Goal: Information Seeking & Learning: Compare options

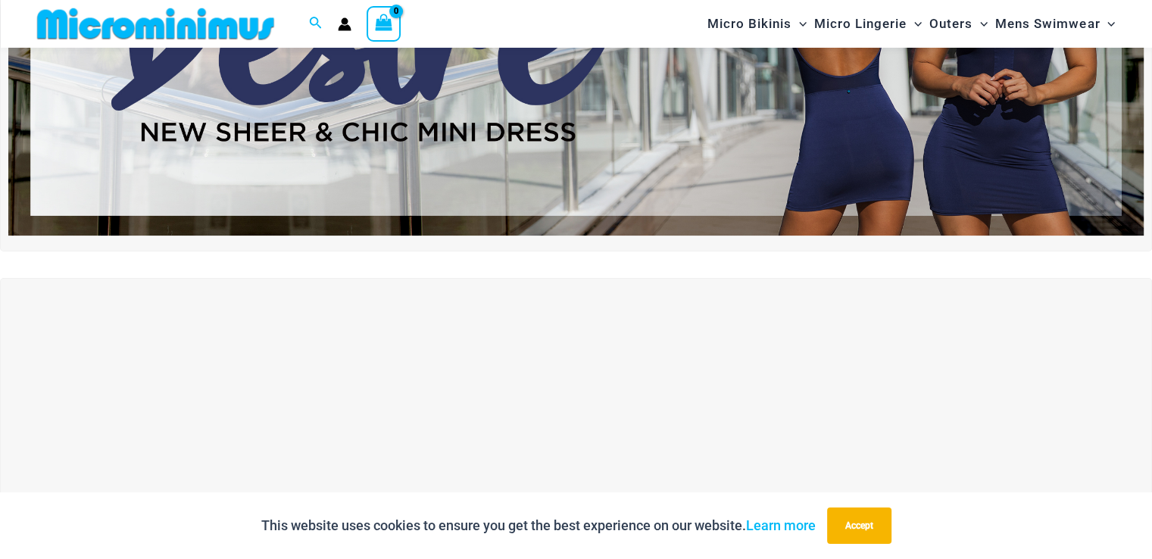
scroll to position [365, 0]
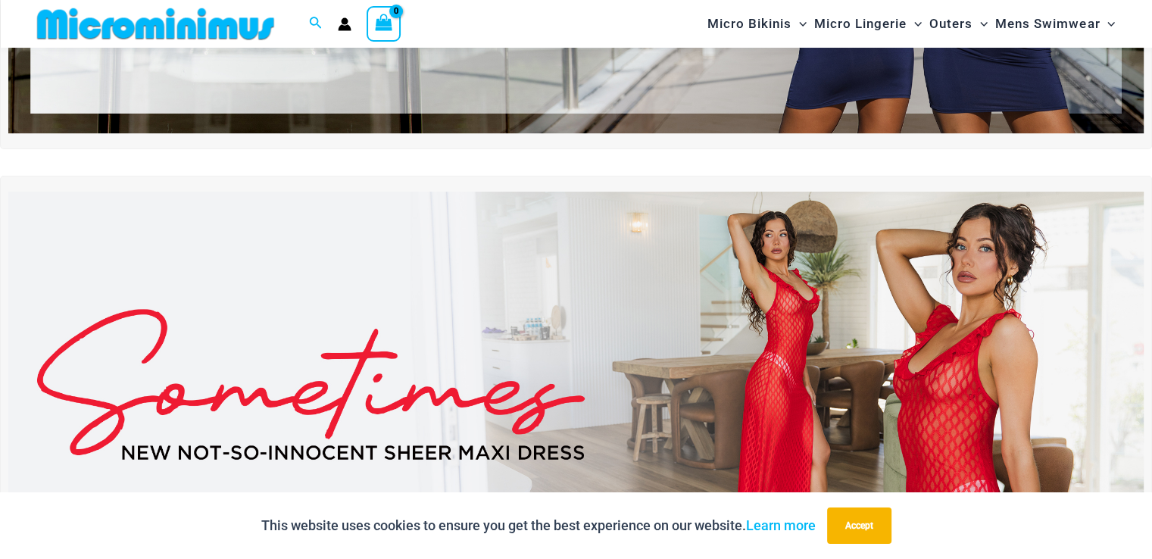
click at [819, 311] on img at bounding box center [576, 385] width 1136 height 386
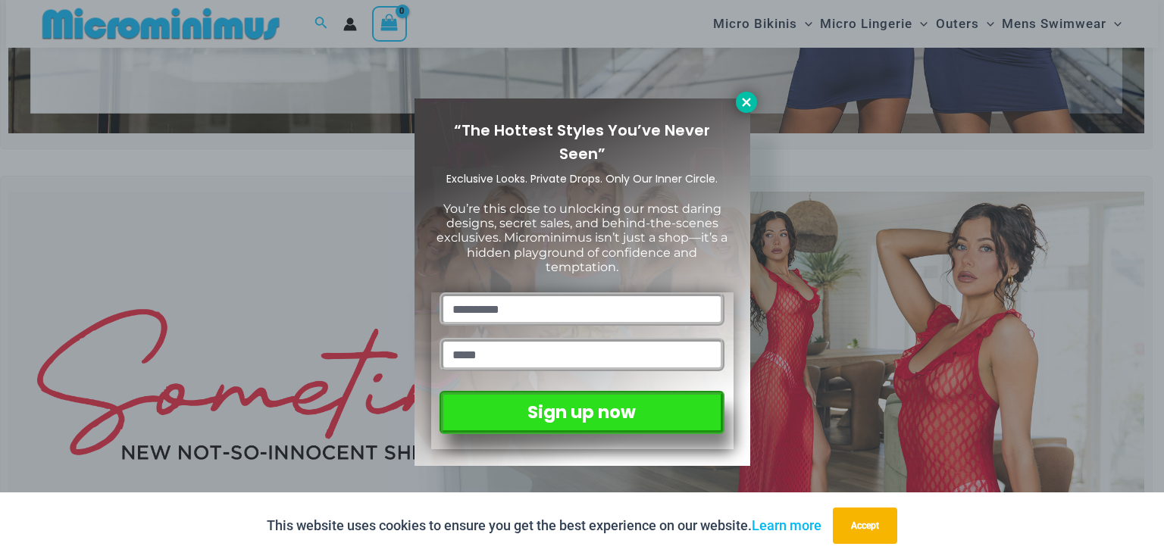
click at [749, 104] on icon at bounding box center [746, 102] width 8 height 8
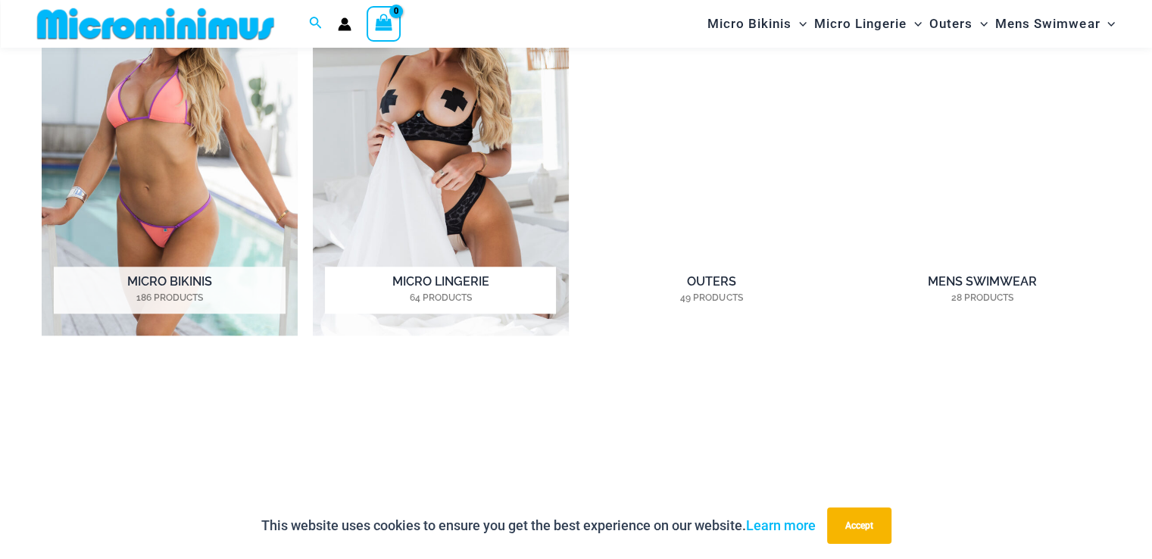
scroll to position [1274, 0]
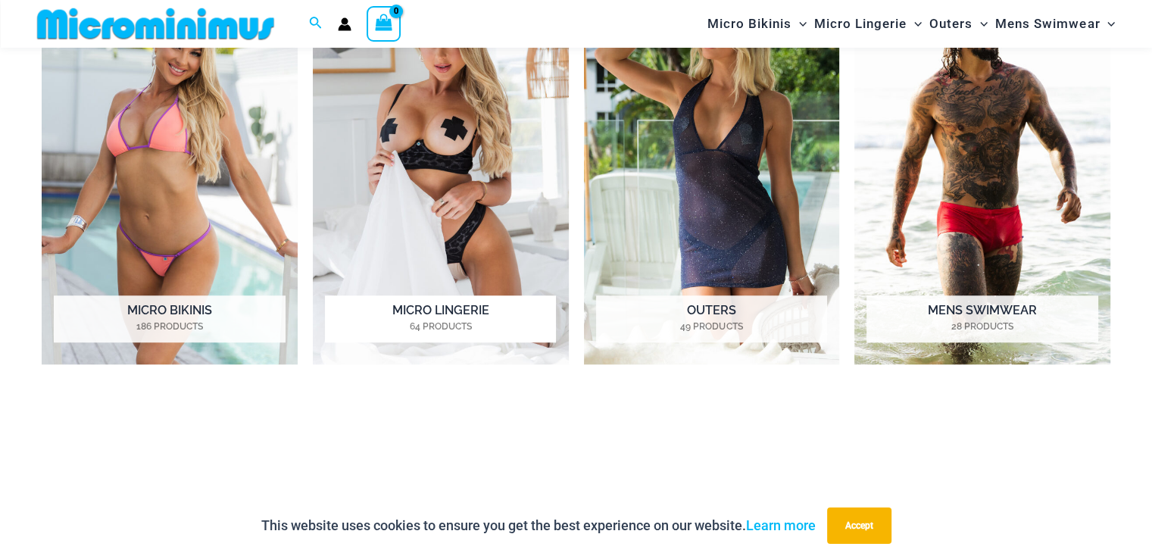
click at [436, 140] on img "Visit product category Micro Lingerie" at bounding box center [441, 167] width 256 height 395
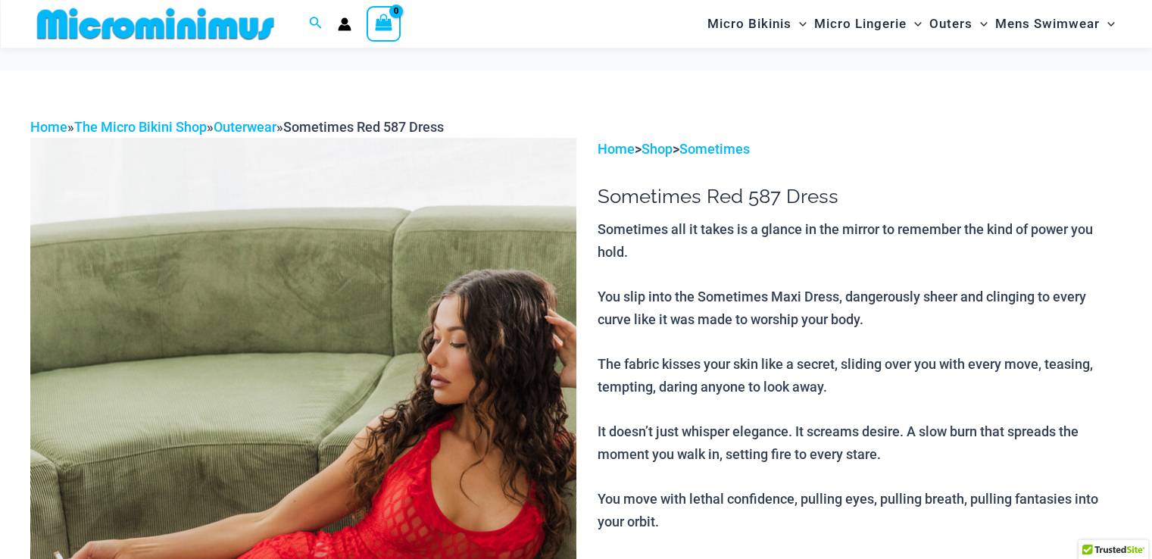
scroll to position [204, 0]
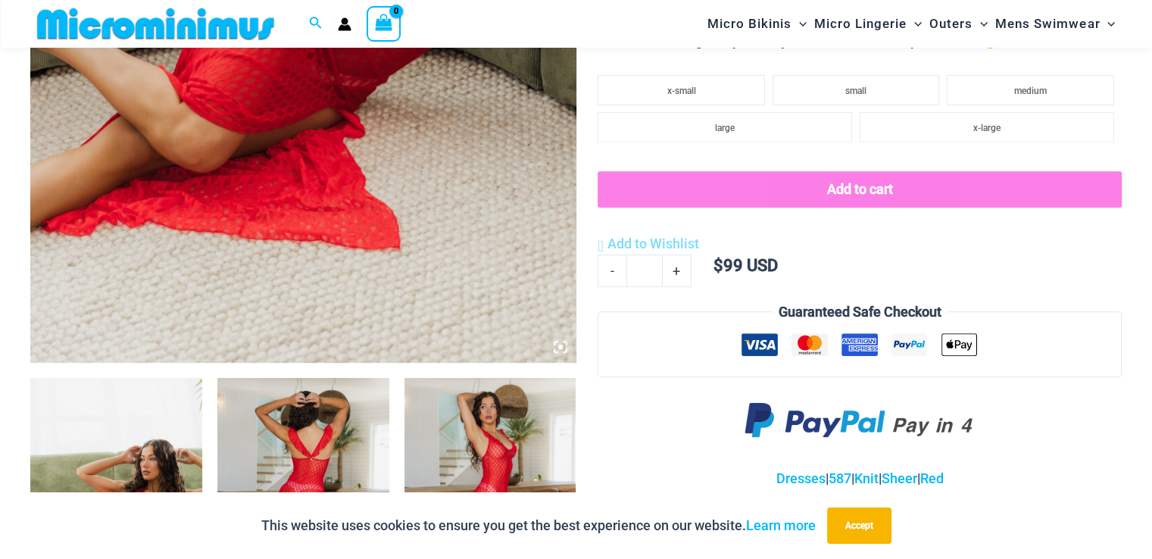
scroll to position [897, 0]
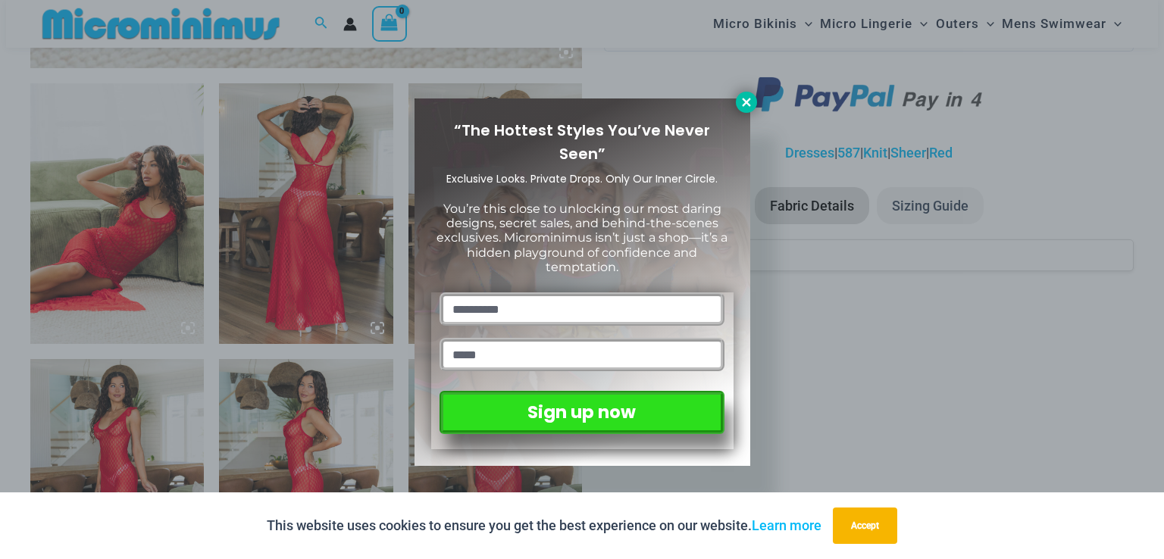
click at [750, 102] on icon at bounding box center [746, 102] width 14 height 14
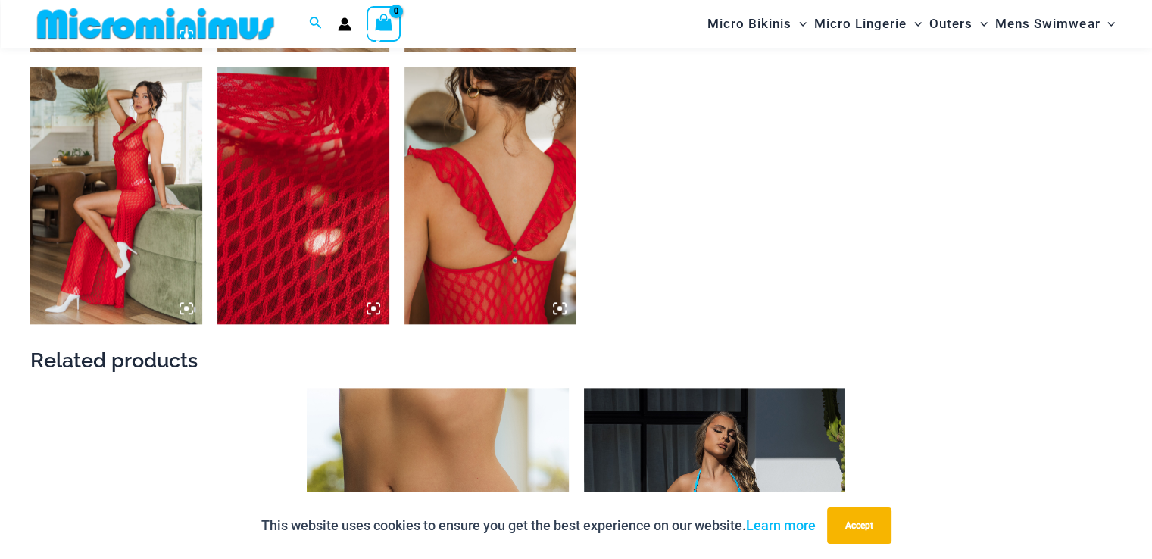
scroll to position [1352, 0]
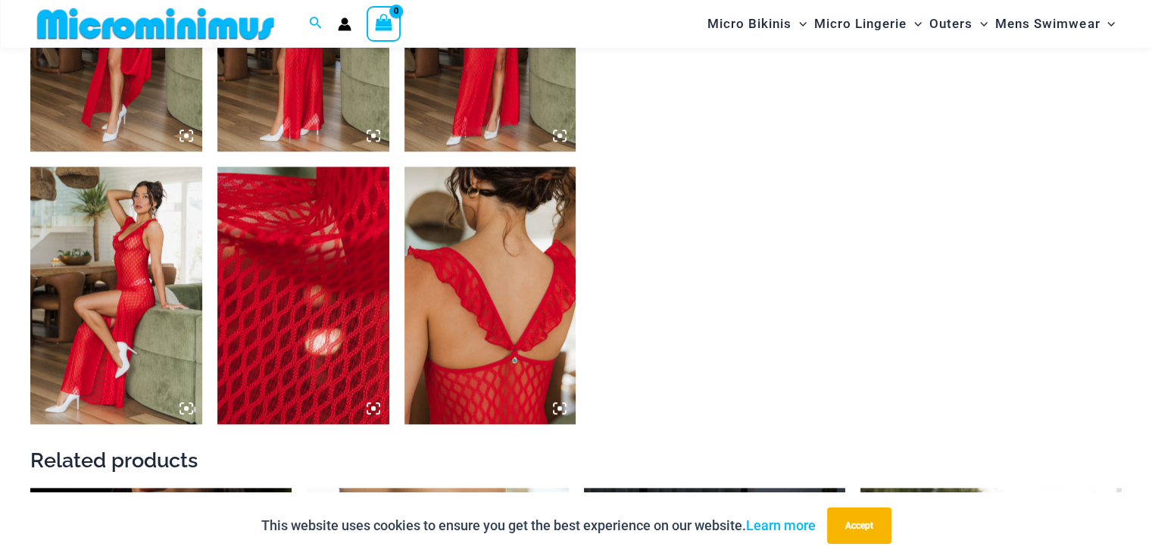
click at [190, 129] on icon at bounding box center [187, 136] width 14 height 14
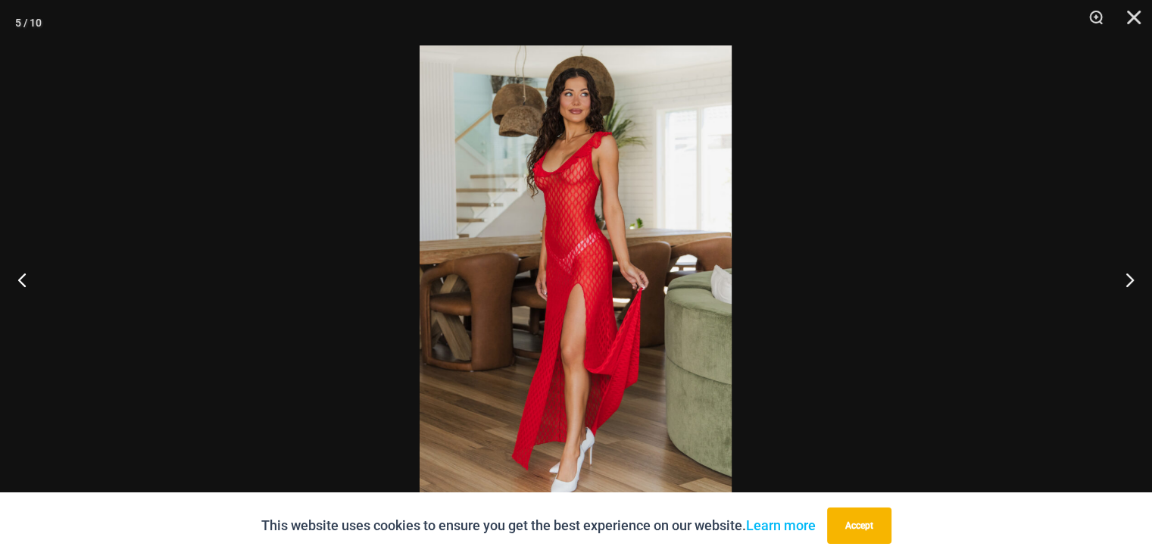
click at [567, 151] on img at bounding box center [576, 279] width 312 height 468
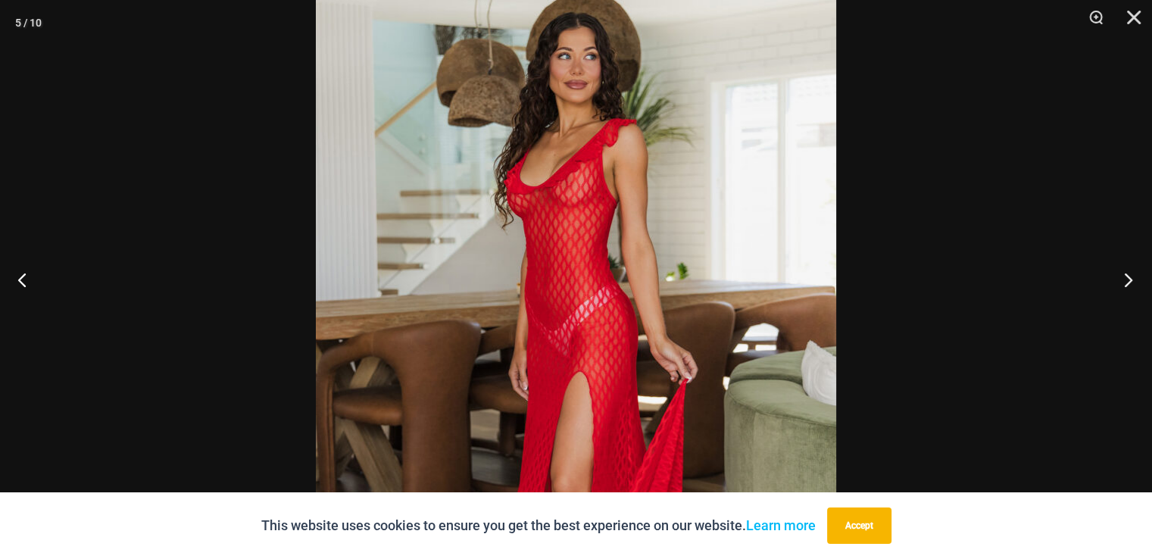
click at [1124, 274] on button "Next" at bounding box center [1124, 280] width 57 height 76
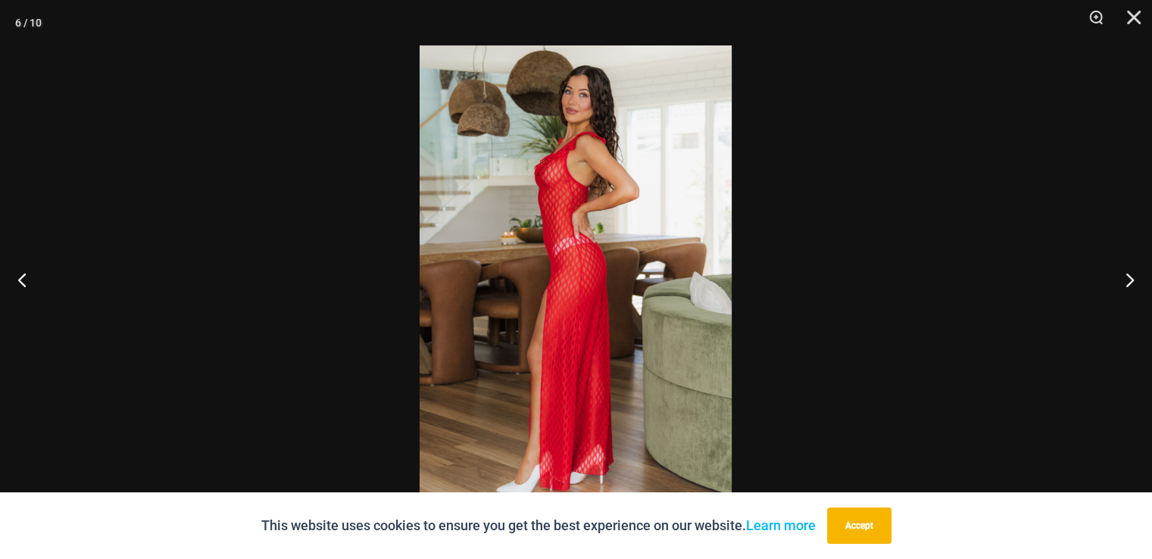
click at [564, 170] on img at bounding box center [576, 279] width 312 height 468
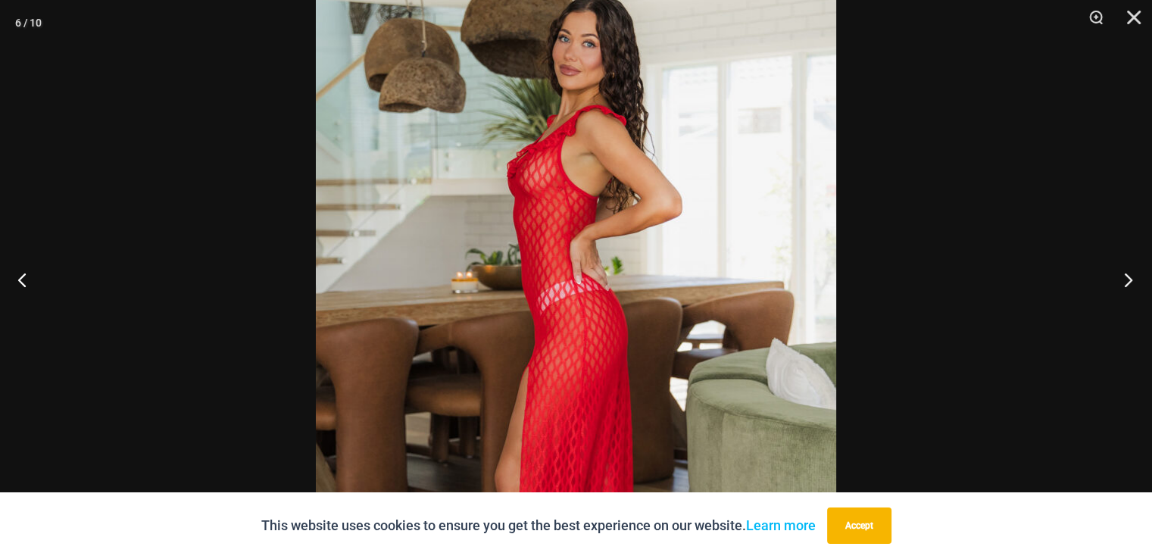
click at [1122, 271] on button "Next" at bounding box center [1124, 280] width 57 height 76
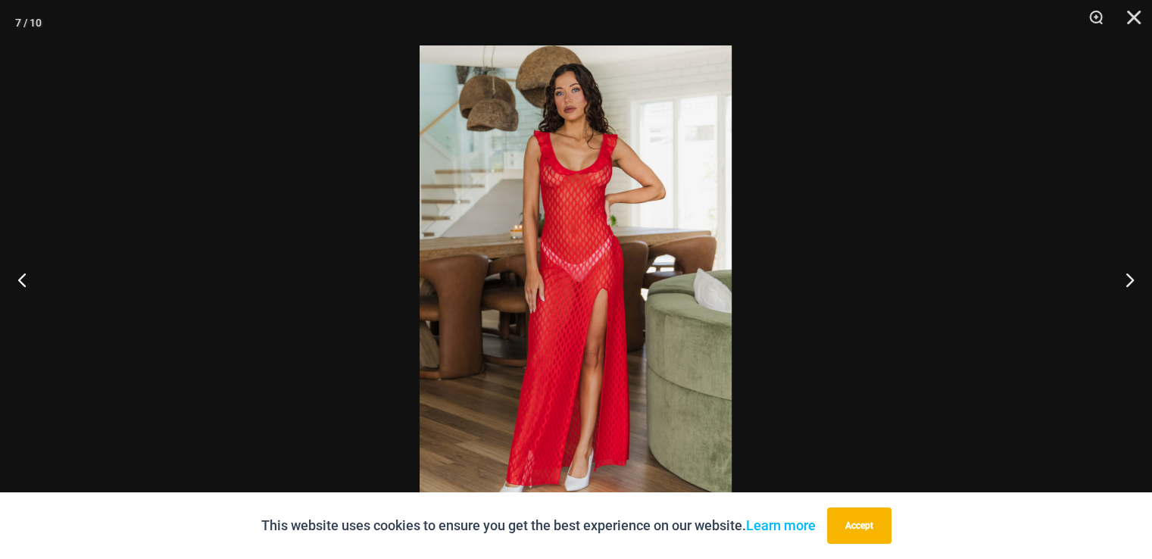
click at [561, 151] on img at bounding box center [576, 279] width 312 height 468
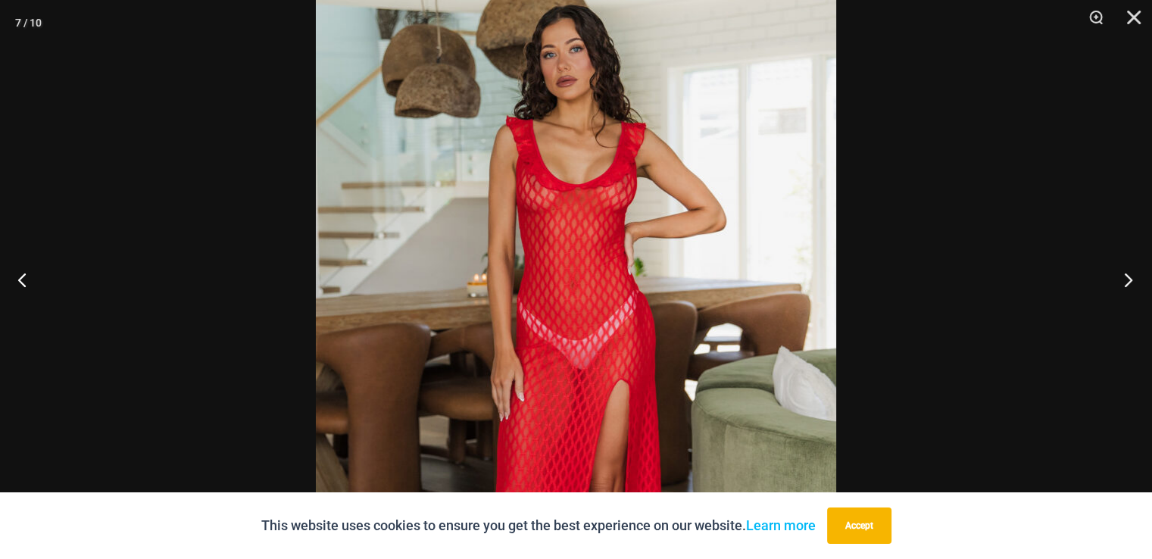
click at [1126, 283] on button "Next" at bounding box center [1124, 280] width 57 height 76
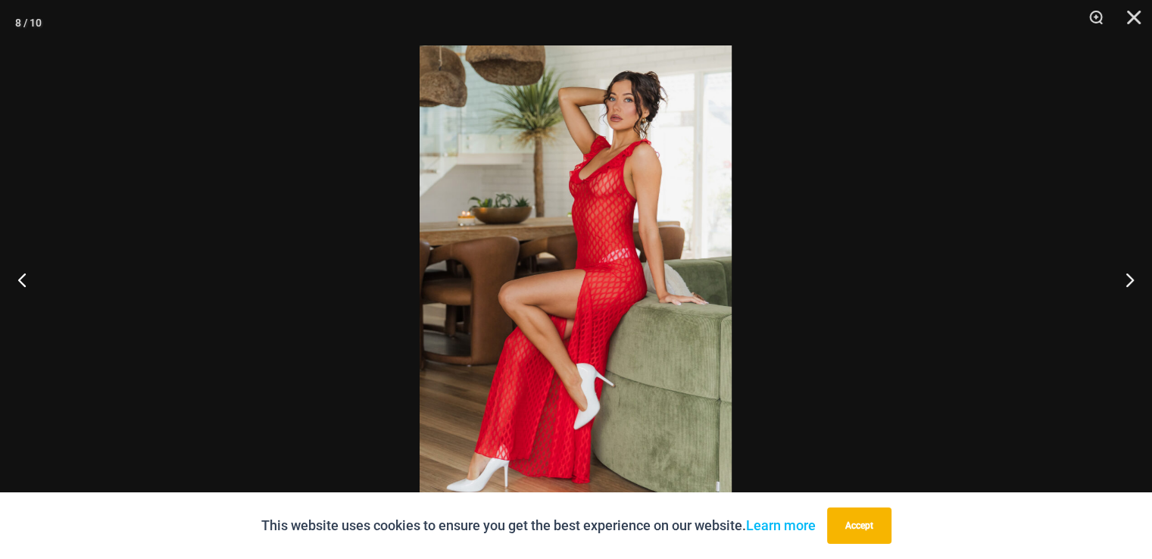
click at [709, 135] on img at bounding box center [576, 279] width 312 height 468
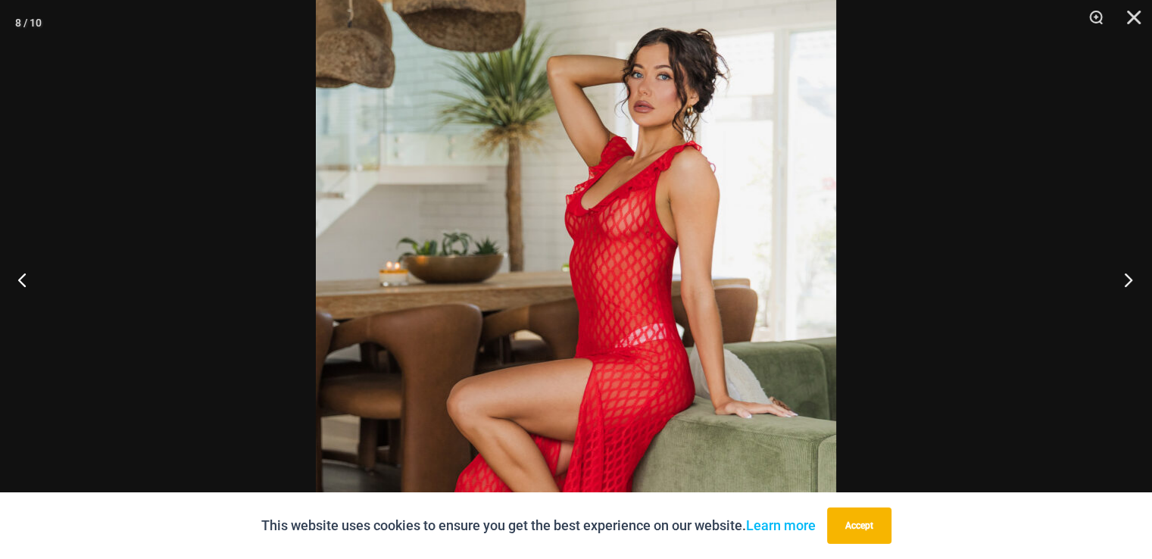
click at [1117, 295] on button "Next" at bounding box center [1124, 280] width 57 height 76
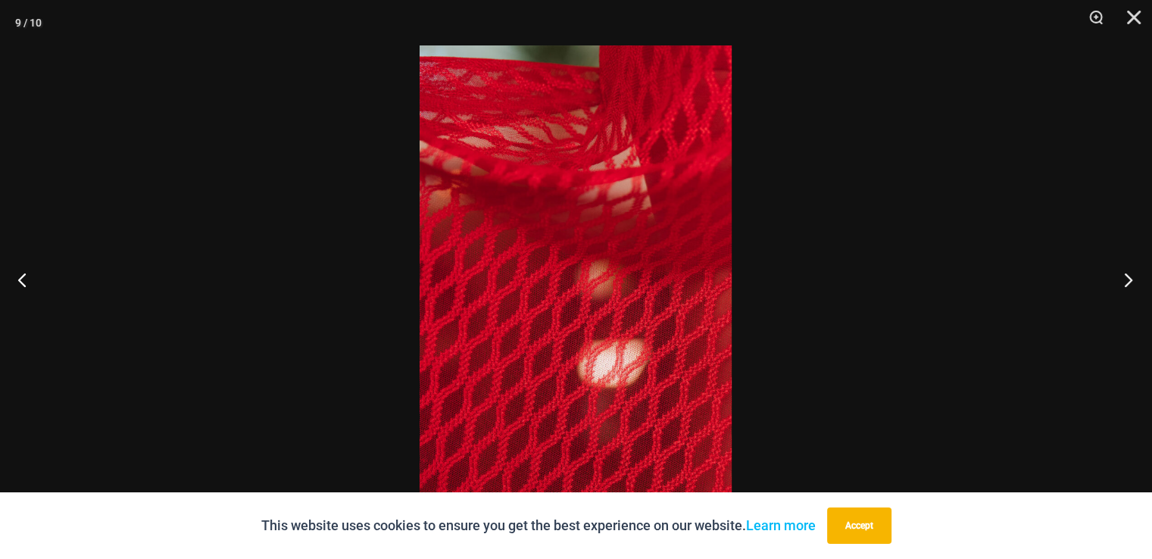
click at [1116, 295] on button "Next" at bounding box center [1124, 280] width 57 height 76
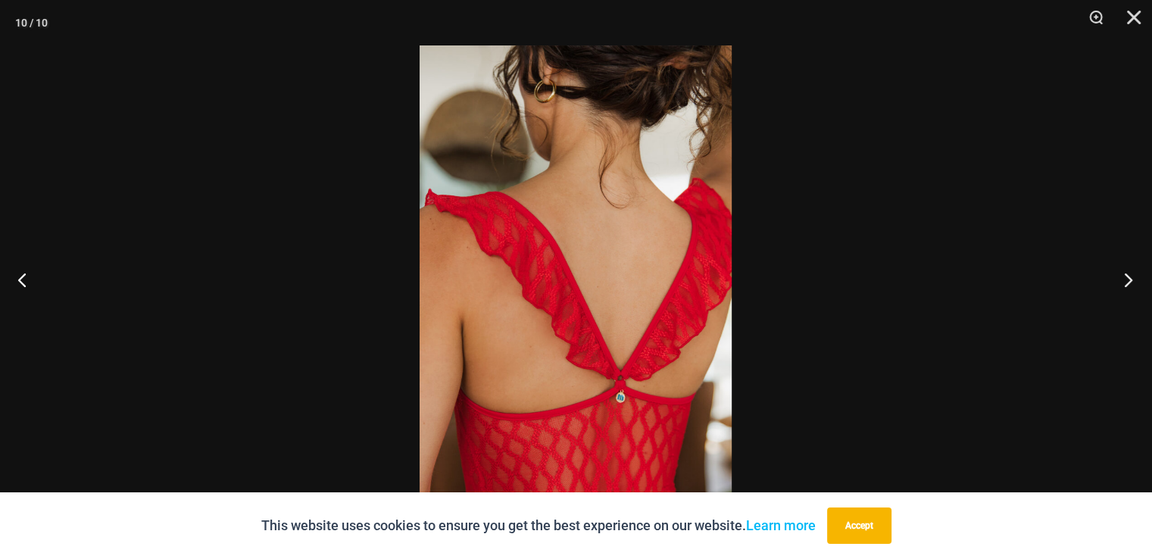
click at [1116, 295] on button "Next" at bounding box center [1124, 280] width 57 height 76
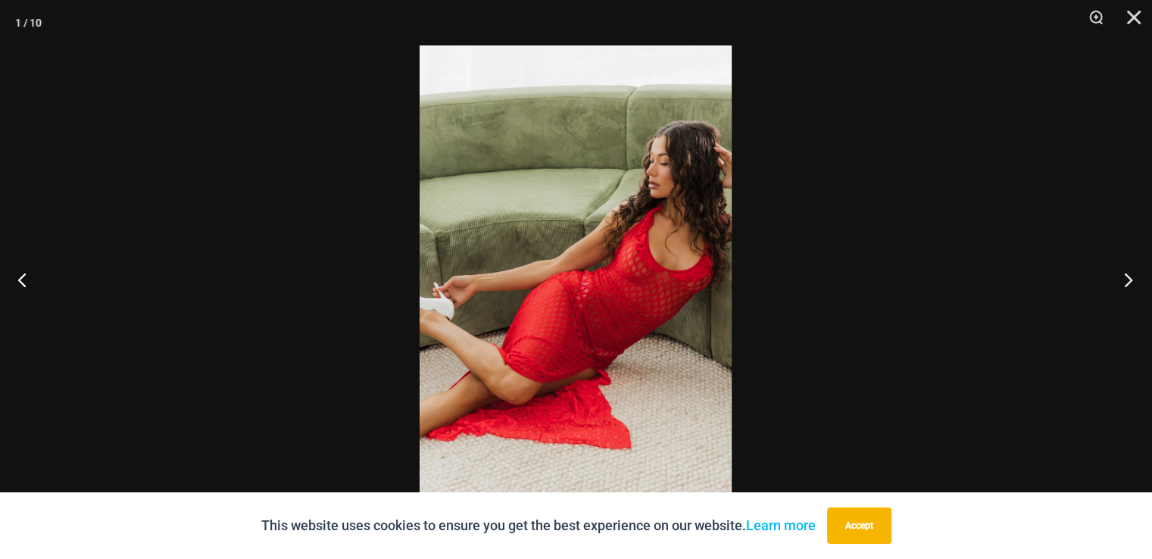
click at [1116, 295] on button "Next" at bounding box center [1124, 280] width 57 height 76
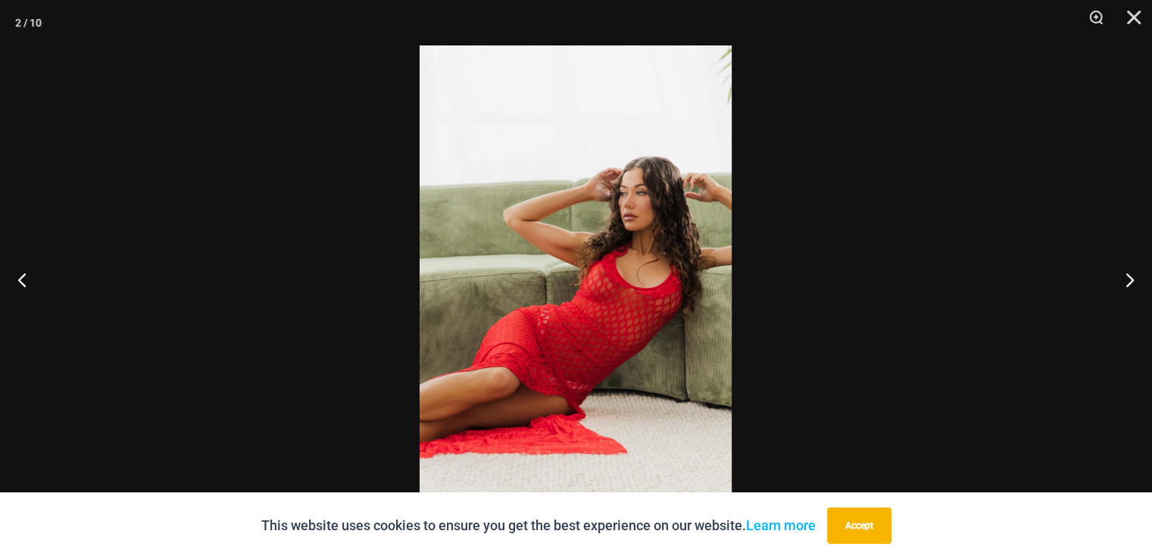
click at [649, 198] on img at bounding box center [576, 279] width 312 height 468
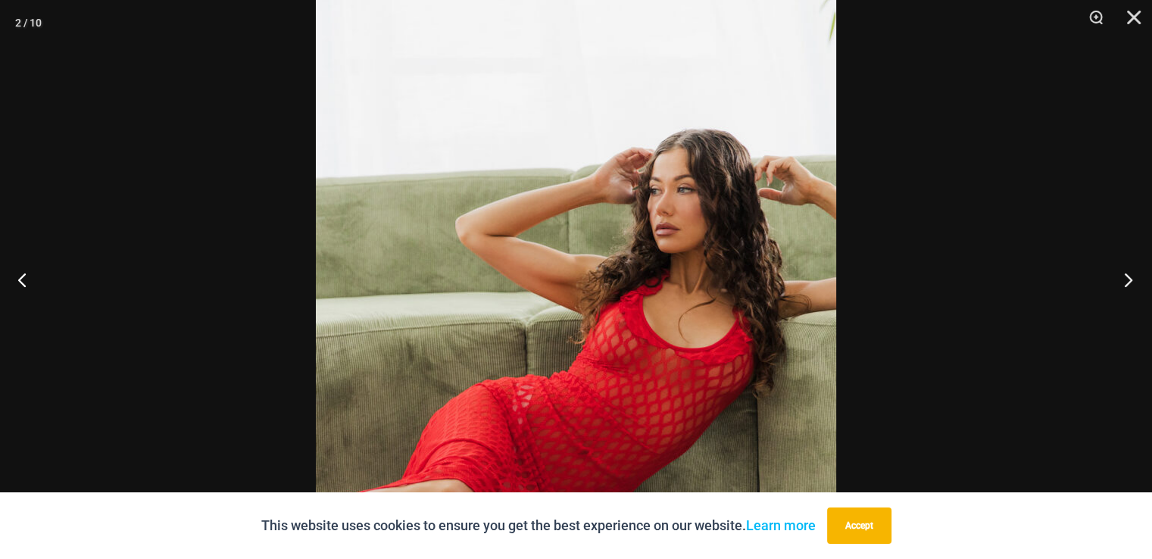
click at [1134, 277] on button "Next" at bounding box center [1124, 280] width 57 height 76
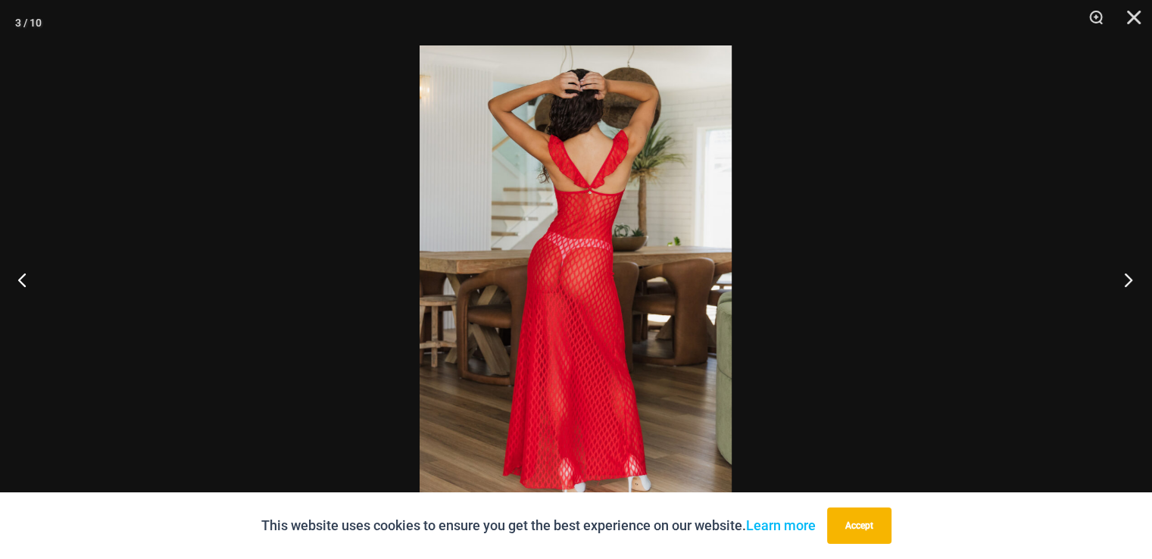
click at [1134, 277] on button "Next" at bounding box center [1124, 280] width 57 height 76
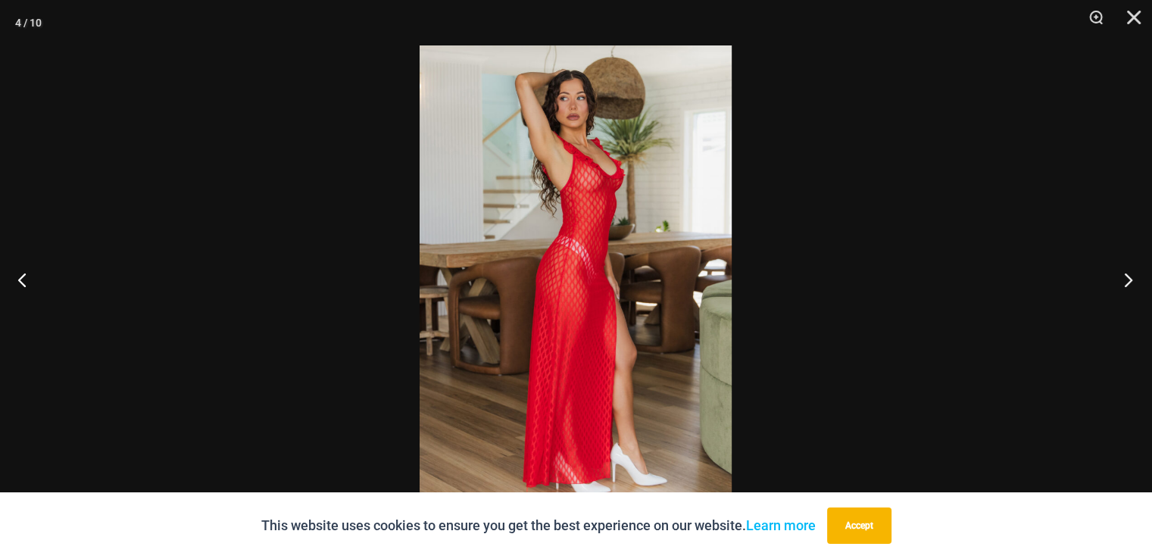
click at [1132, 279] on button "Next" at bounding box center [1124, 280] width 57 height 76
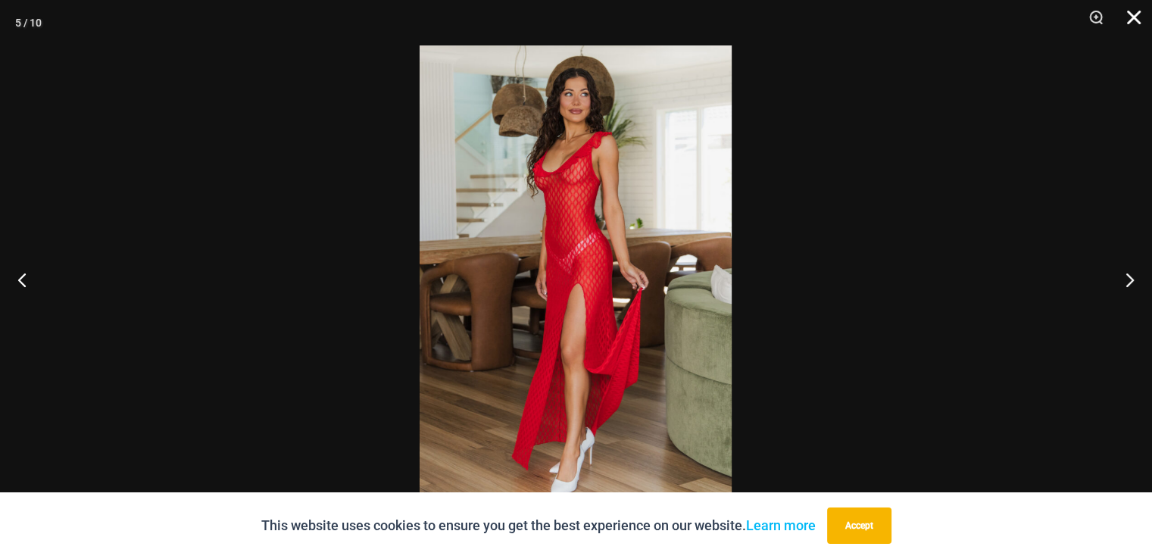
click at [1133, 16] on button "Close" at bounding box center [1129, 22] width 38 height 45
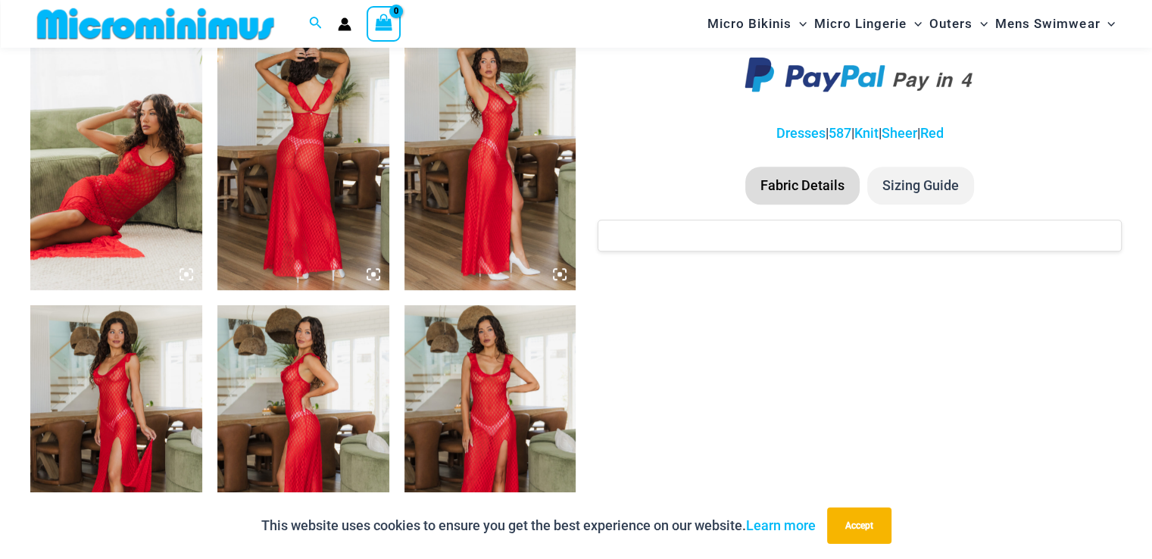
scroll to position [897, 0]
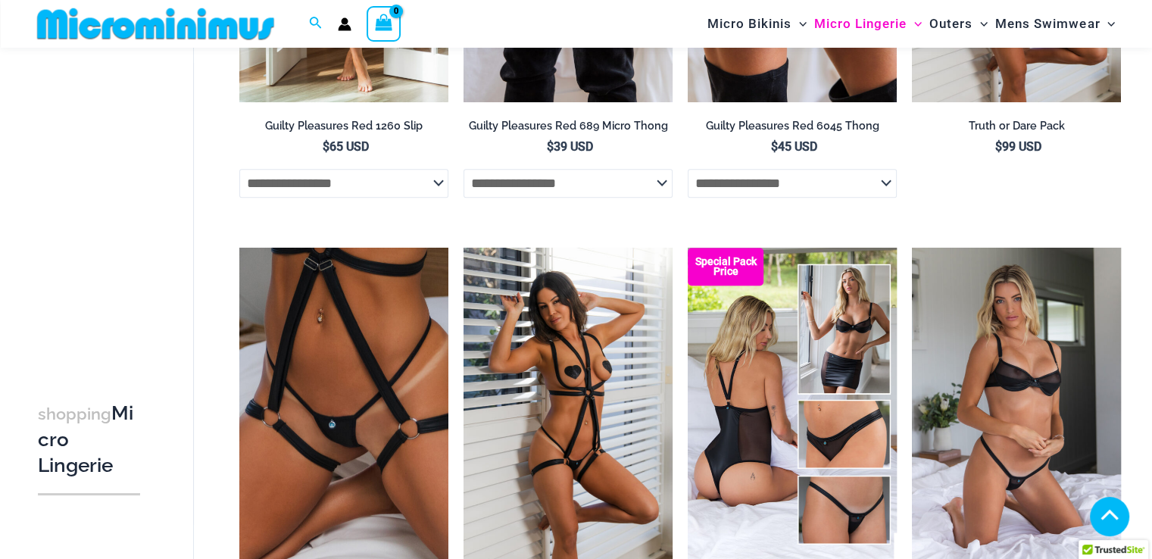
scroll to position [985, 0]
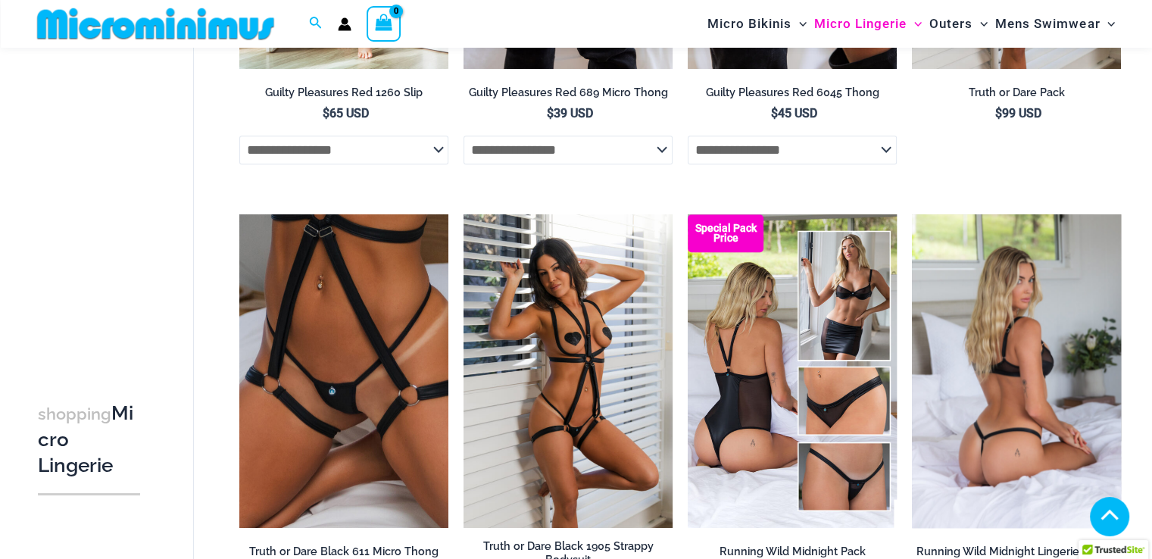
click at [1009, 327] on img at bounding box center [1016, 371] width 209 height 314
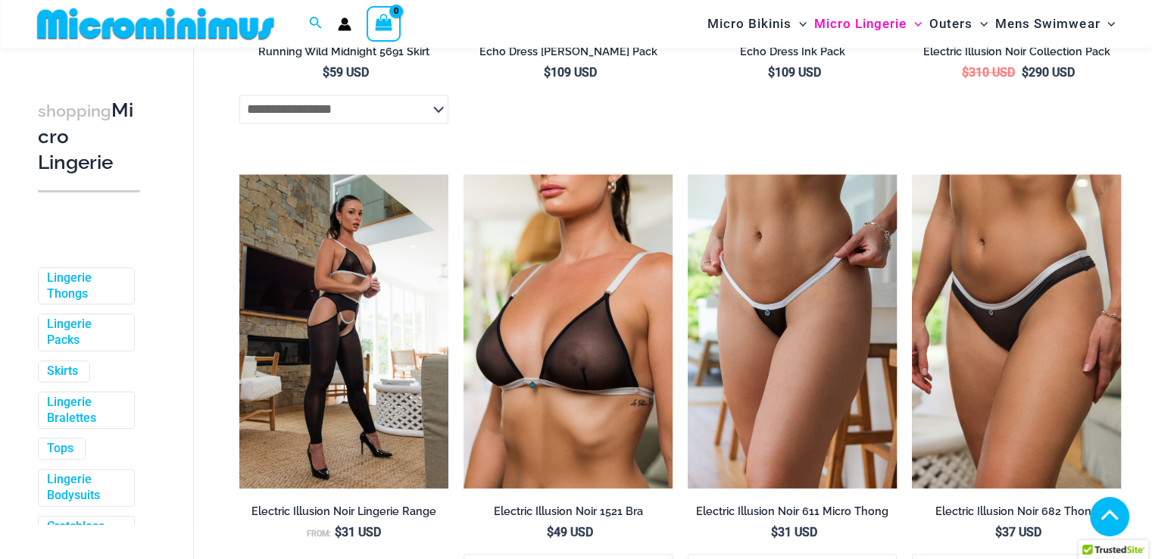
scroll to position [2424, 0]
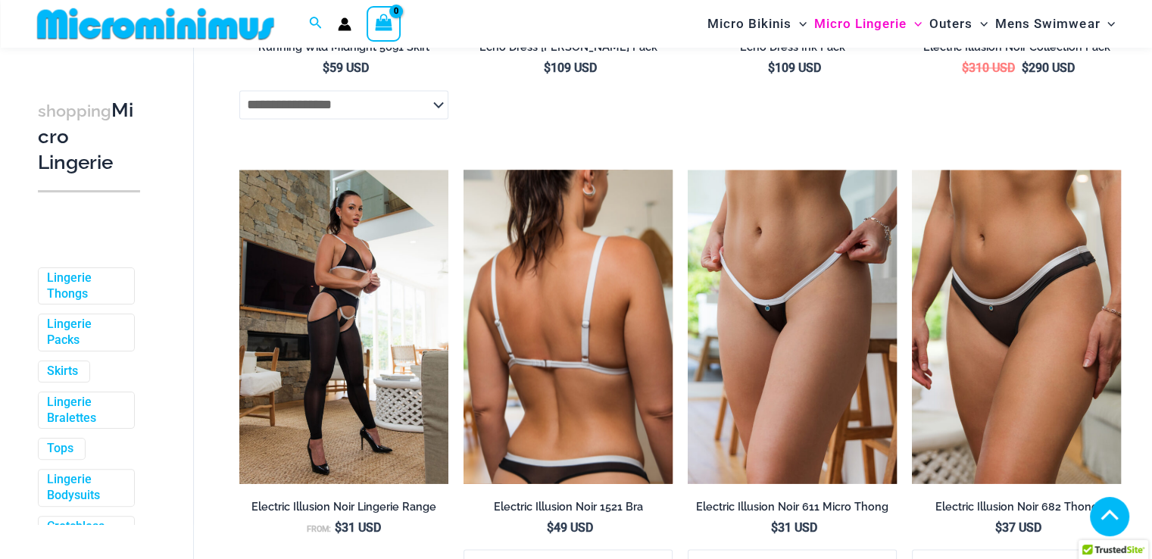
click at [555, 320] on img at bounding box center [568, 327] width 209 height 314
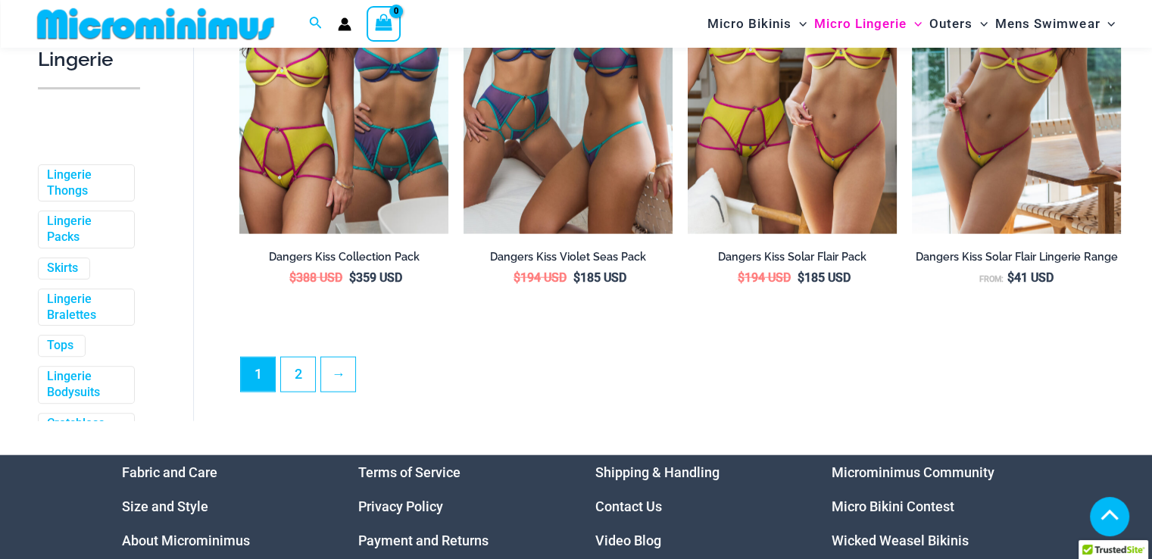
scroll to position [3637, 0]
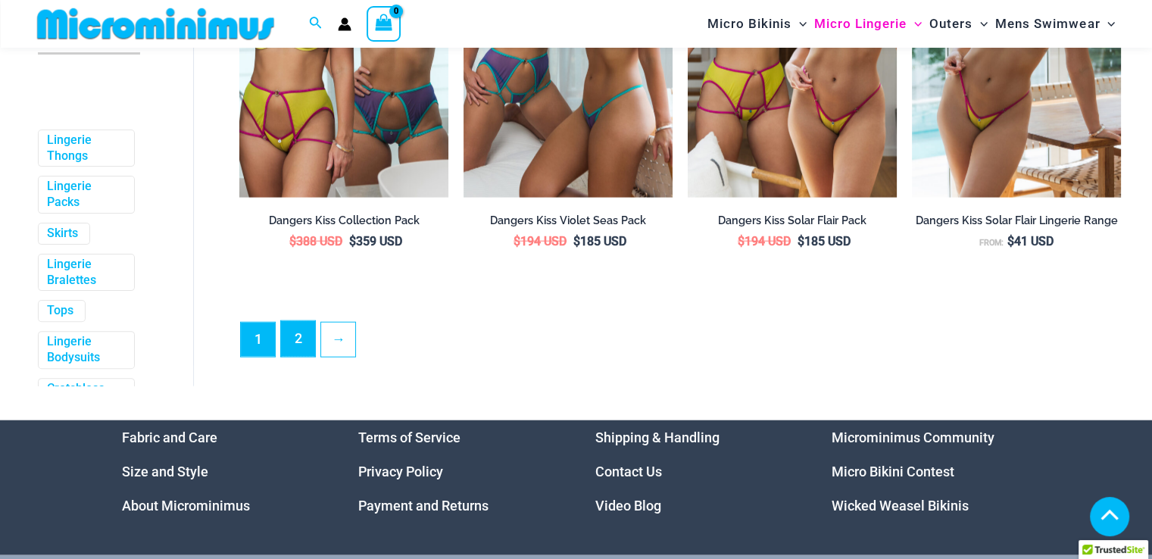
click at [288, 346] on link "2" at bounding box center [298, 339] width 34 height 36
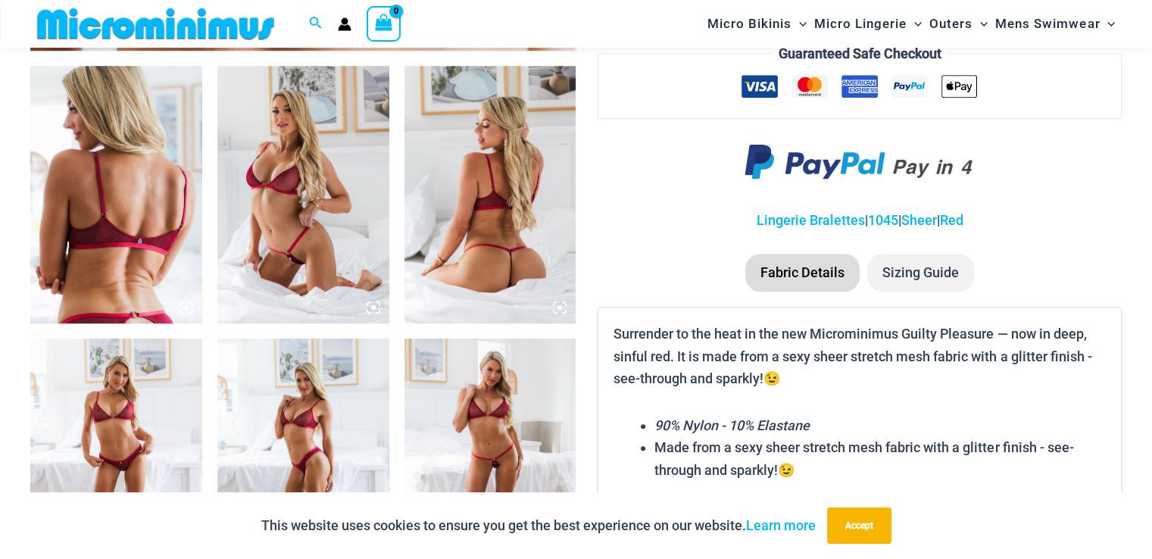
scroll to position [971, 0]
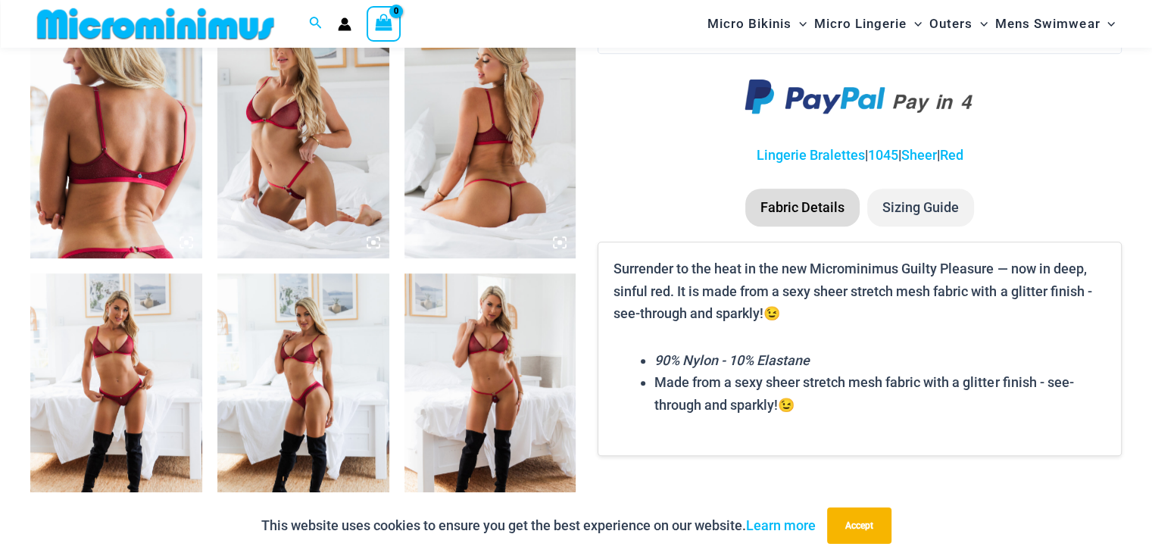
click at [374, 243] on icon at bounding box center [373, 242] width 5 height 5
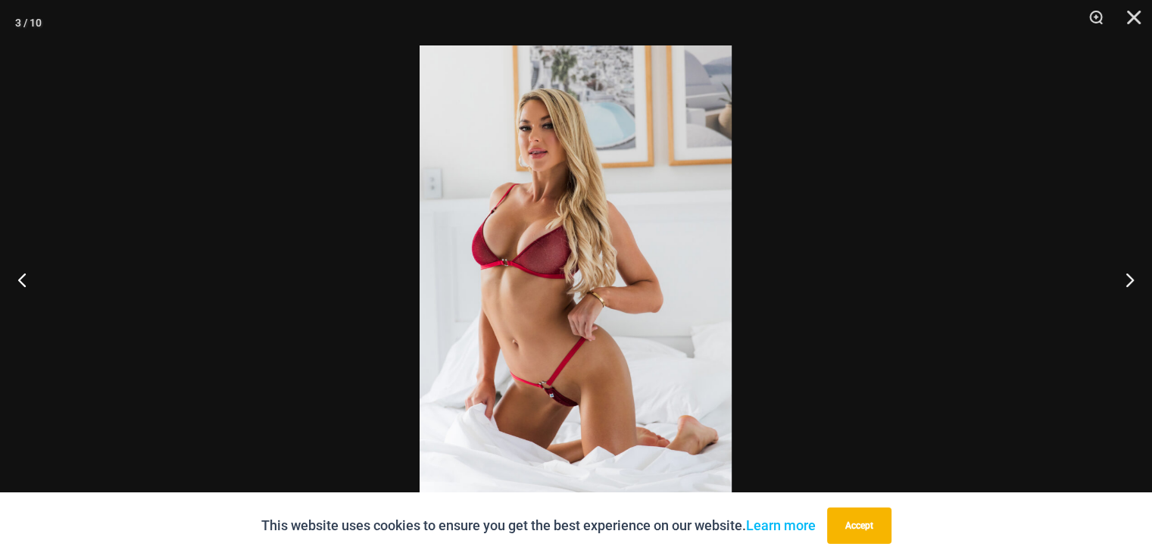
click at [574, 261] on img at bounding box center [576, 279] width 312 height 468
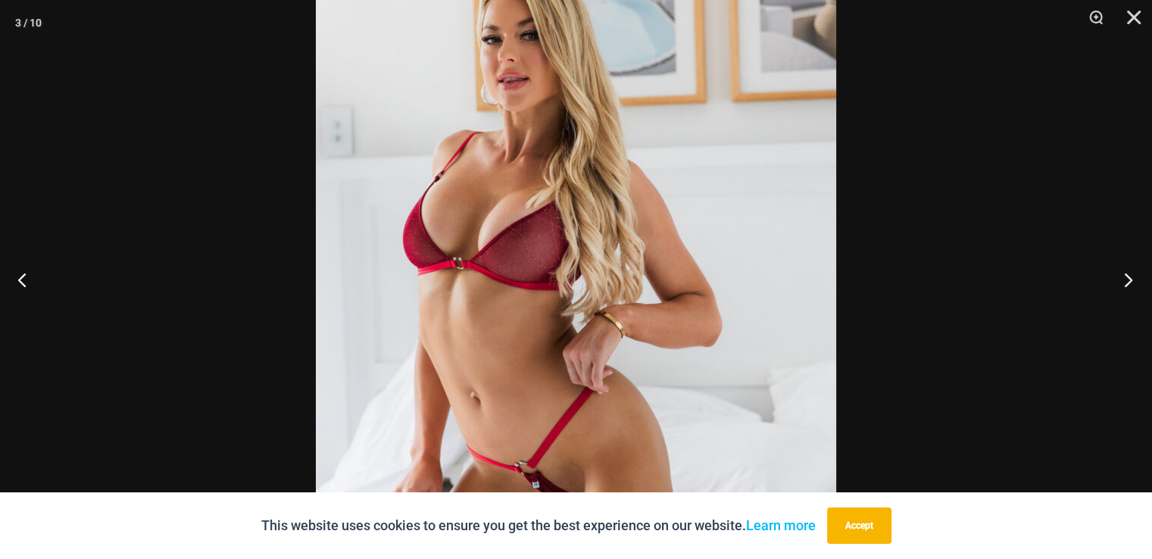
click at [1124, 271] on button "Next" at bounding box center [1124, 280] width 57 height 76
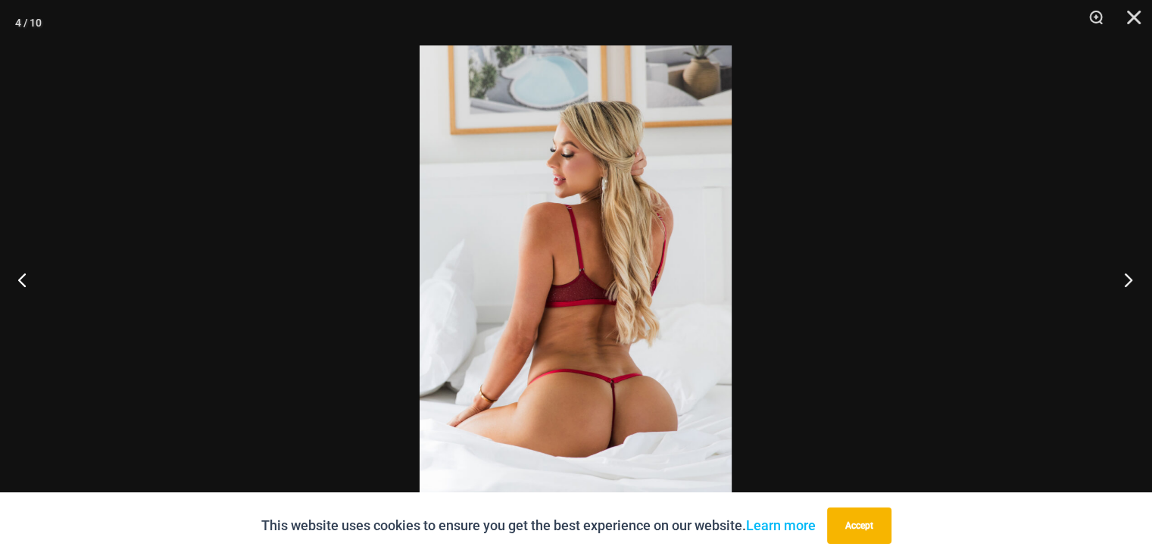
click at [1124, 271] on button "Next" at bounding box center [1124, 280] width 57 height 76
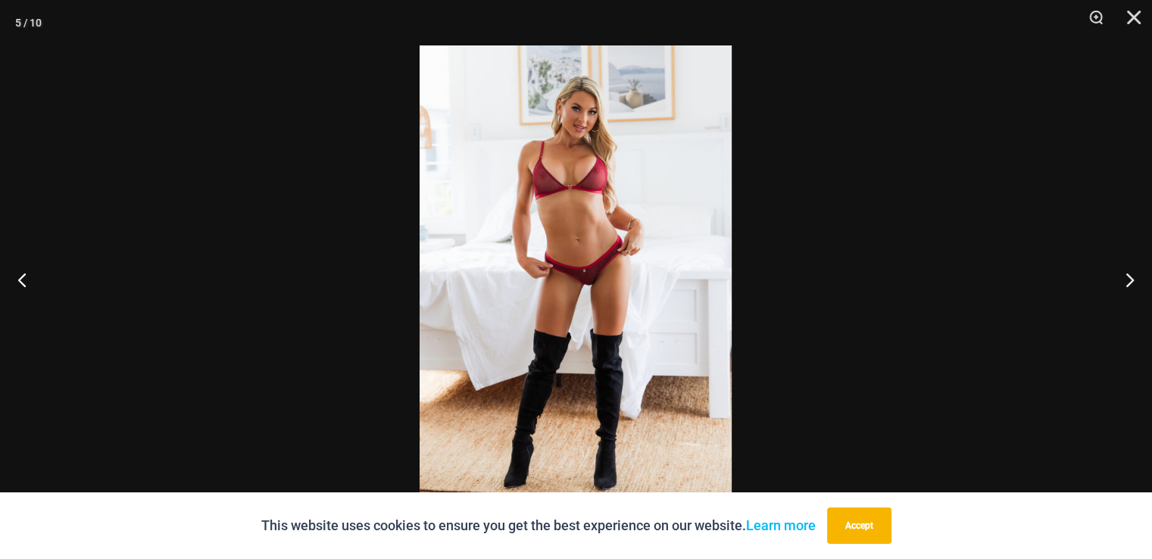
click at [558, 146] on img at bounding box center [576, 279] width 312 height 468
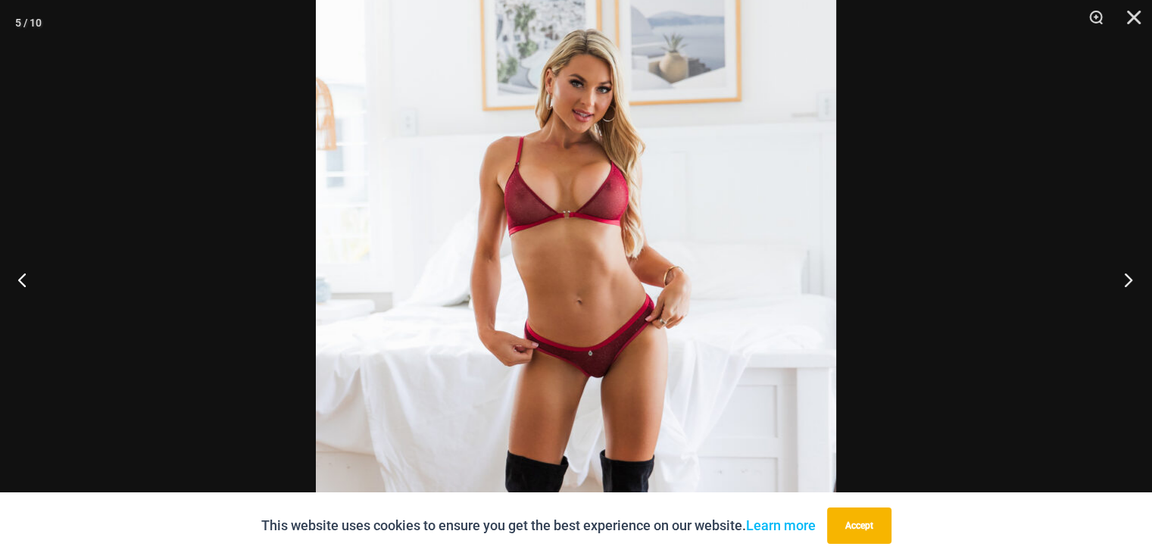
click at [1121, 272] on button "Next" at bounding box center [1124, 280] width 57 height 76
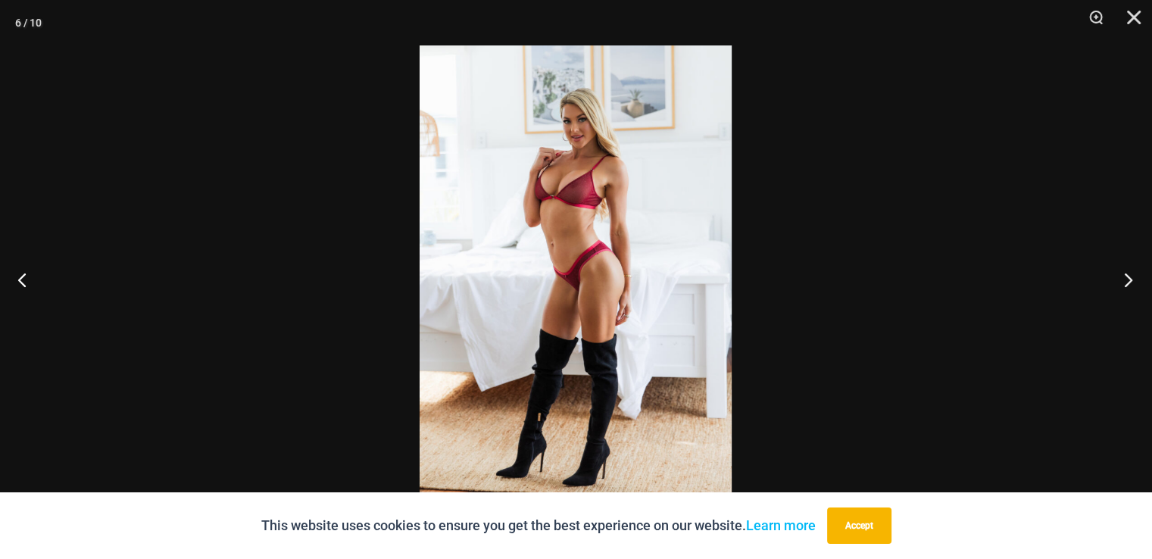
click at [1121, 272] on button "Next" at bounding box center [1124, 280] width 57 height 76
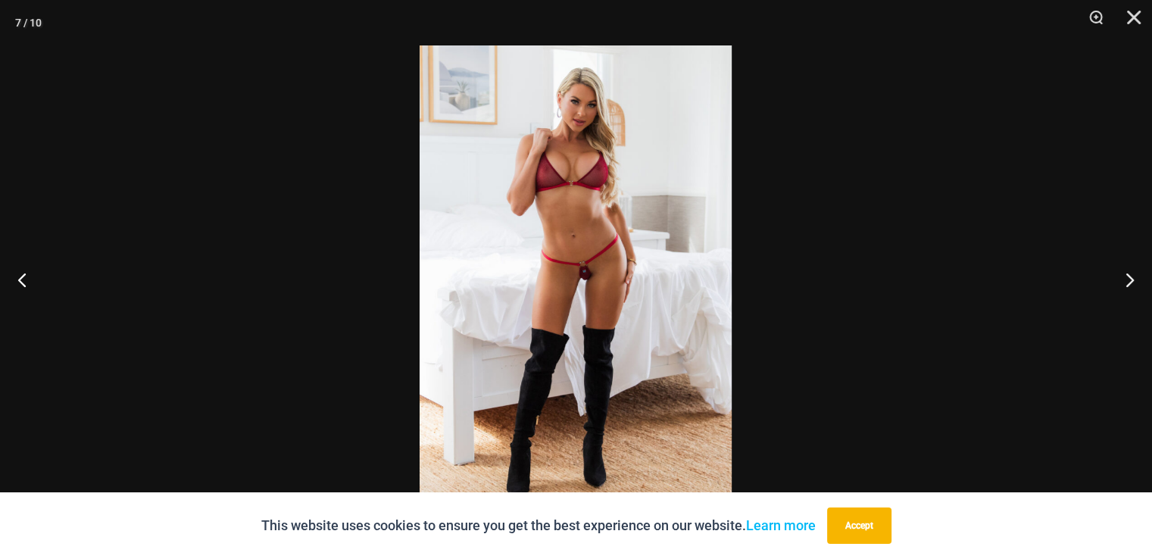
click at [558, 149] on img at bounding box center [576, 279] width 312 height 468
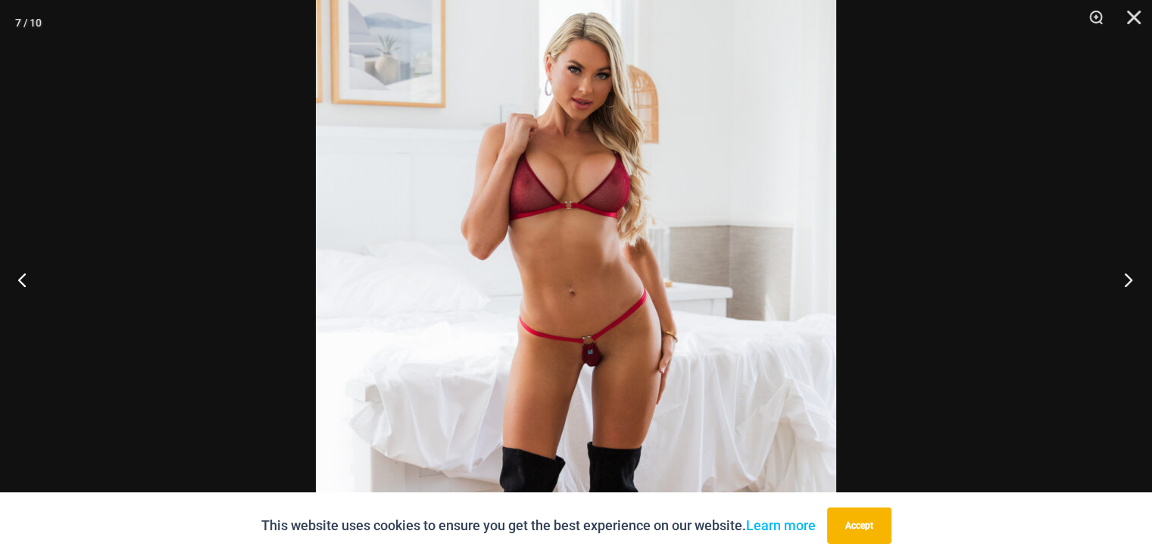
click at [1120, 273] on button "Next" at bounding box center [1124, 280] width 57 height 76
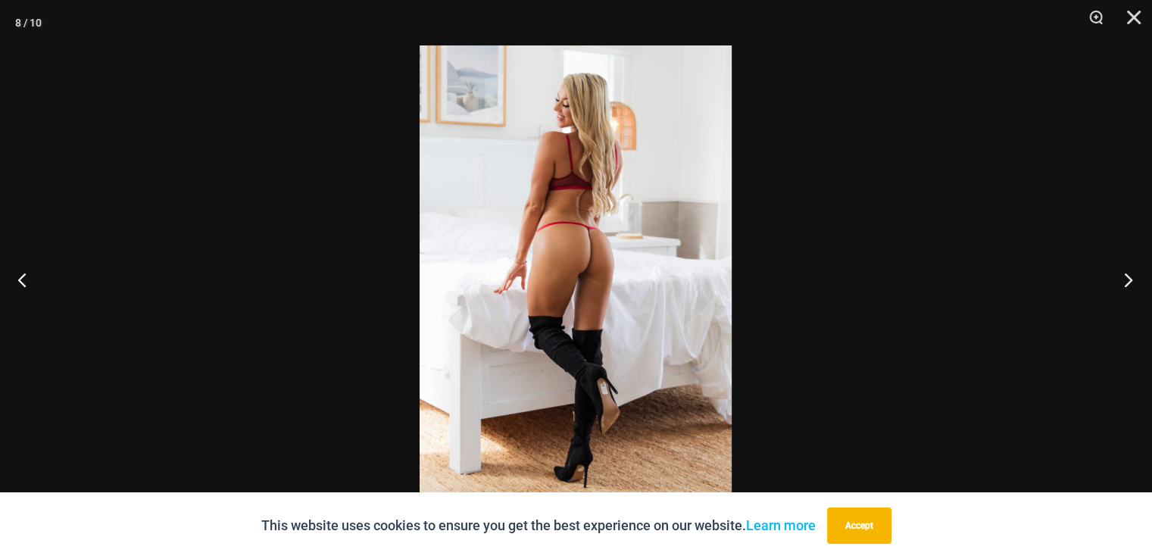
click at [1120, 273] on button "Next" at bounding box center [1124, 280] width 57 height 76
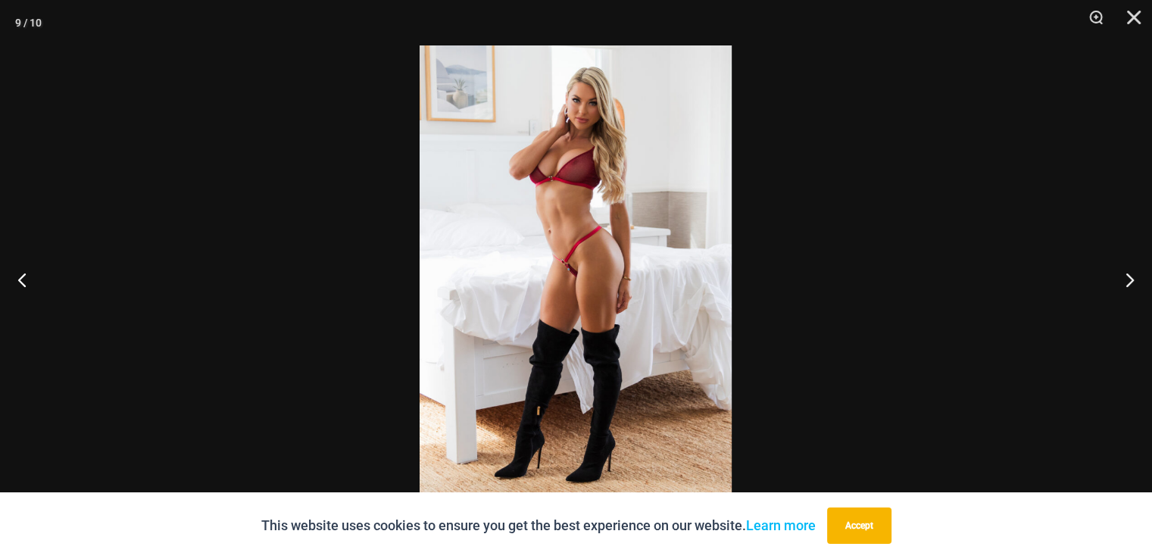
click at [630, 112] on img at bounding box center [576, 279] width 312 height 468
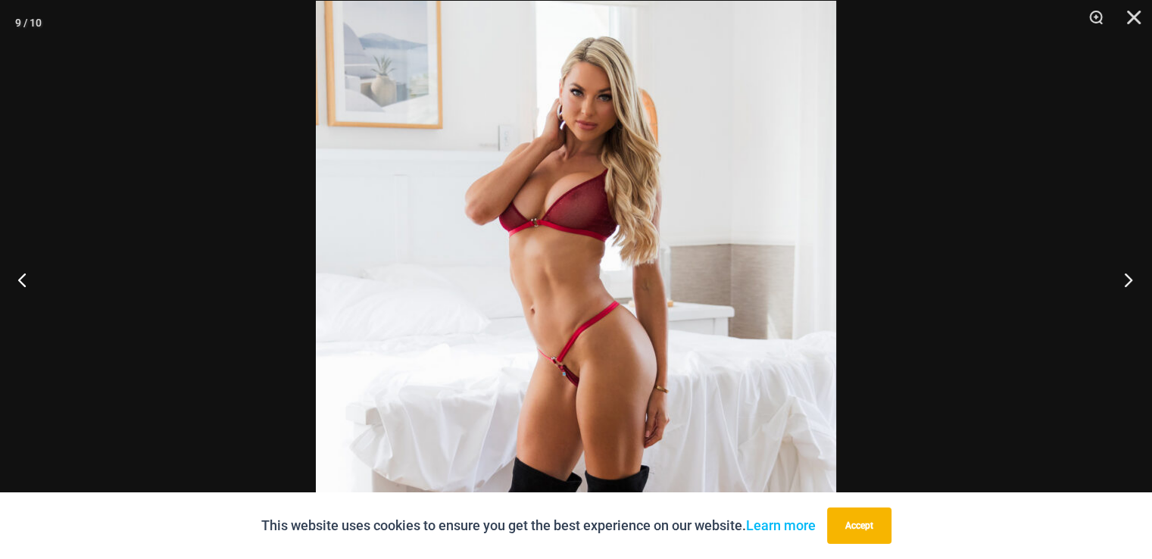
click at [1127, 277] on button "Next" at bounding box center [1124, 280] width 57 height 76
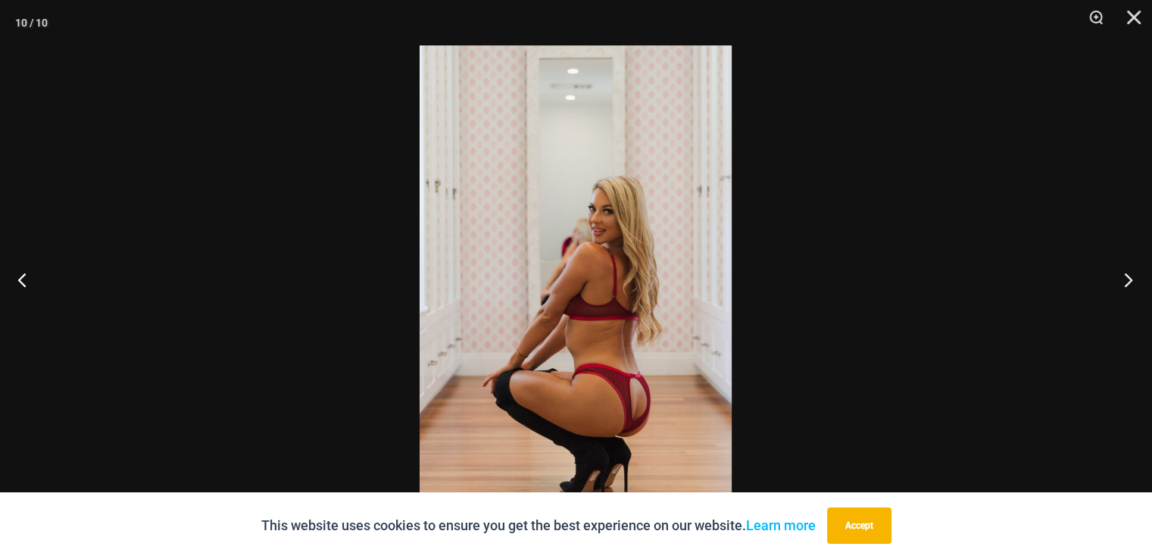
click at [1127, 277] on button "Next" at bounding box center [1124, 280] width 57 height 76
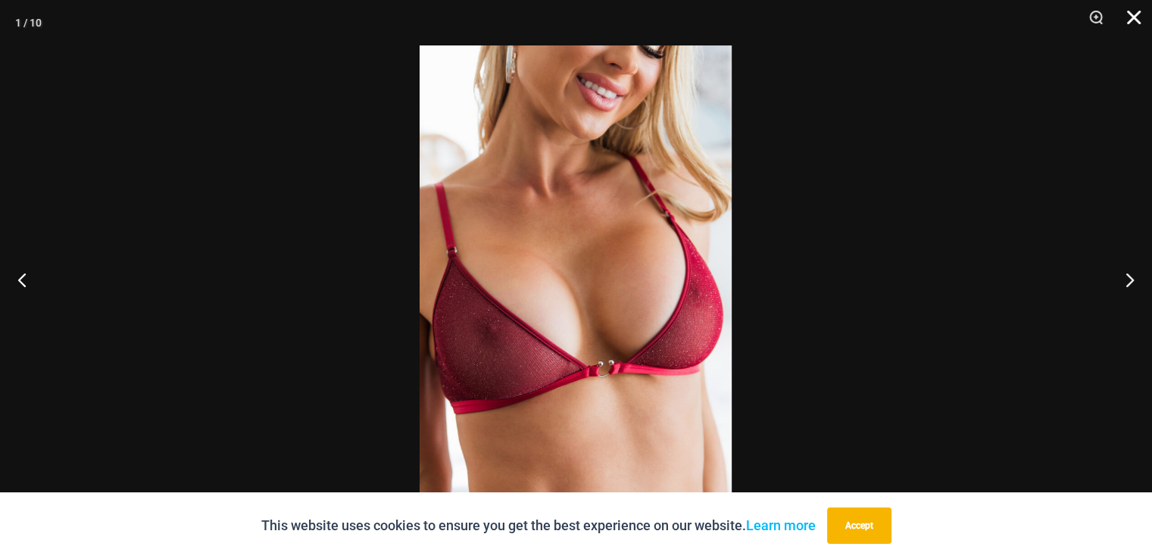
click at [1130, 11] on button "Close" at bounding box center [1129, 22] width 38 height 45
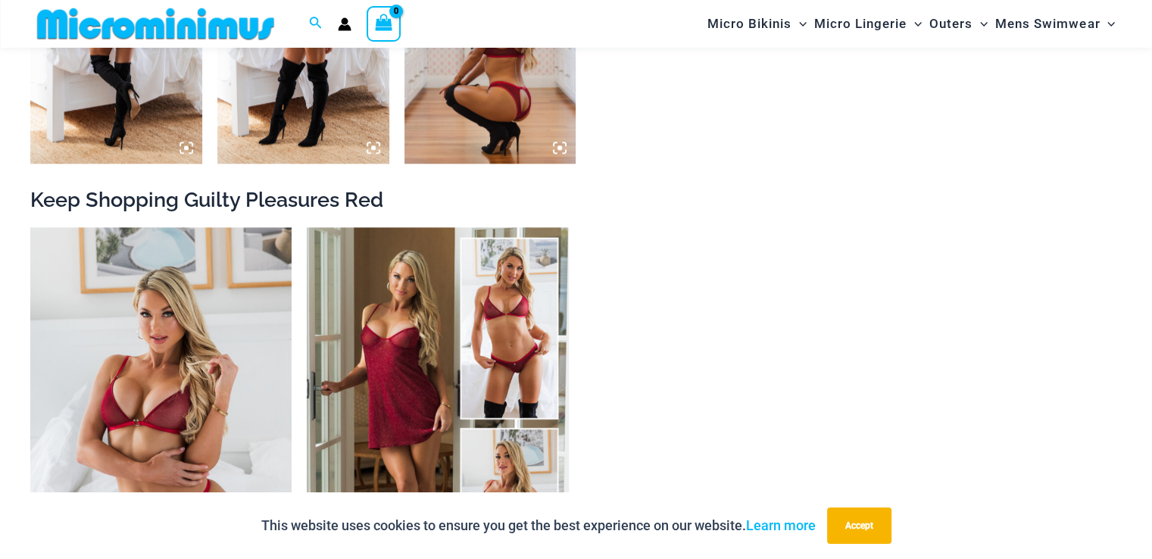
scroll to position [1729, 0]
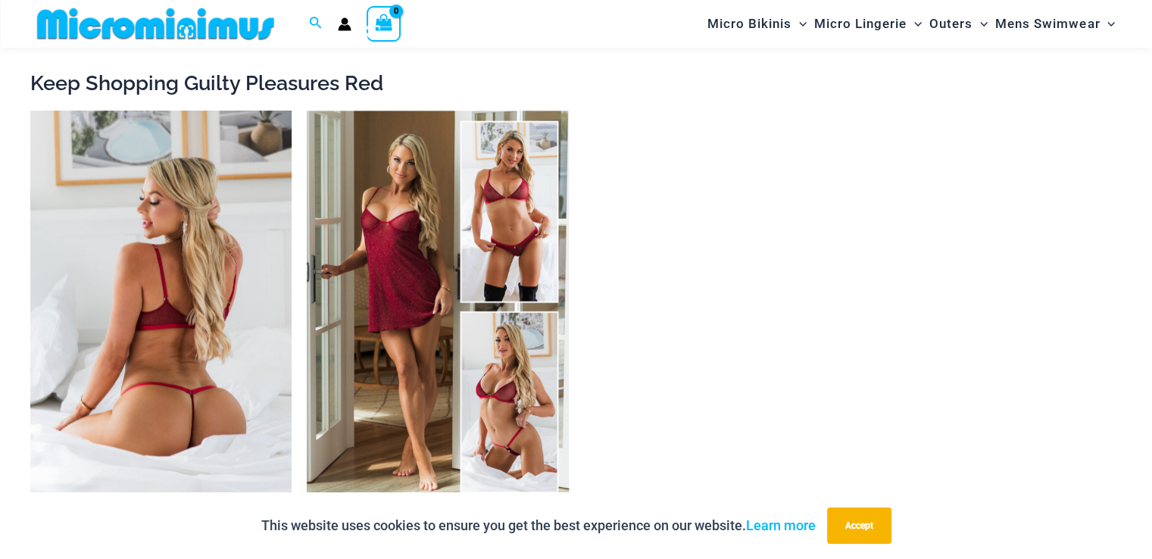
click at [170, 210] on img at bounding box center [160, 307] width 261 height 392
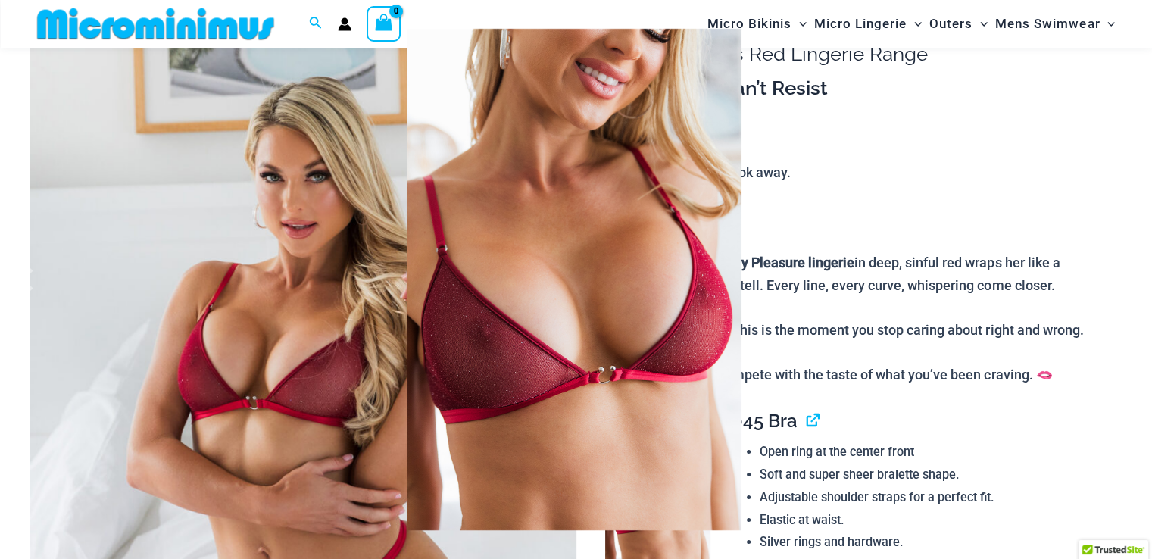
scroll to position [142, 0]
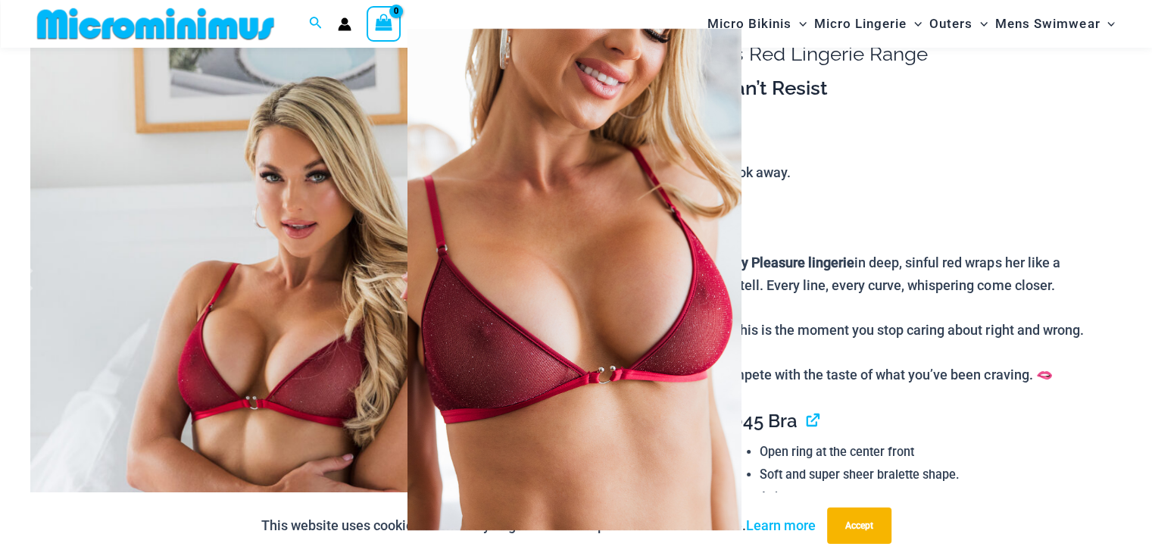
click at [257, 208] on div at bounding box center [576, 279] width 1152 height 559
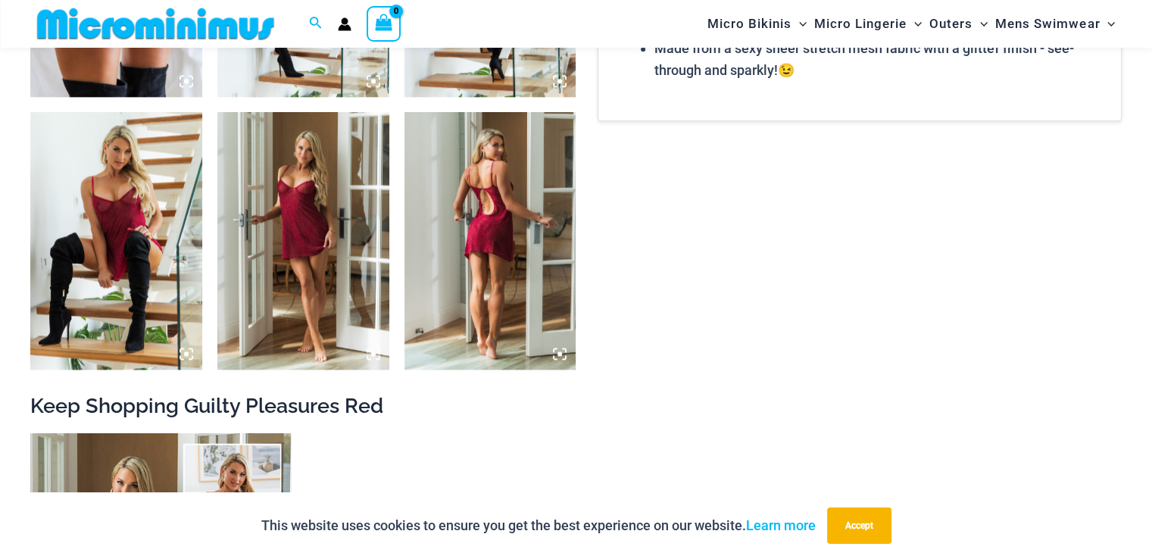
scroll to position [1961, 0]
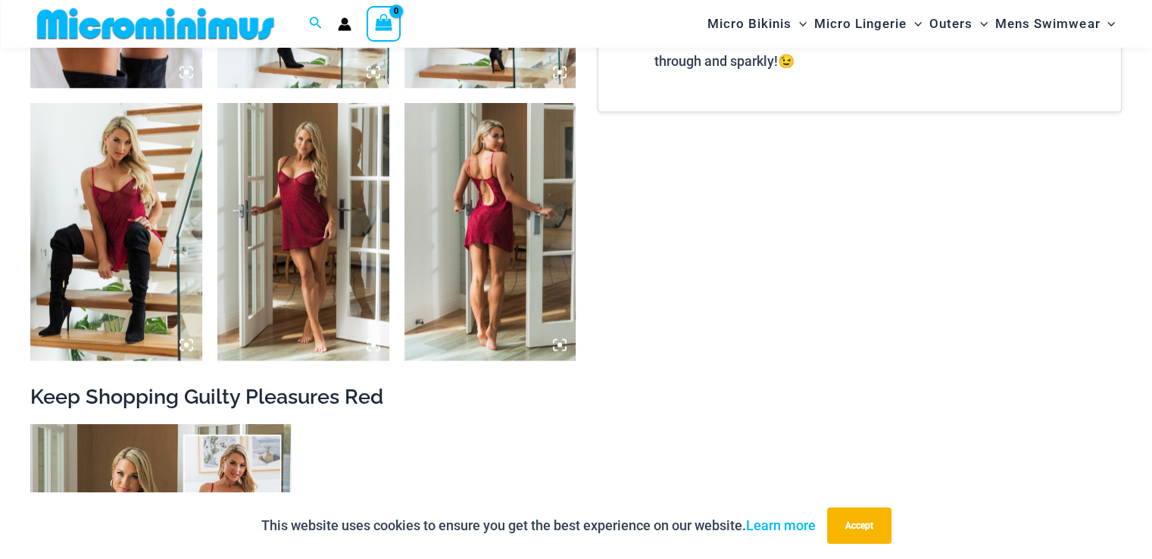
click at [148, 192] on img at bounding box center [116, 232] width 172 height 258
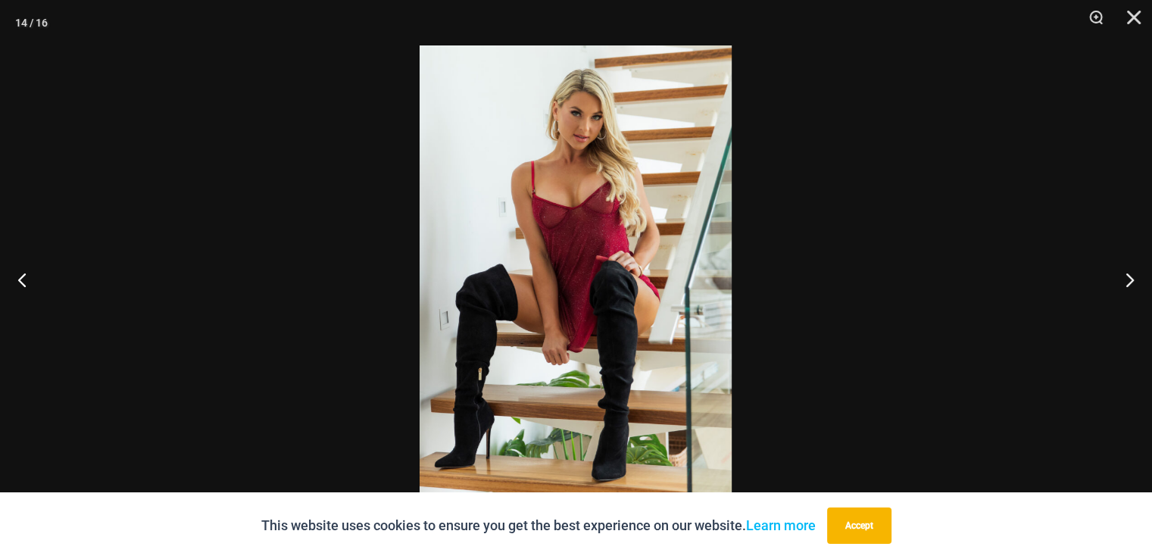
click at [582, 196] on img at bounding box center [576, 279] width 312 height 468
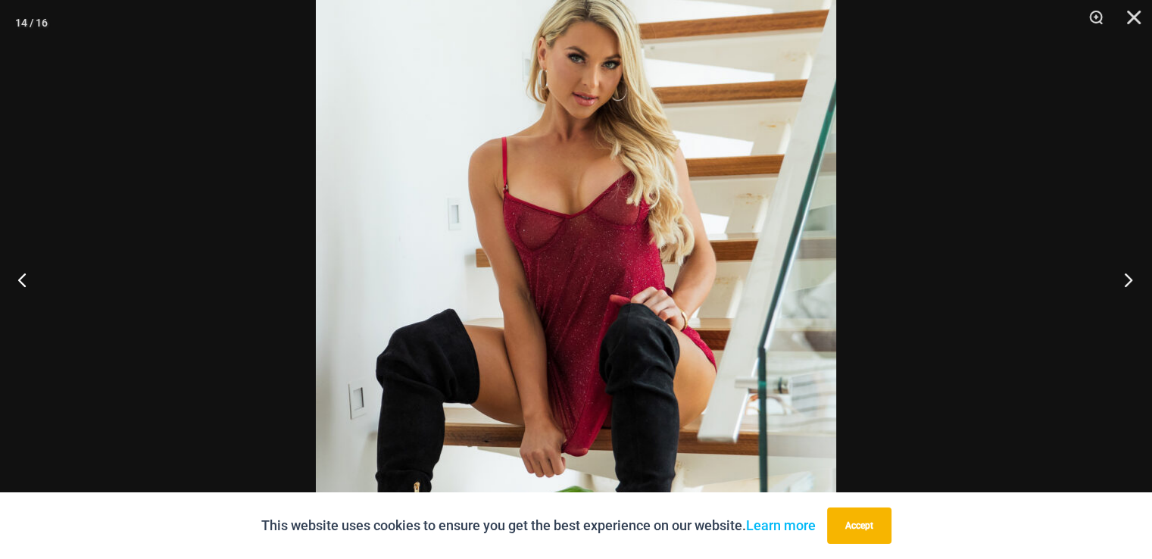
click at [1118, 286] on button "Next" at bounding box center [1124, 280] width 57 height 76
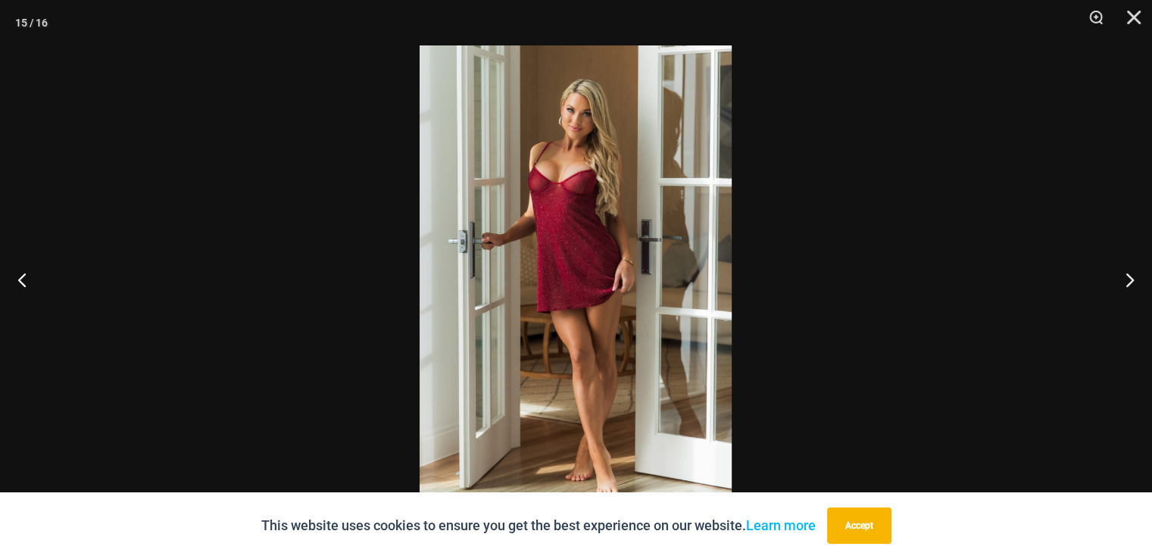
click at [647, 142] on img at bounding box center [576, 279] width 312 height 468
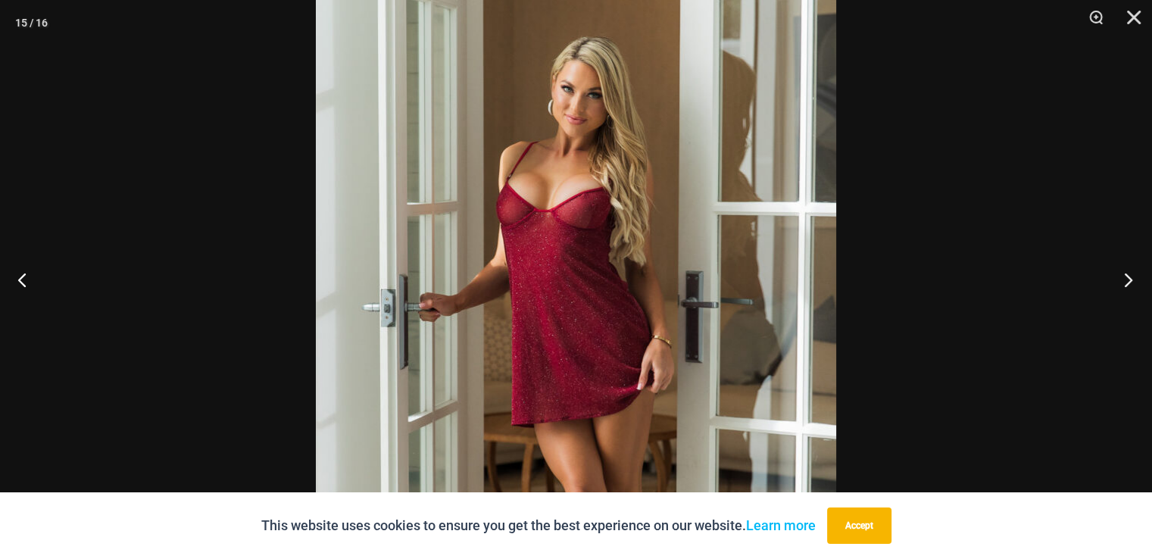
click at [1124, 270] on button "Next" at bounding box center [1124, 280] width 57 height 76
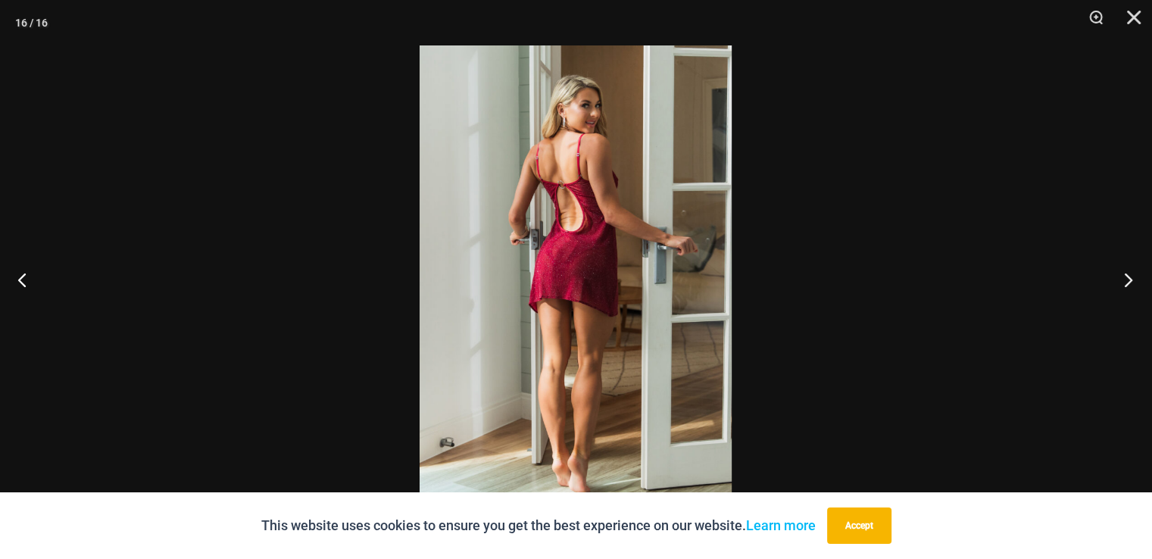
click at [1124, 270] on button "Next" at bounding box center [1124, 280] width 57 height 76
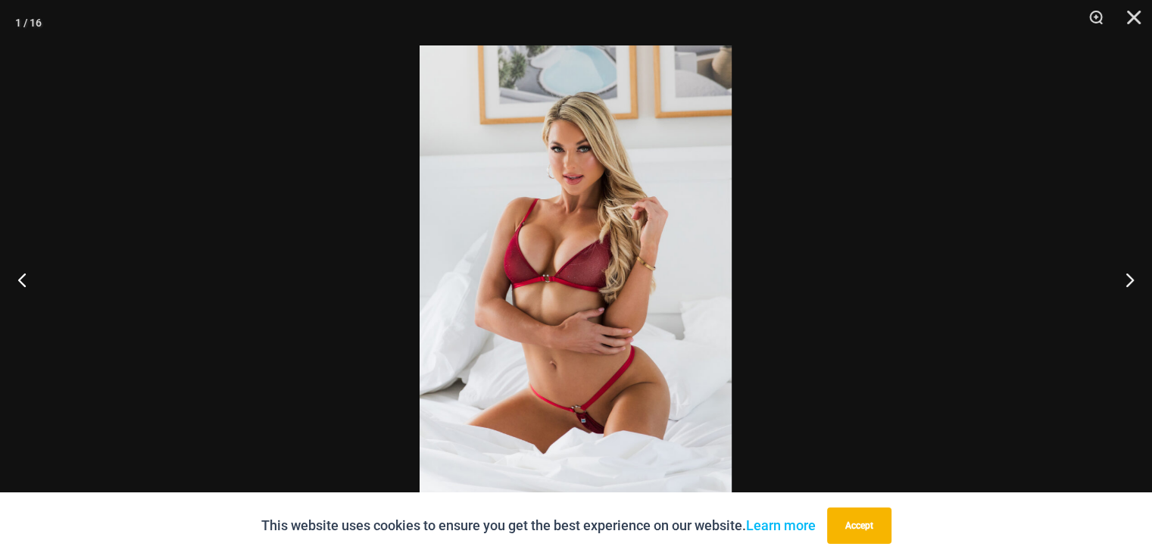
click at [526, 215] on img at bounding box center [576, 279] width 312 height 468
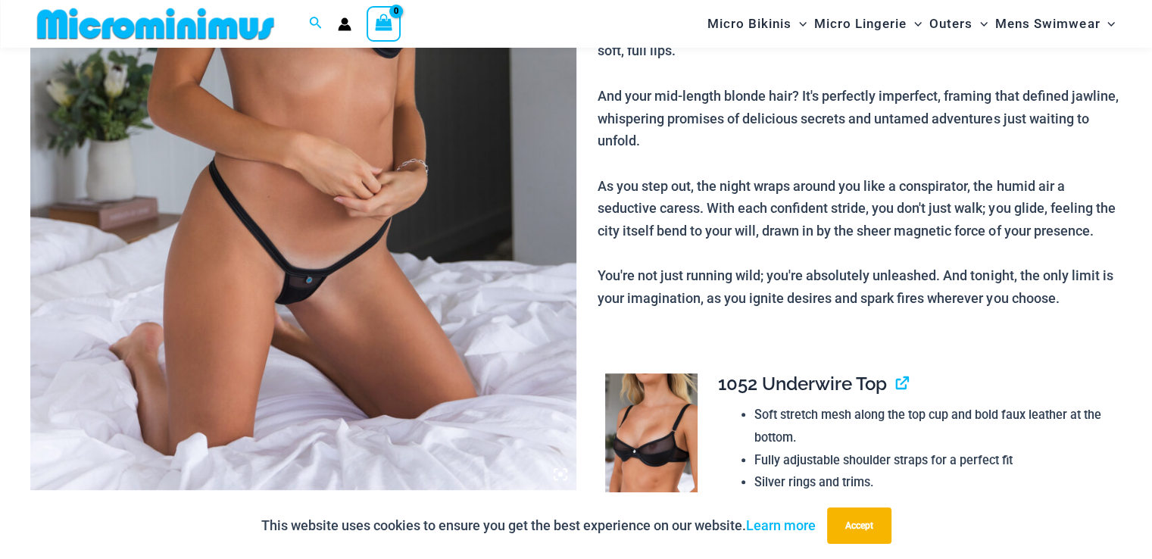
scroll to position [667, 0]
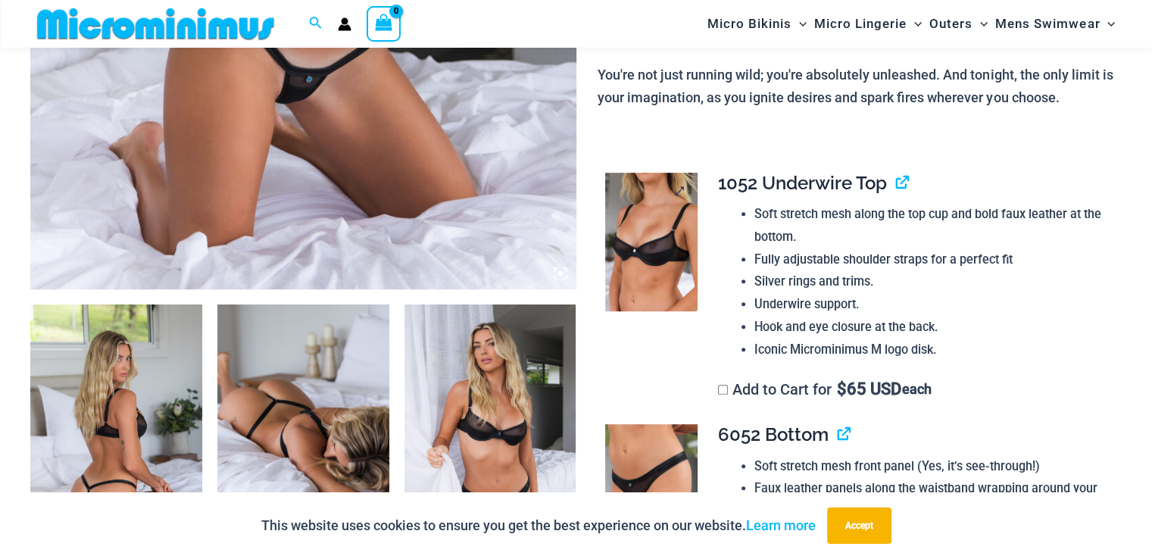
click at [647, 225] on img at bounding box center [651, 242] width 92 height 139
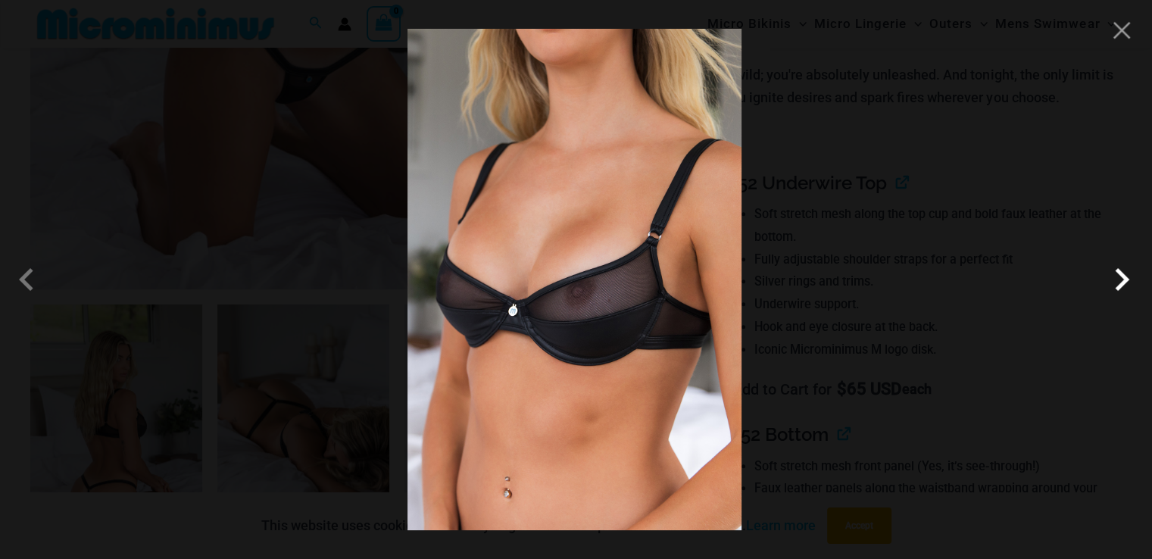
click at [1121, 284] on span at bounding box center [1121, 279] width 45 height 45
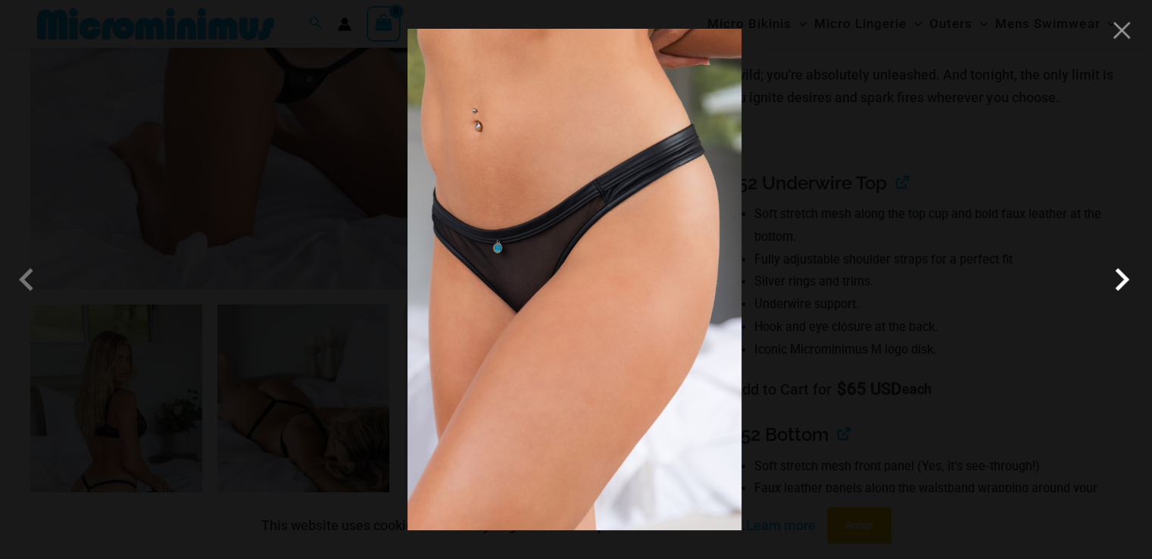
click at [1121, 284] on span at bounding box center [1121, 279] width 45 height 45
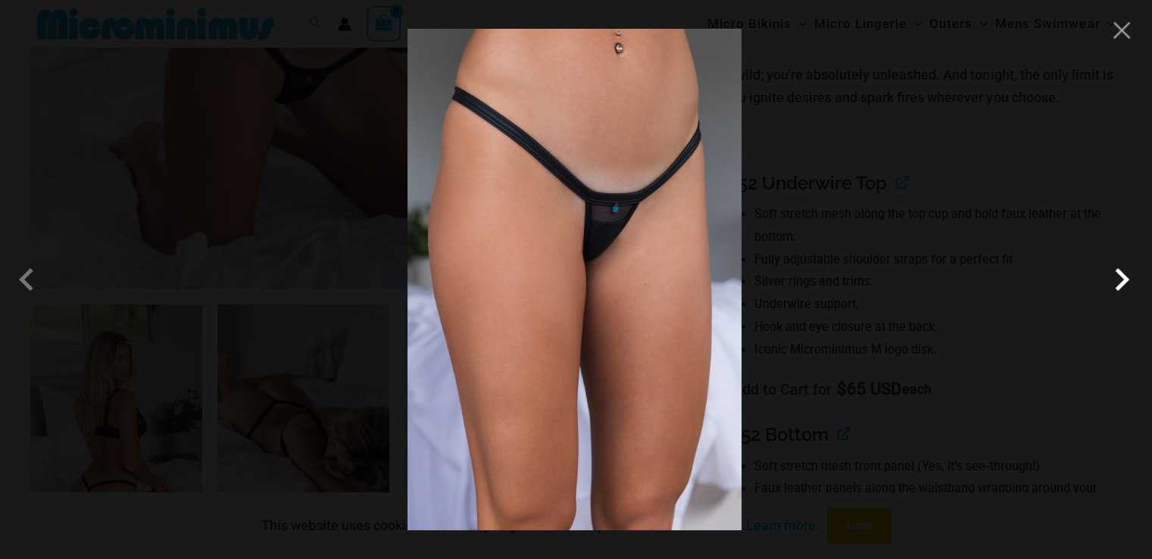
click at [1121, 284] on span at bounding box center [1121, 279] width 45 height 45
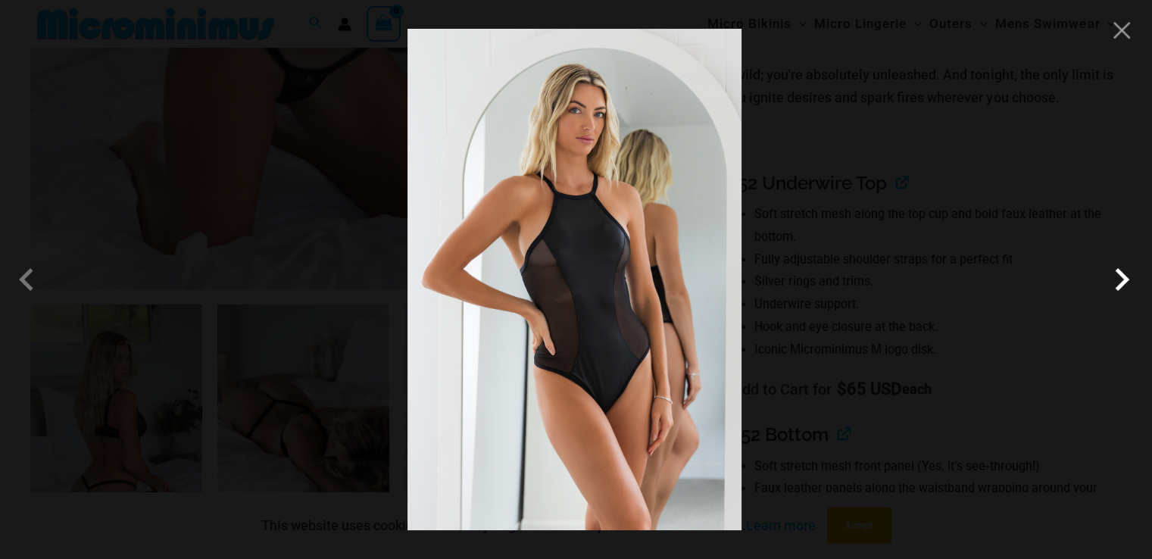
click at [1121, 284] on span at bounding box center [1121, 279] width 45 height 45
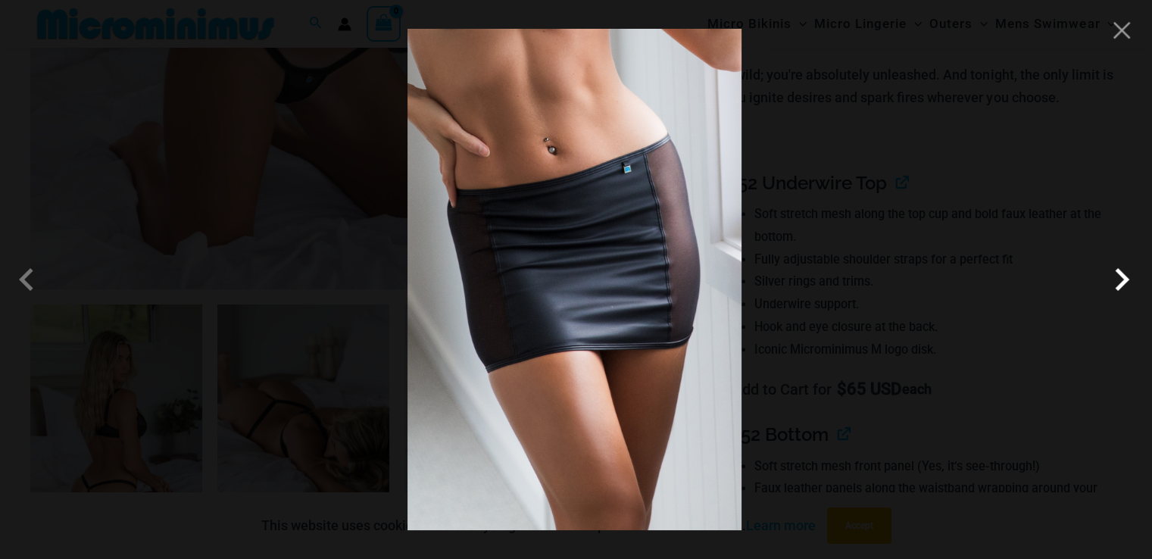
click at [1121, 284] on span at bounding box center [1121, 279] width 45 height 45
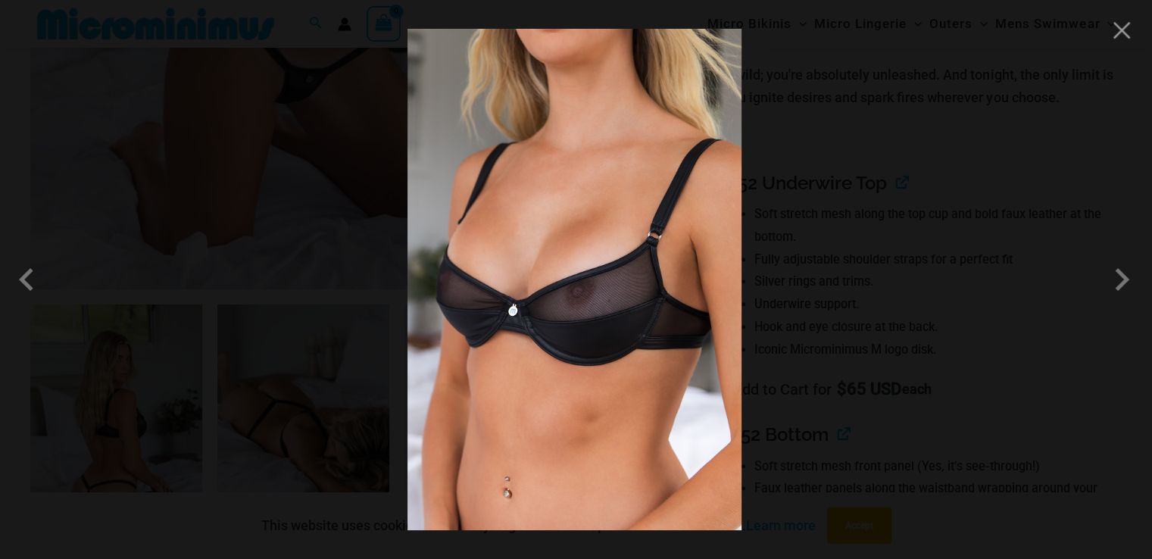
click at [178, 175] on div at bounding box center [576, 279] width 1152 height 559
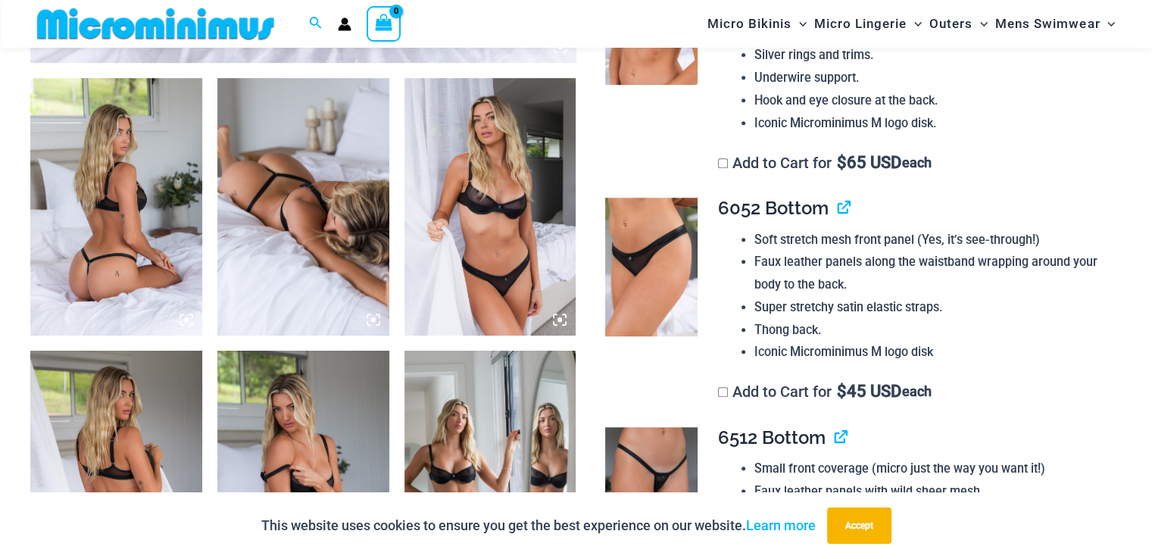
scroll to position [895, 0]
click at [480, 192] on img at bounding box center [491, 206] width 172 height 258
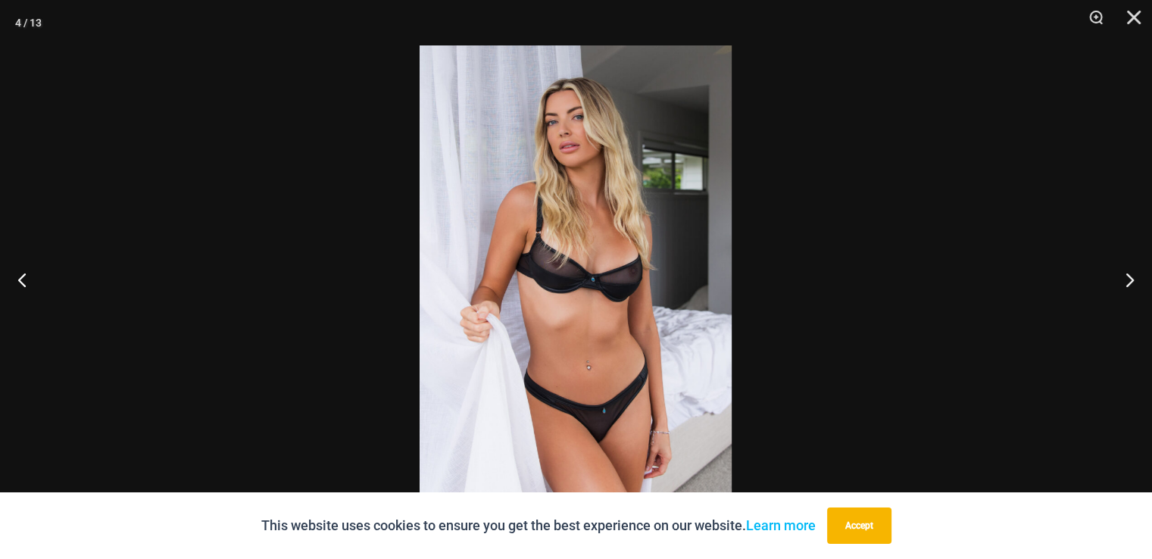
click at [618, 265] on img at bounding box center [576, 279] width 312 height 468
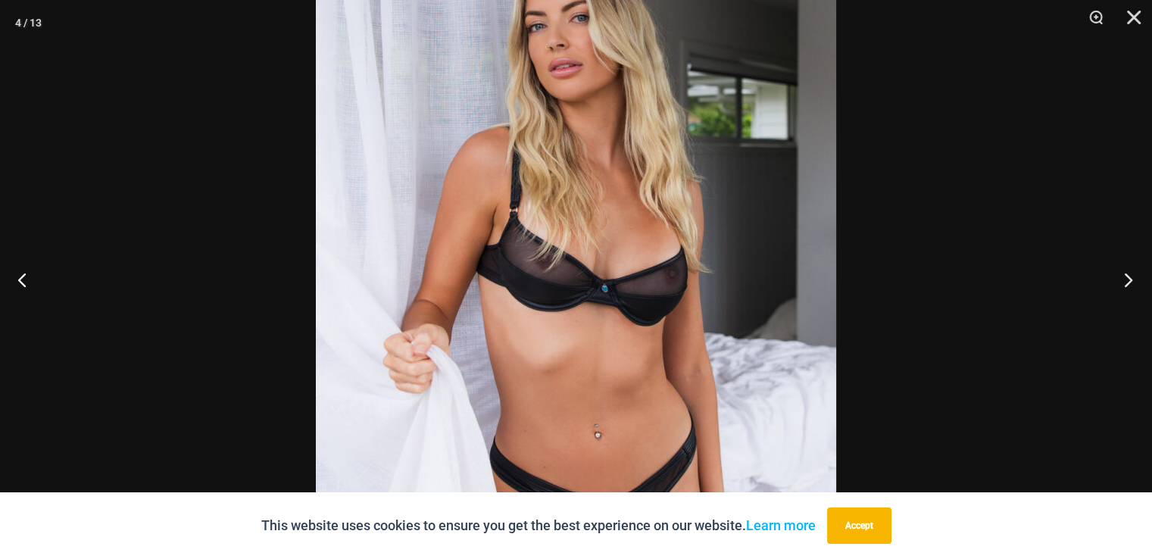
click at [1131, 281] on button "Next" at bounding box center [1124, 280] width 57 height 76
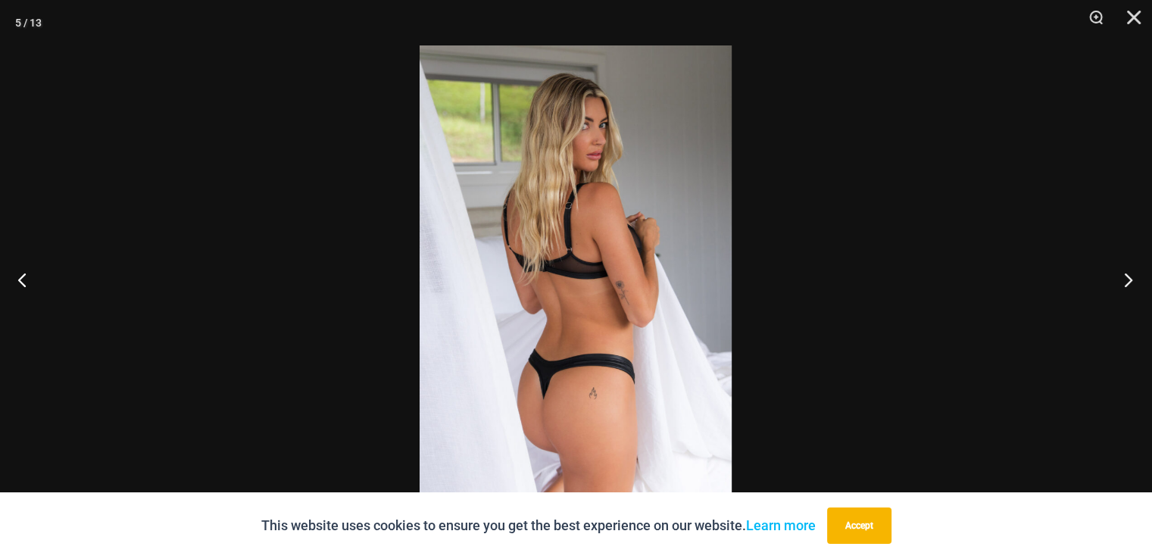
click at [1131, 281] on button "Next" at bounding box center [1124, 280] width 57 height 76
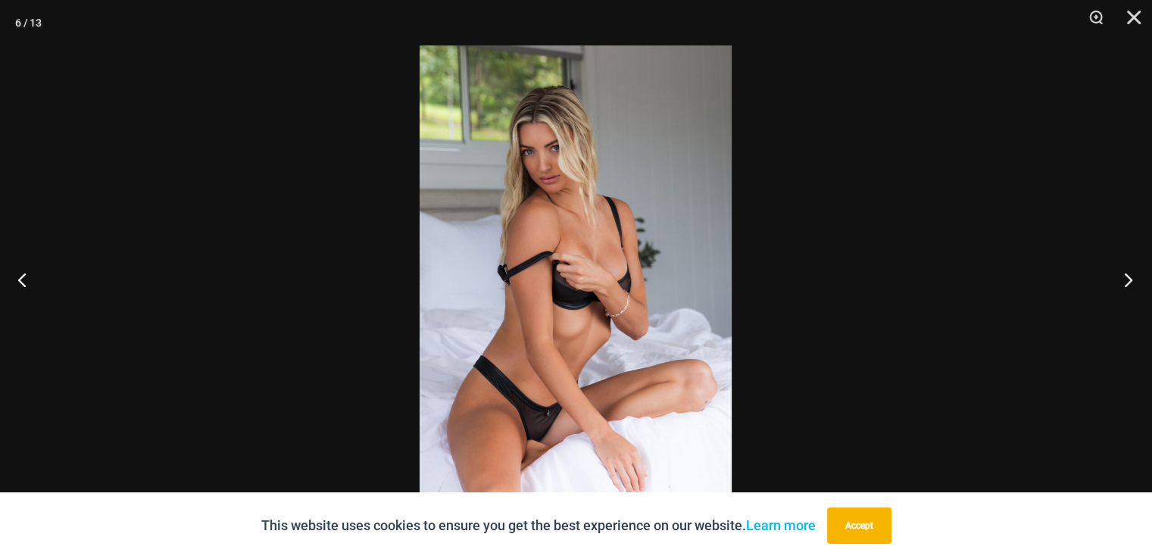
click at [1131, 281] on button "Next" at bounding box center [1124, 280] width 57 height 76
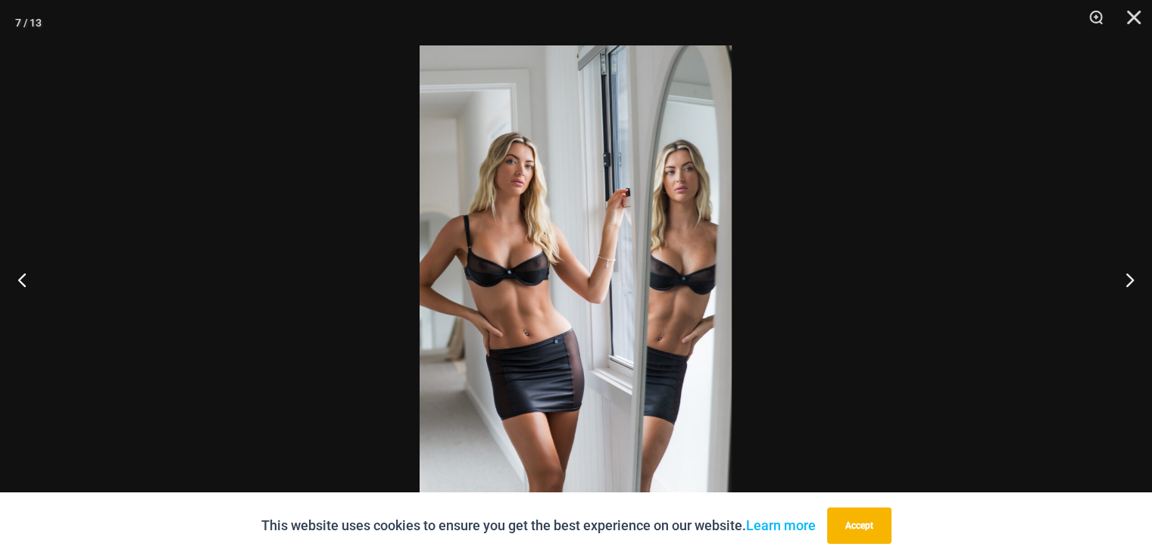
click at [479, 253] on img at bounding box center [576, 279] width 312 height 468
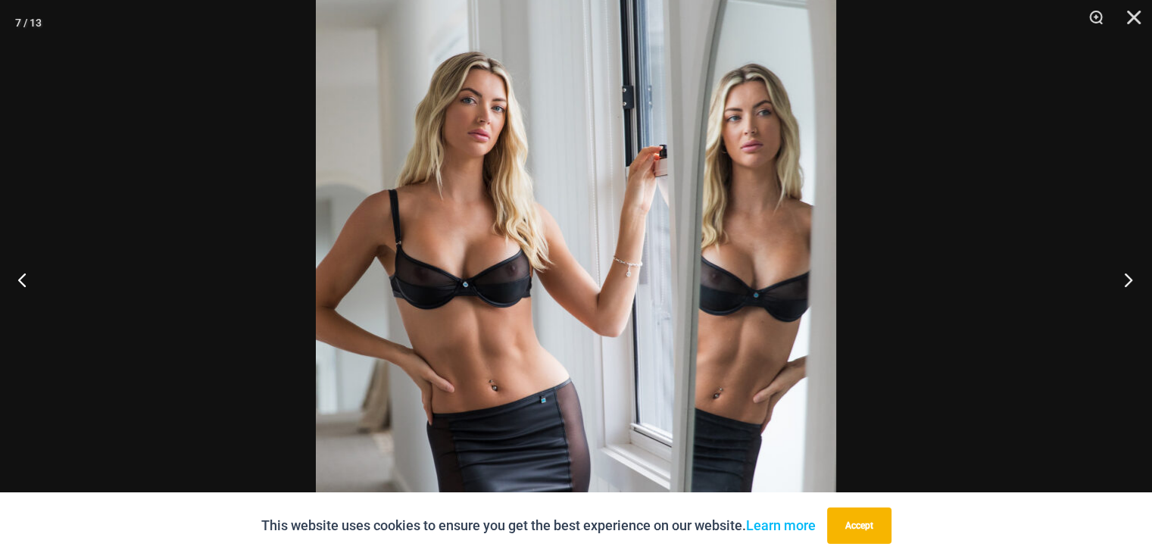
click at [1127, 265] on button "Next" at bounding box center [1124, 280] width 57 height 76
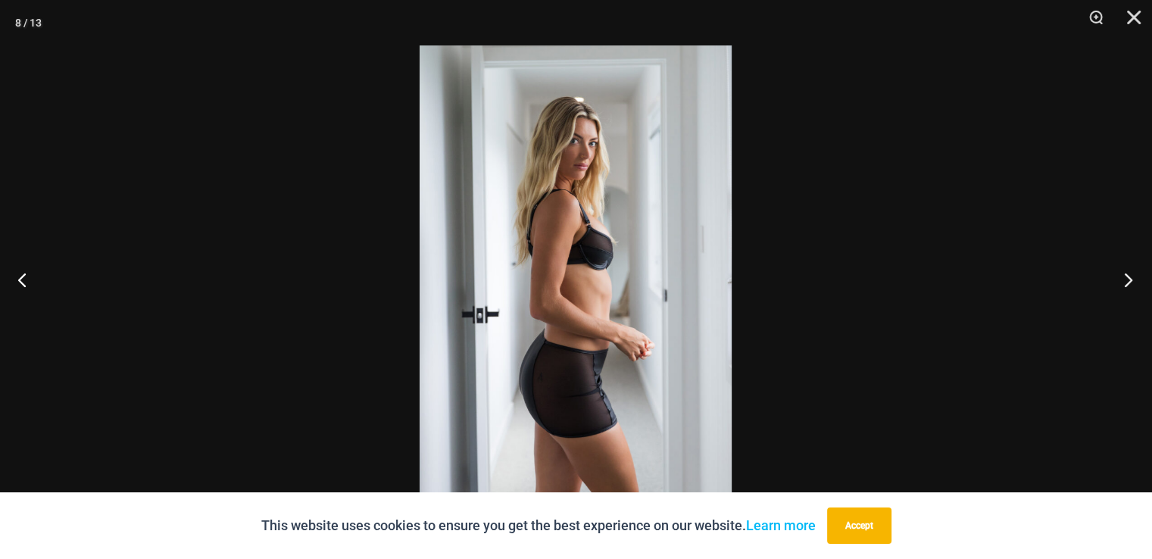
click at [1127, 265] on button "Next" at bounding box center [1124, 280] width 57 height 76
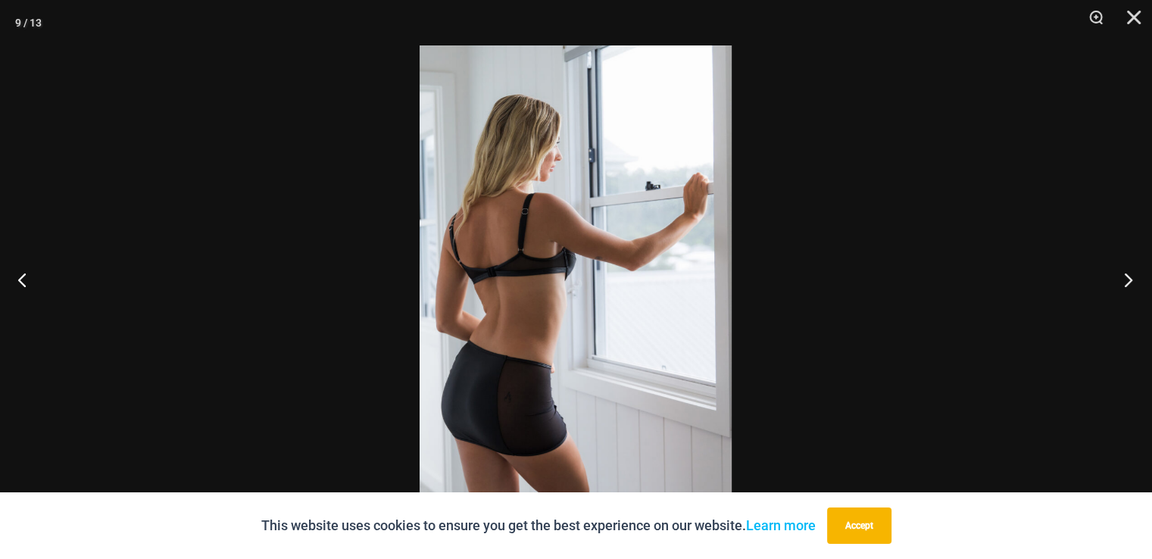
click at [1127, 265] on button "Next" at bounding box center [1124, 280] width 57 height 76
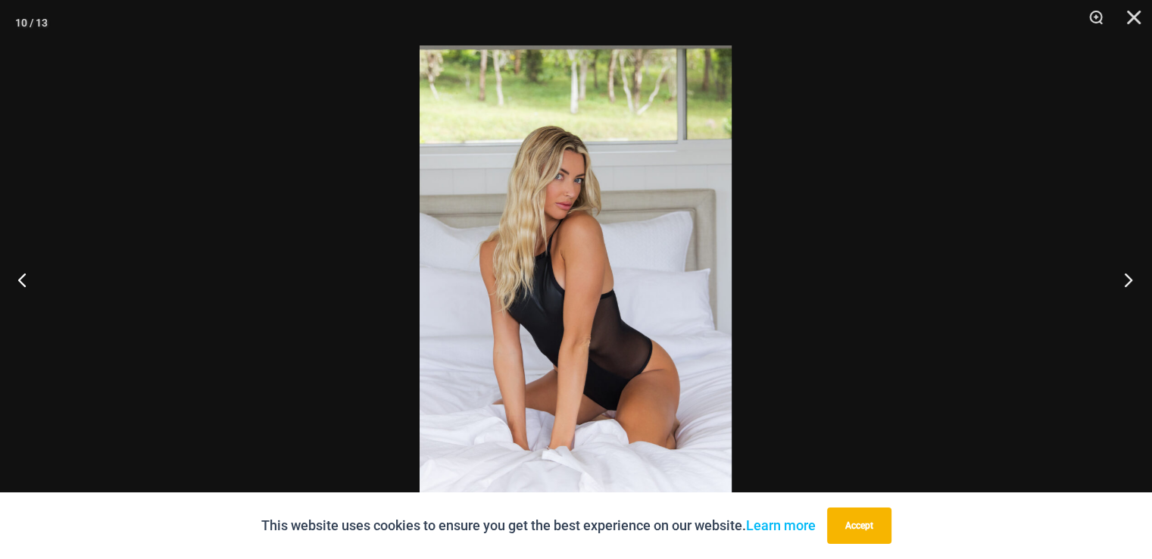
click at [1127, 265] on button "Next" at bounding box center [1124, 280] width 57 height 76
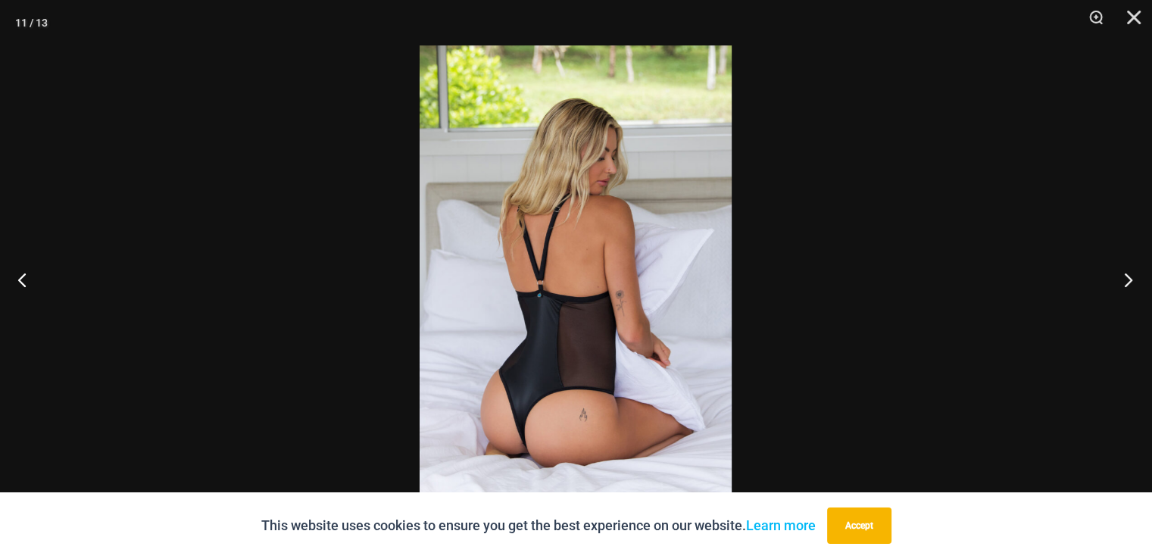
click at [1127, 265] on button "Next" at bounding box center [1124, 280] width 57 height 76
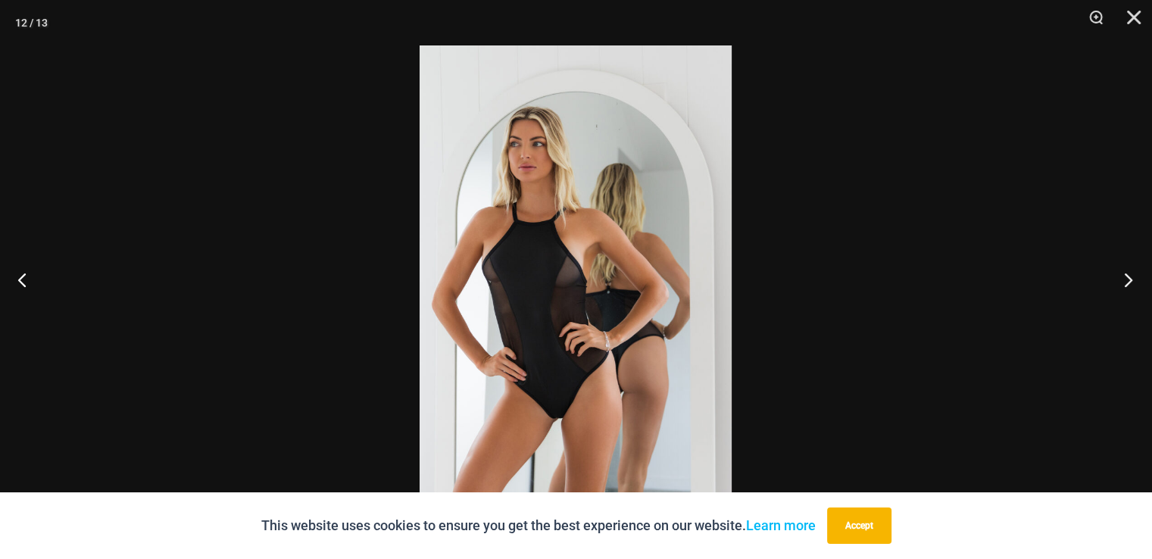
click at [1127, 265] on button "Next" at bounding box center [1124, 280] width 57 height 76
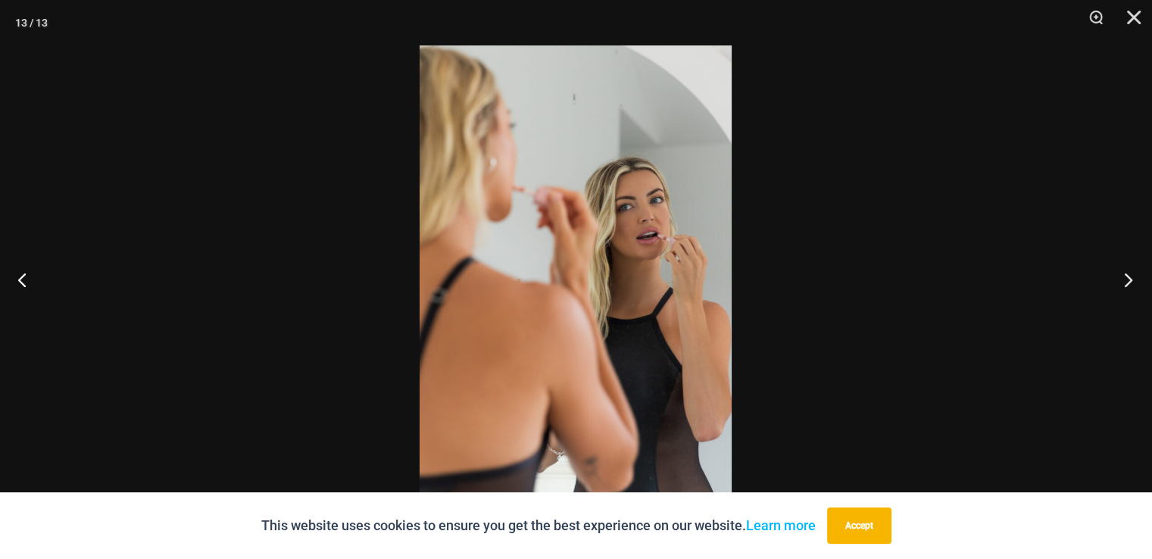
click at [1127, 265] on button "Next" at bounding box center [1124, 280] width 57 height 76
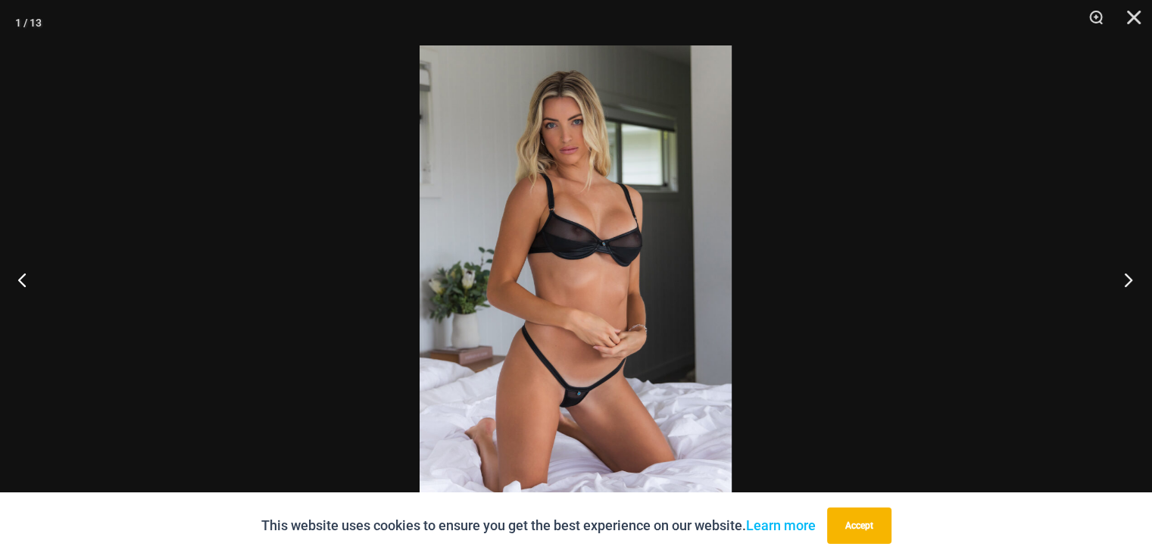
click at [1127, 265] on button "Next" at bounding box center [1124, 280] width 57 height 76
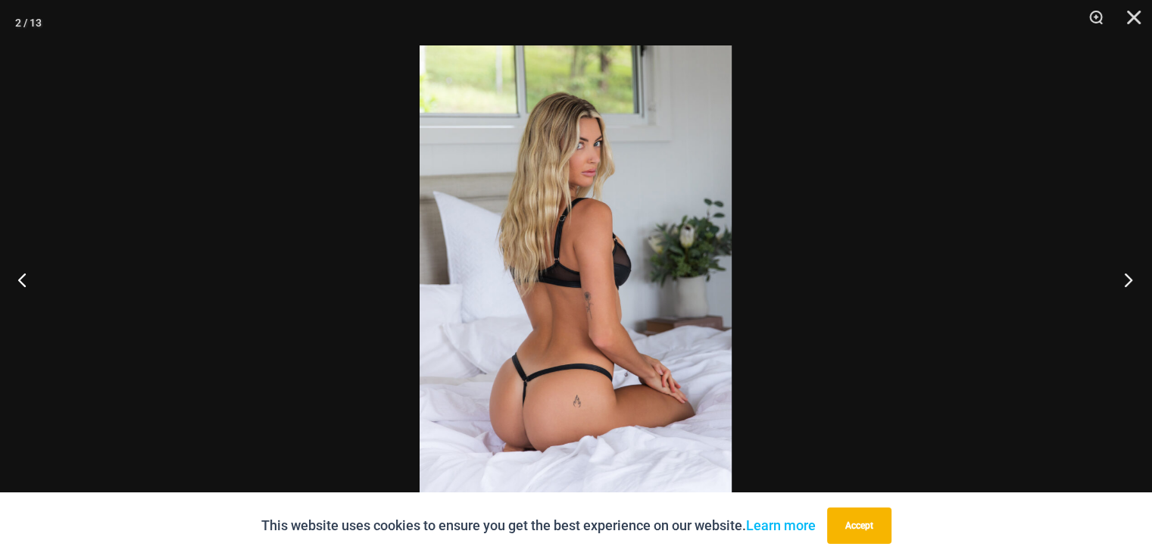
click at [1127, 265] on button "Next" at bounding box center [1124, 280] width 57 height 76
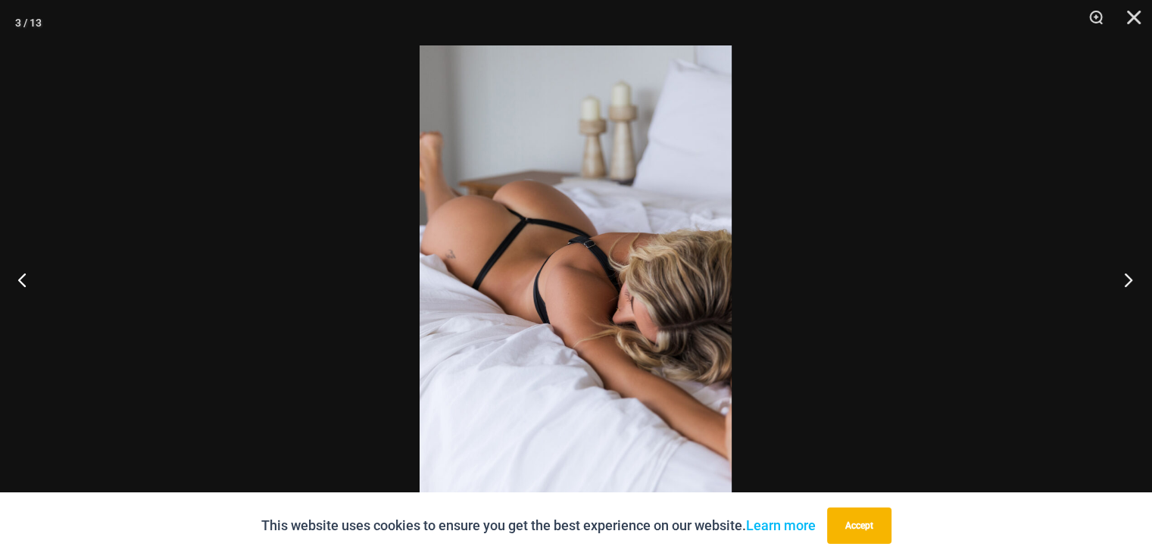
click at [1127, 265] on button "Next" at bounding box center [1124, 280] width 57 height 76
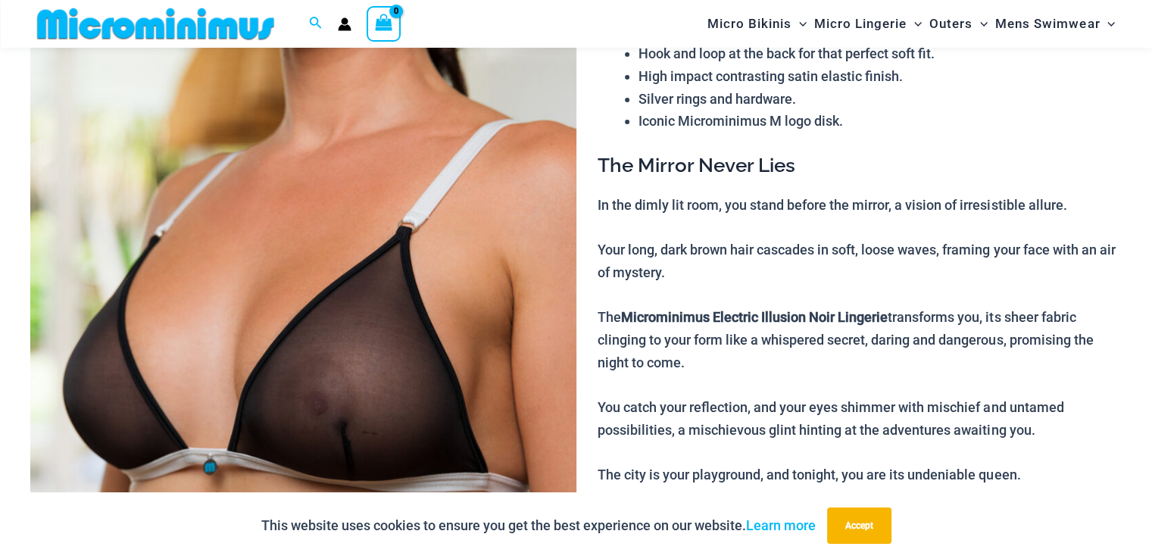
scroll to position [220, 0]
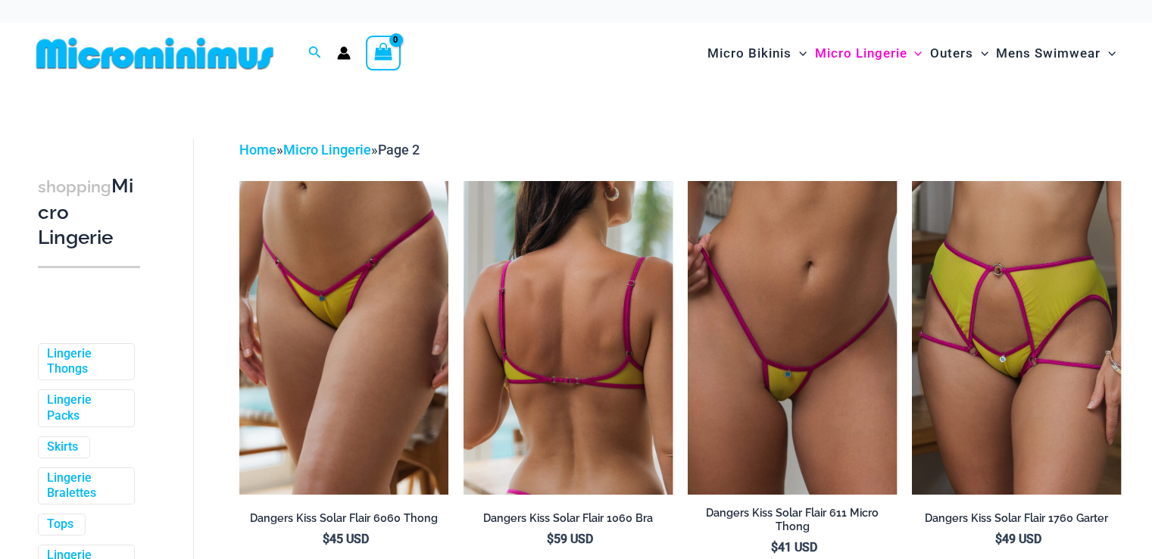
click at [538, 337] on img at bounding box center [568, 338] width 209 height 314
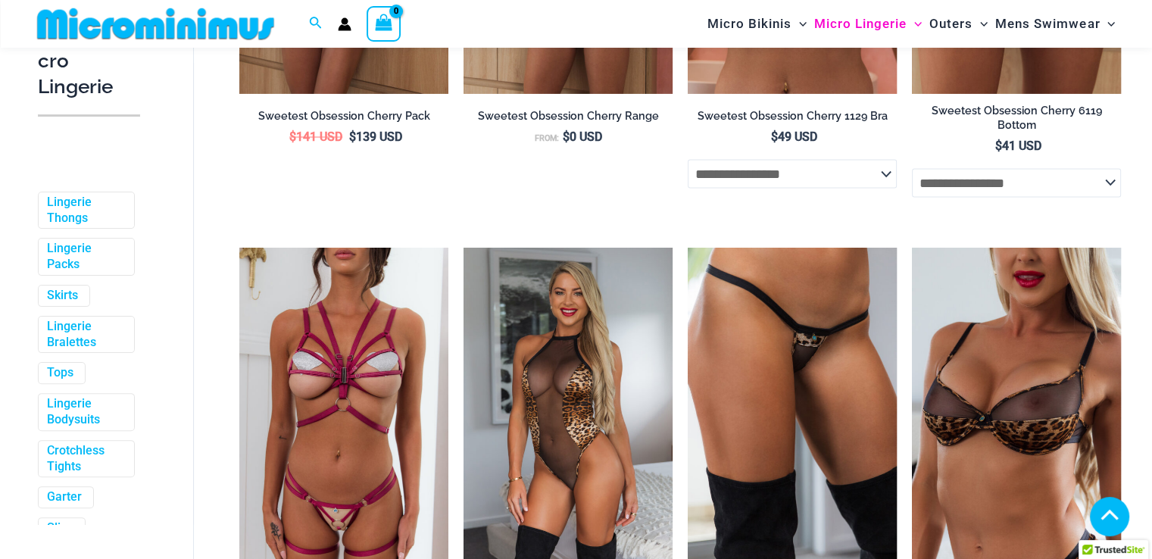
scroll to position [2790, 0]
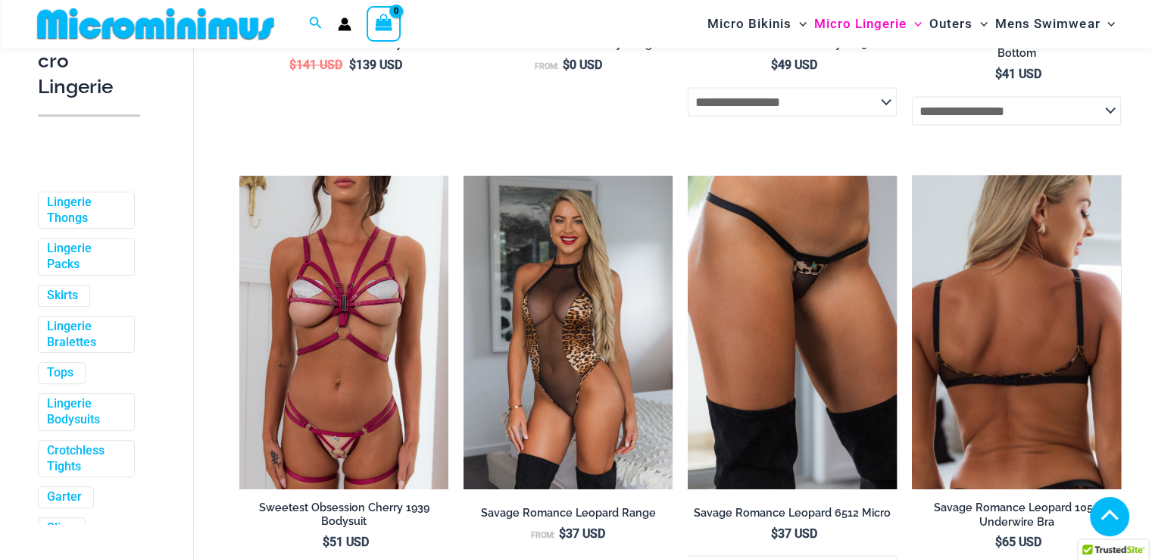
click at [1025, 365] on img at bounding box center [1016, 332] width 209 height 314
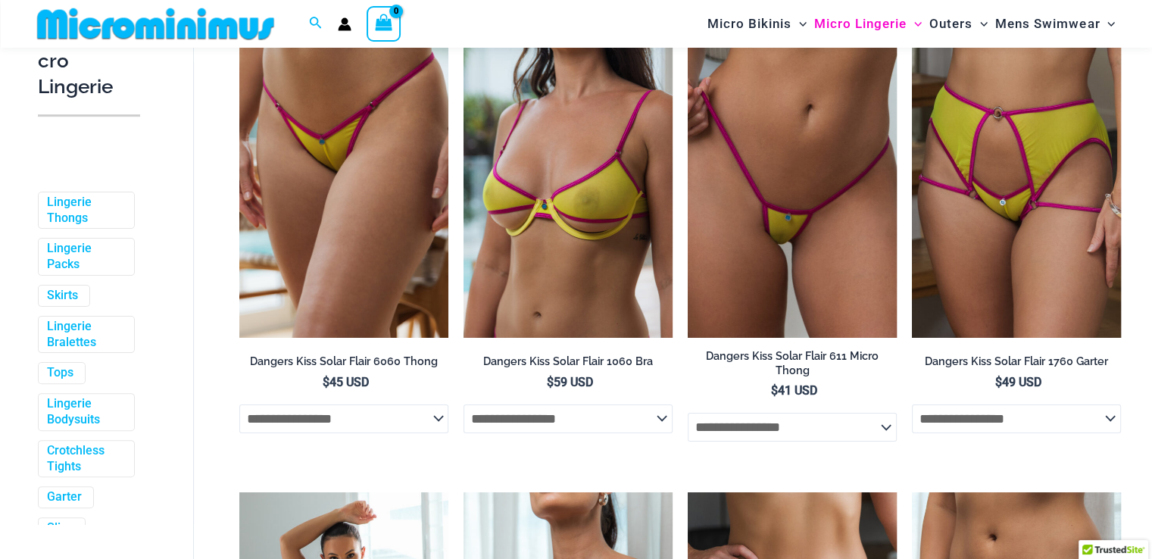
scroll to position [0, 0]
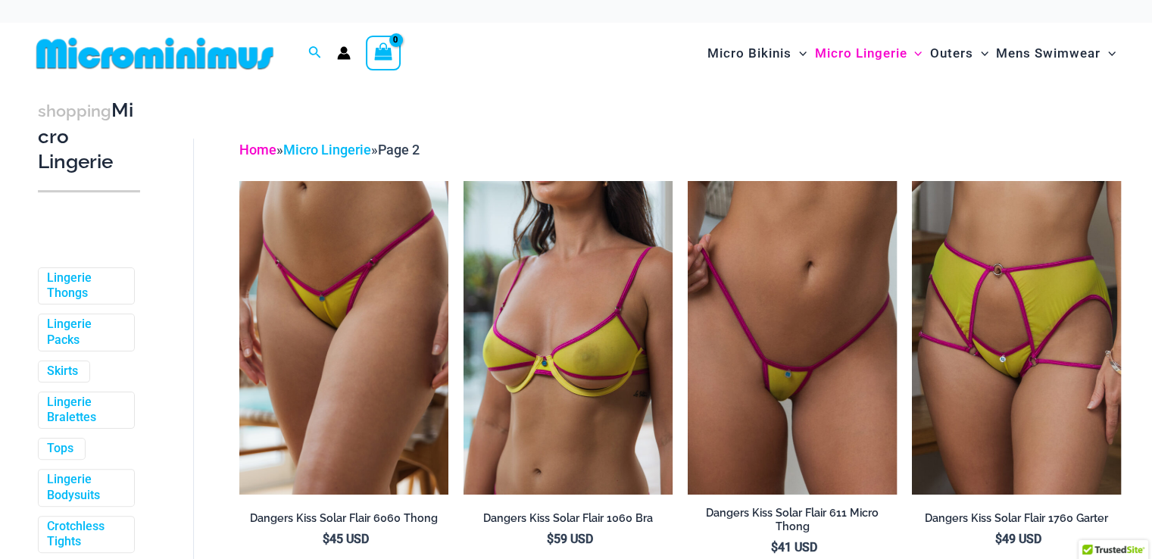
click at [267, 147] on link "Home" at bounding box center [257, 150] width 37 height 16
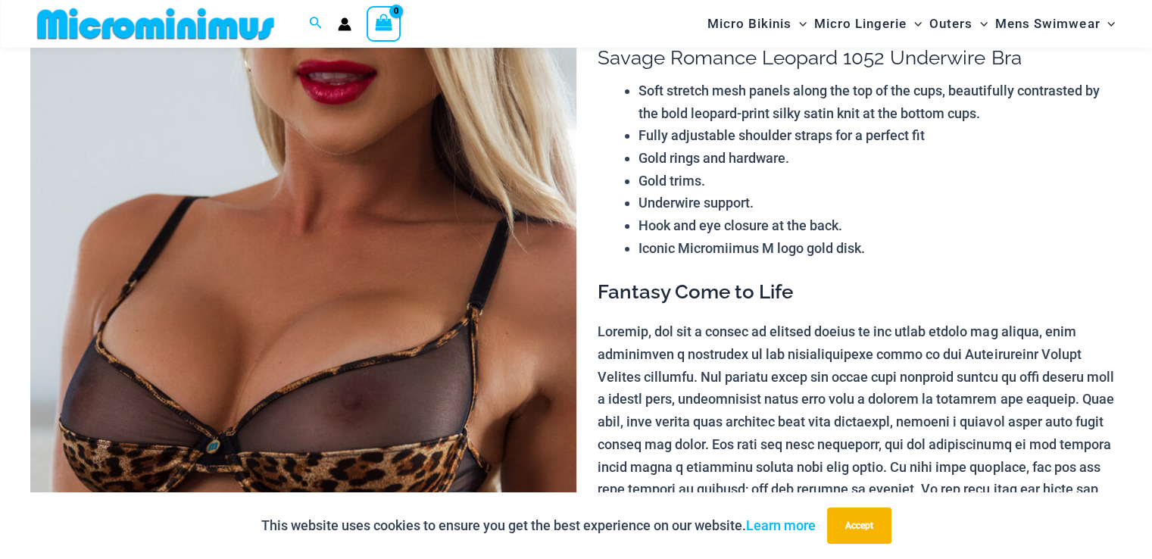
scroll to position [139, 0]
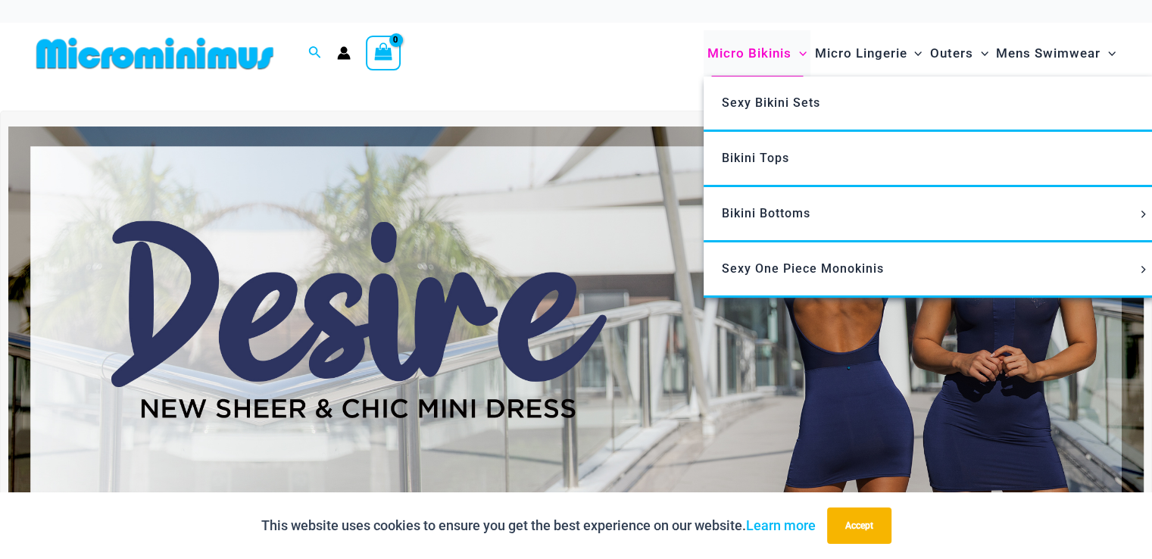
click at [762, 55] on span "Micro Bikinis" at bounding box center [750, 53] width 84 height 39
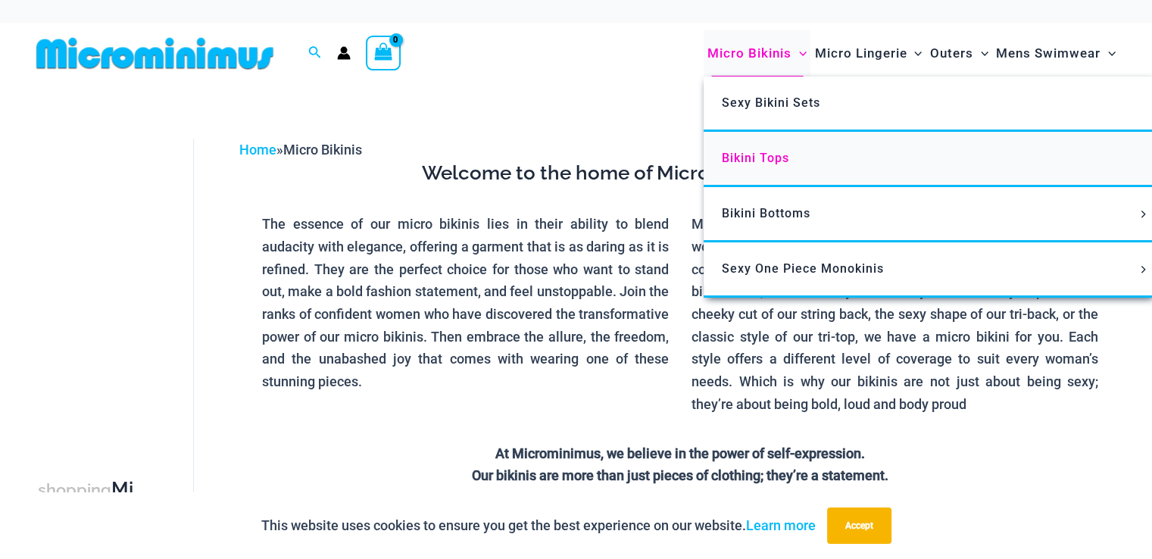
click at [752, 159] on span "Bikini Tops" at bounding box center [755, 158] width 67 height 14
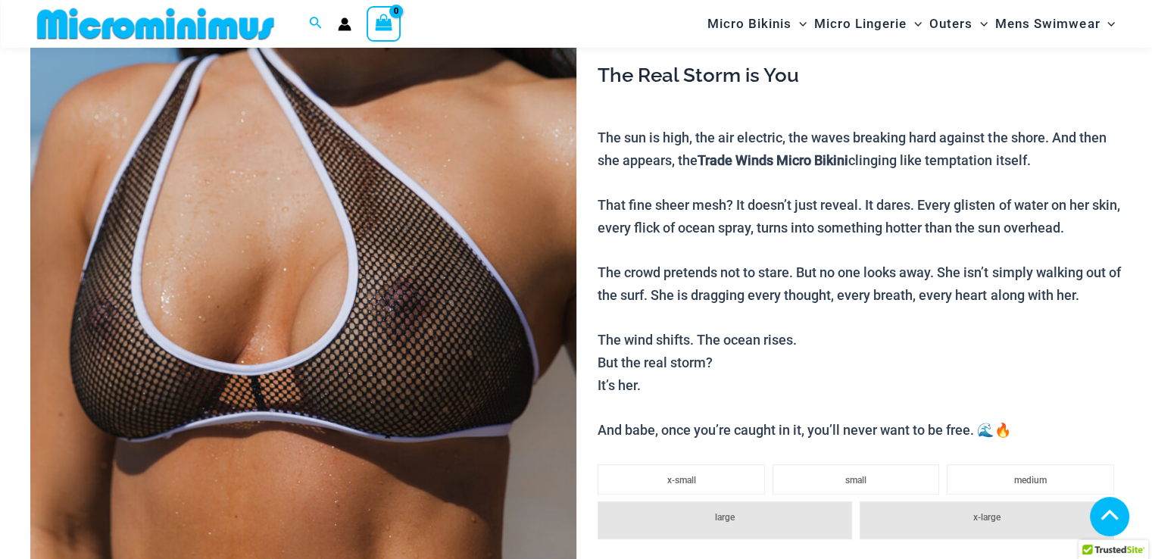
scroll to position [291, 0]
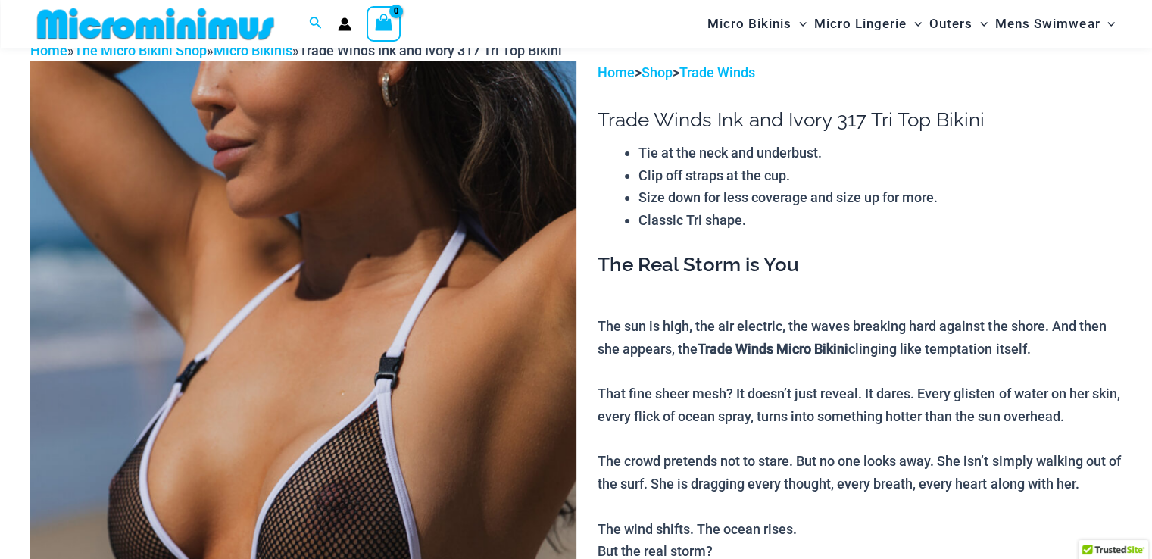
scroll to position [213, 0]
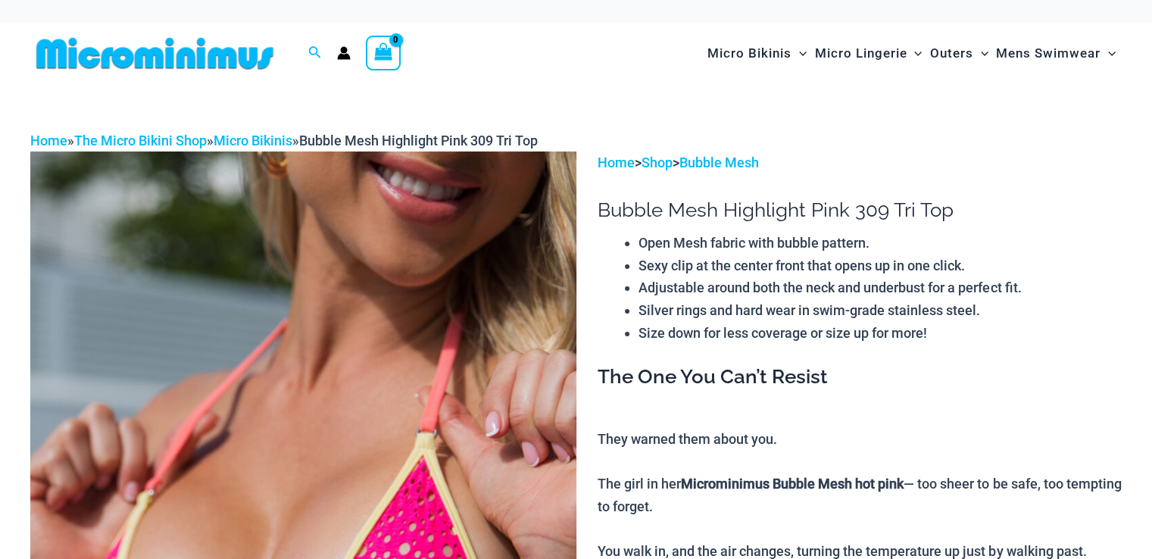
scroll to position [112, 0]
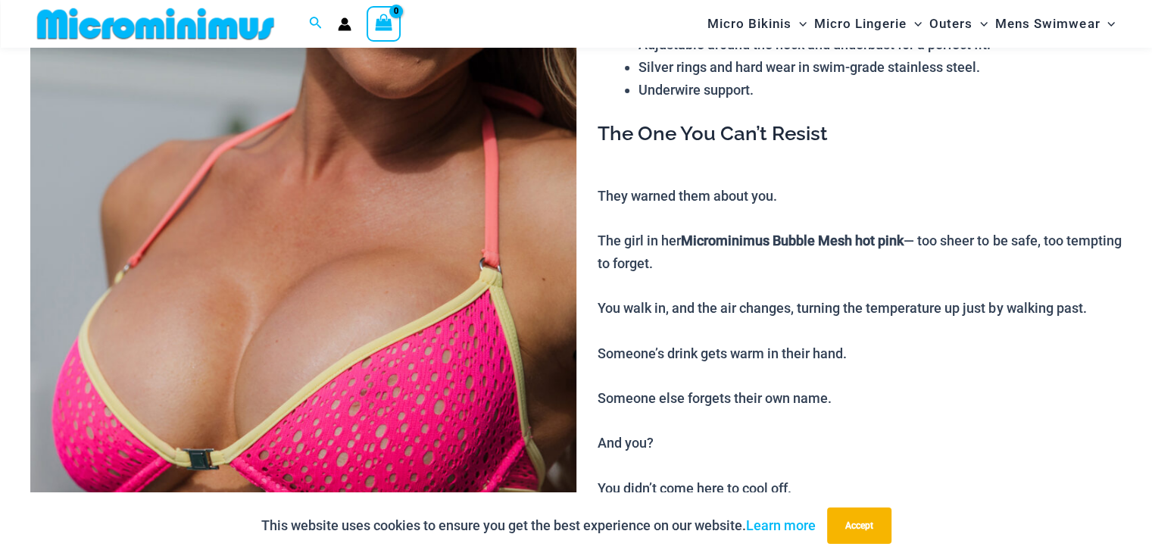
scroll to position [214, 0]
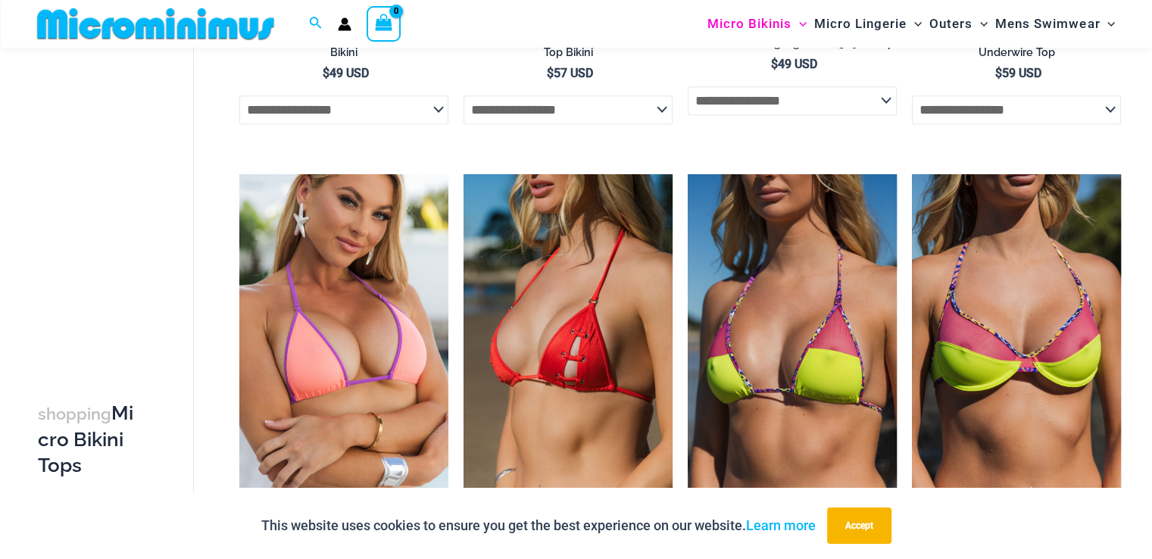
scroll to position [909, 0]
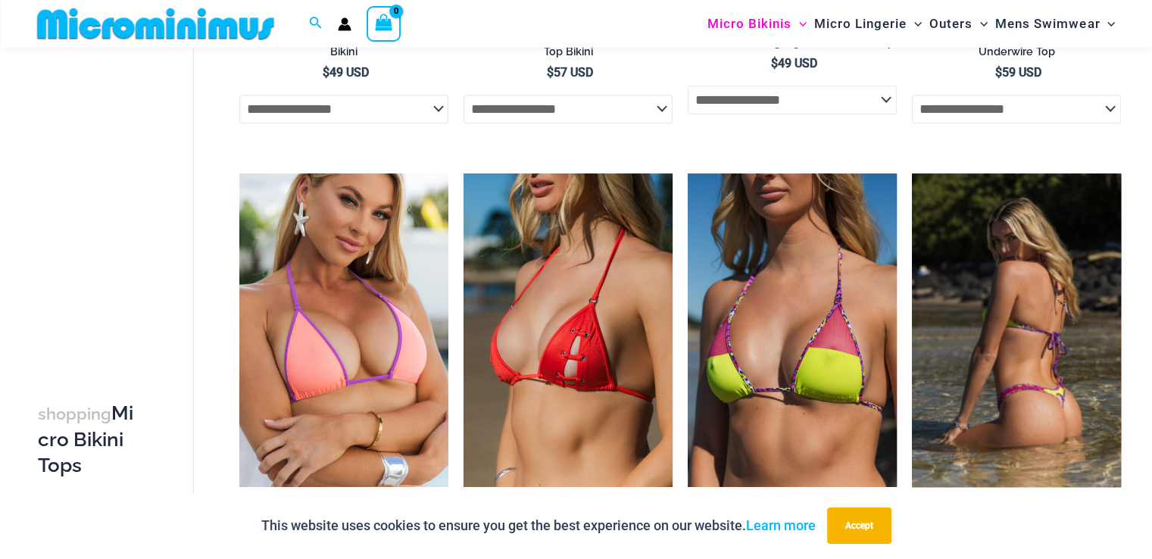
click at [996, 358] on img at bounding box center [1016, 330] width 209 height 314
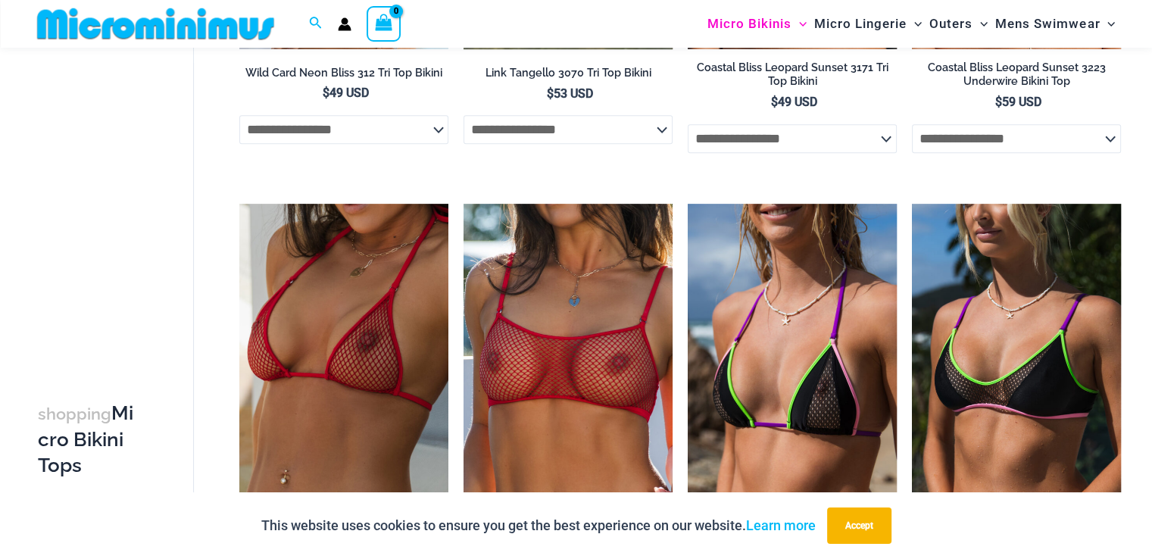
scroll to position [1364, 0]
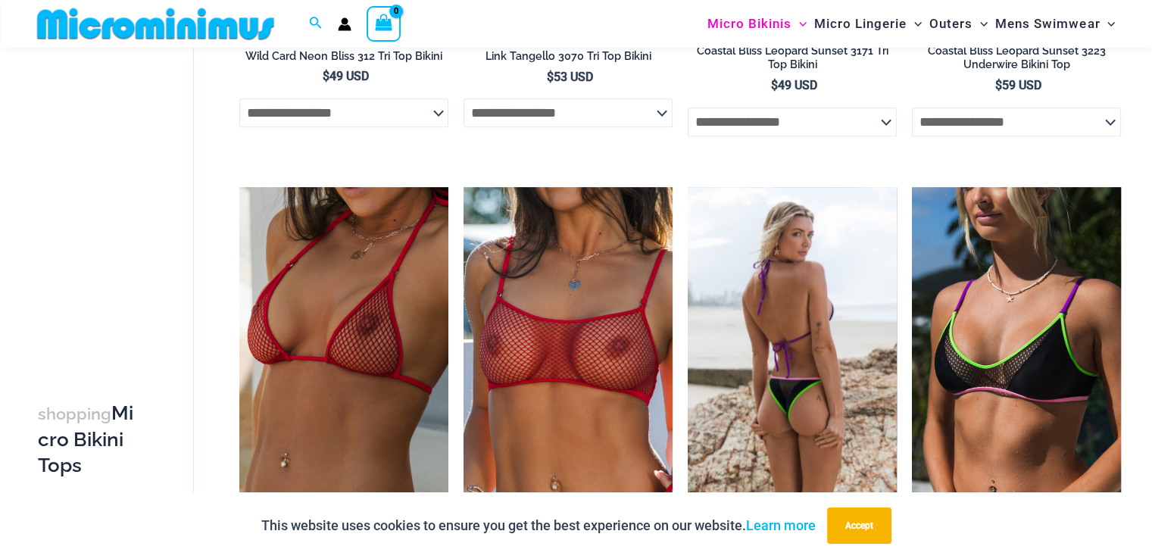
click at [789, 349] on img at bounding box center [792, 344] width 209 height 314
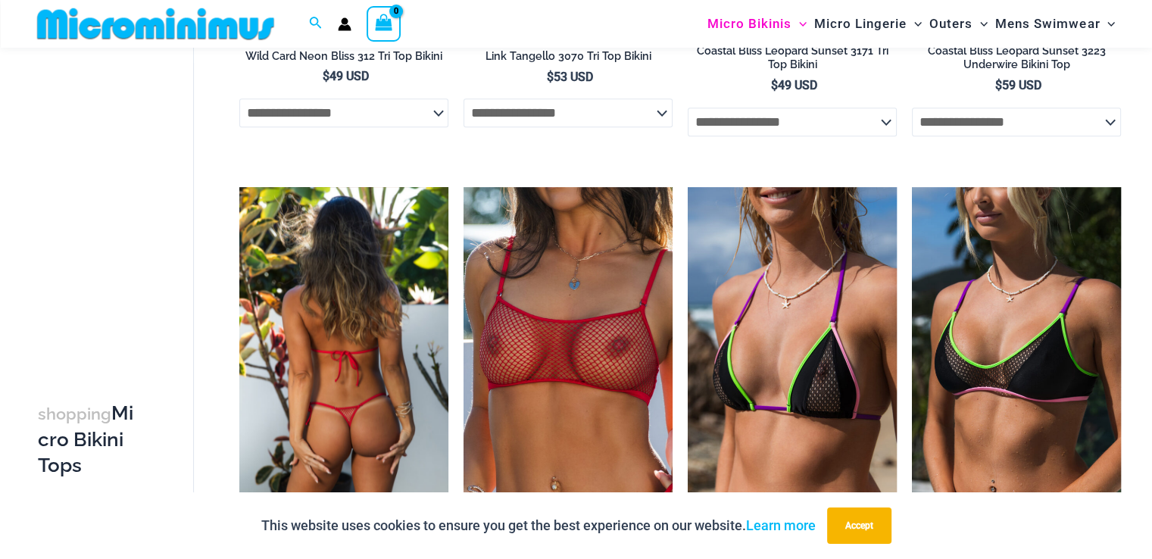
click at [357, 325] on img at bounding box center [343, 344] width 209 height 314
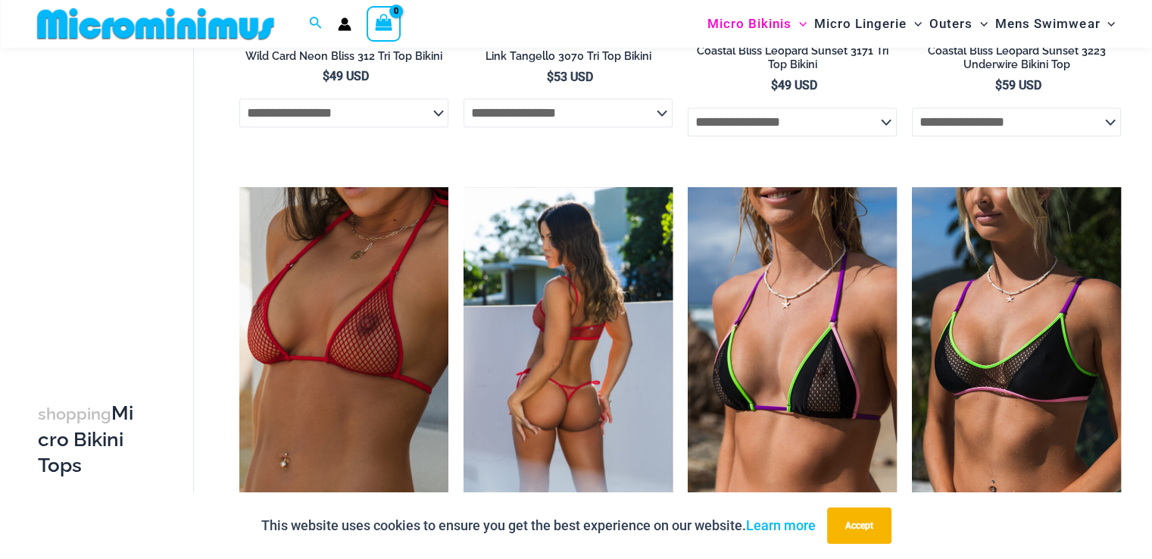
click at [579, 351] on img at bounding box center [568, 343] width 209 height 313
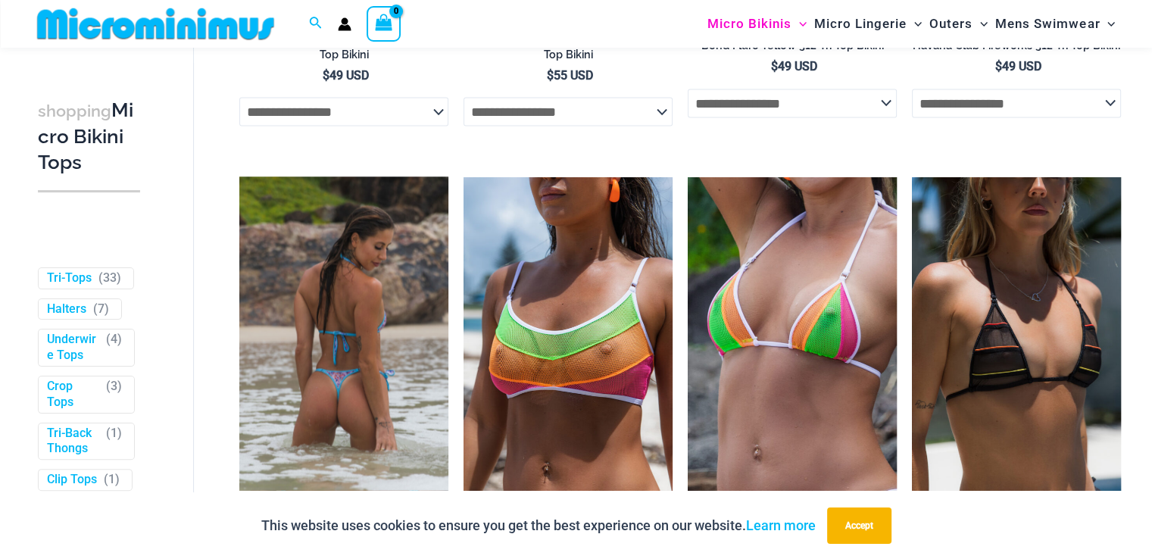
scroll to position [2803, 0]
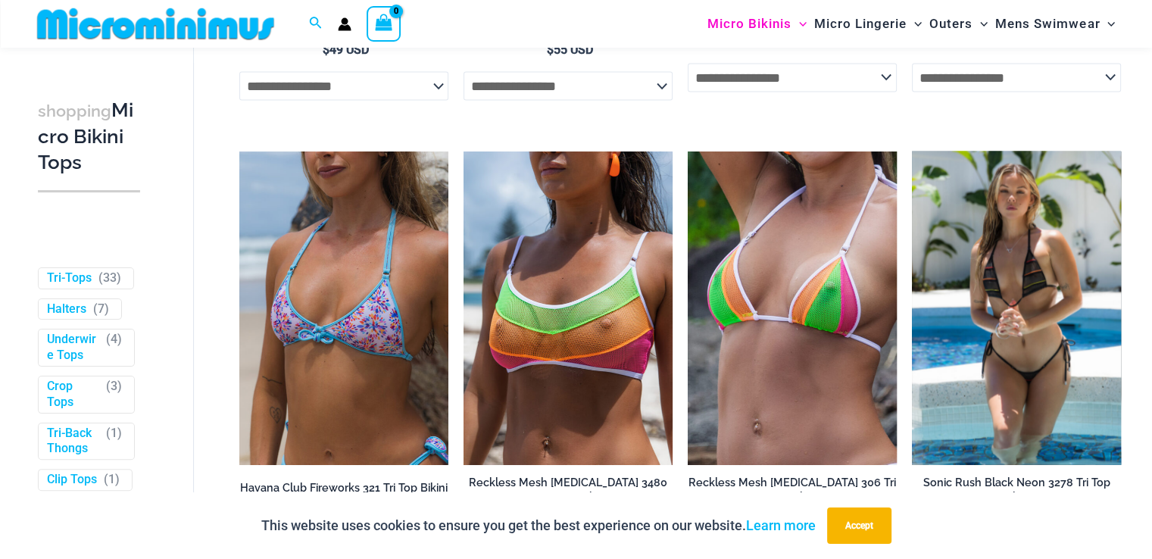
click at [1017, 288] on img at bounding box center [1016, 308] width 209 height 314
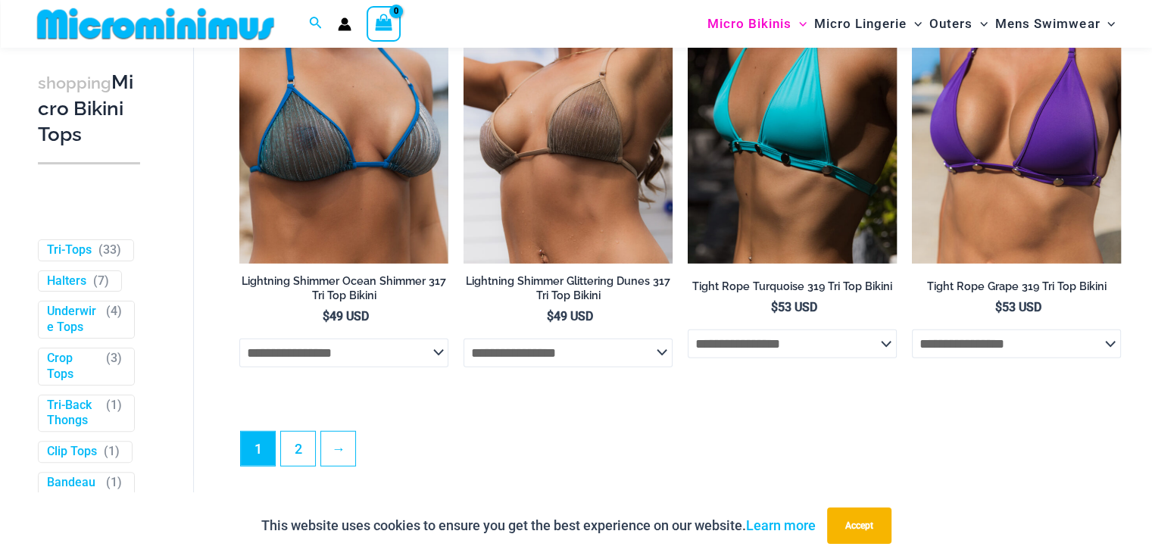
scroll to position [4167, 0]
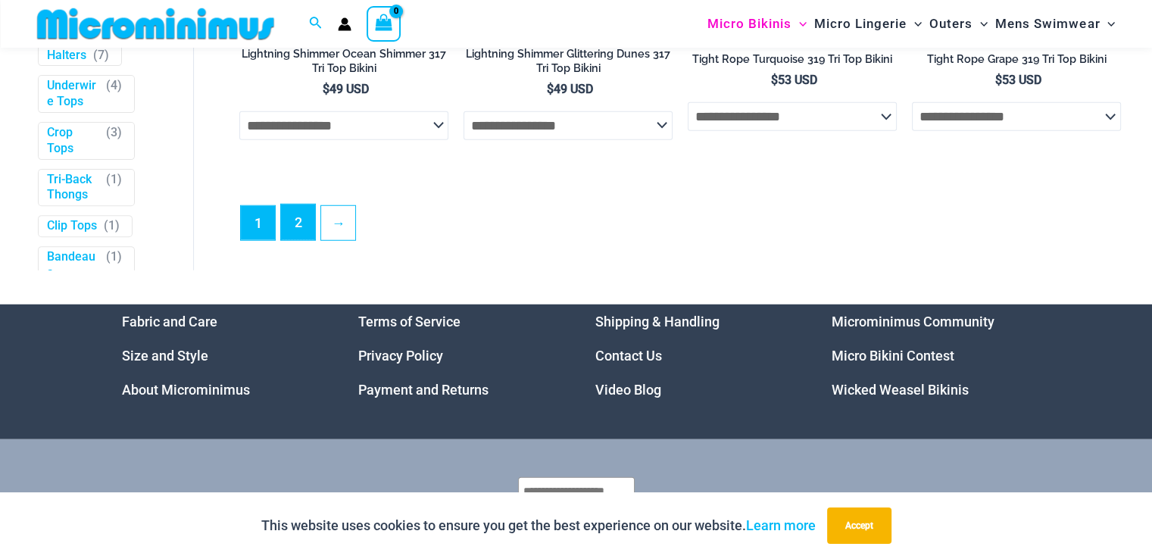
click at [294, 240] on link "2" at bounding box center [298, 223] width 34 height 36
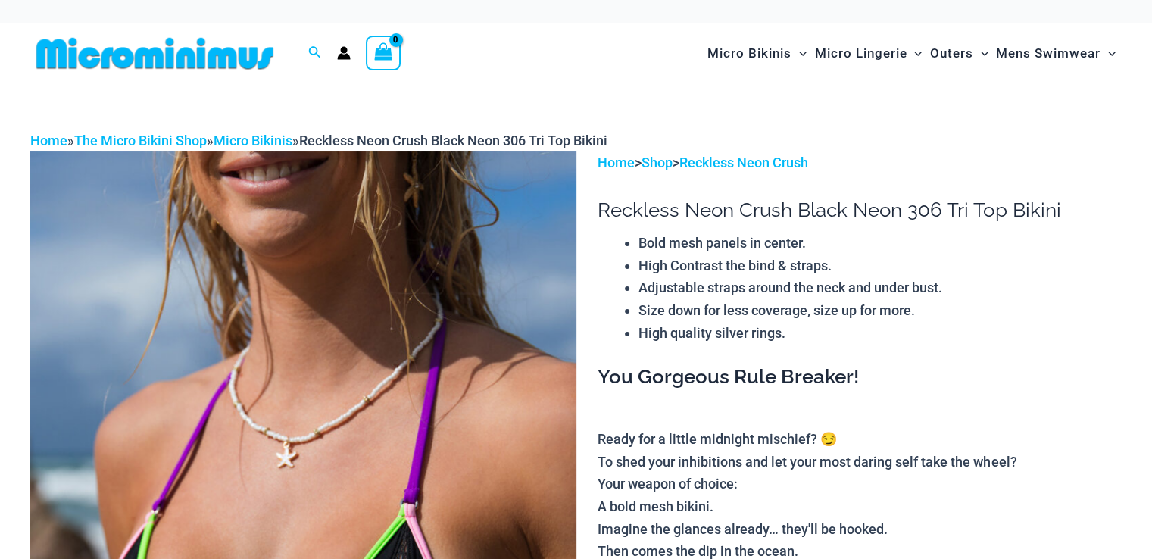
scroll to position [227, 0]
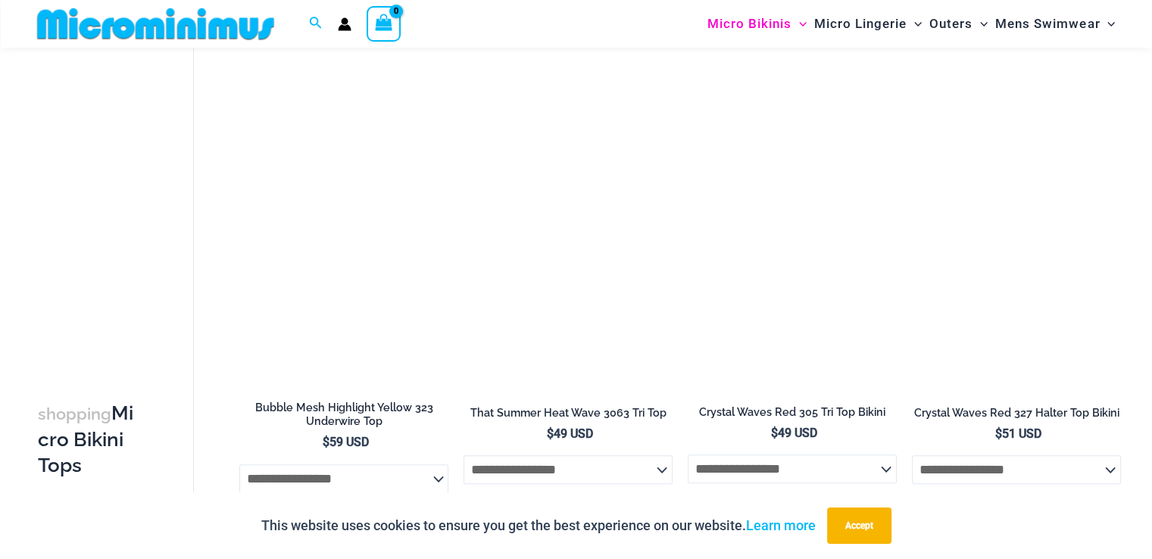
scroll to position [1502, 0]
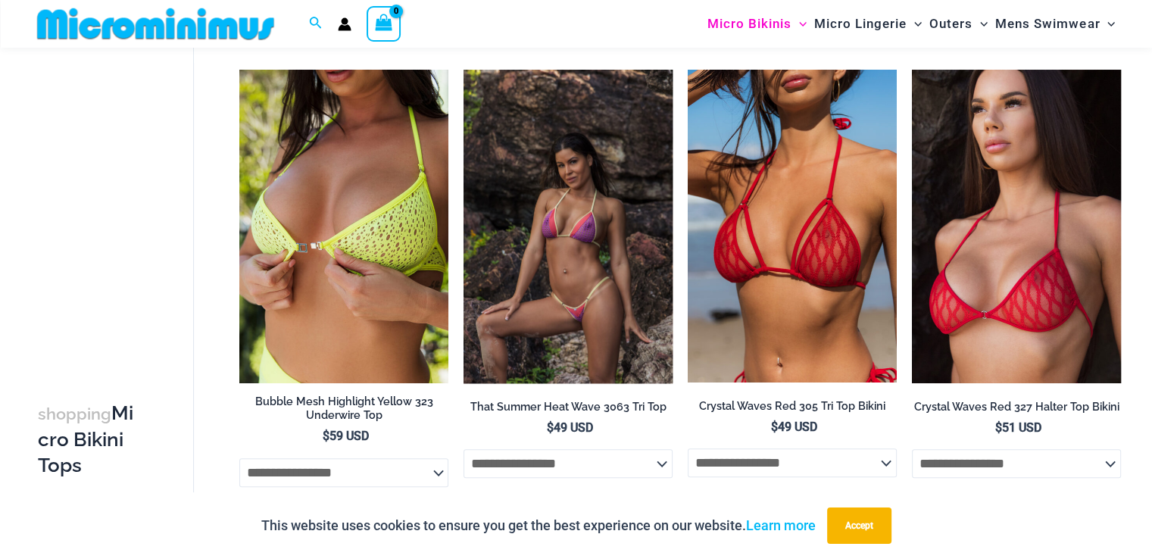
click at [588, 249] on img at bounding box center [568, 227] width 209 height 314
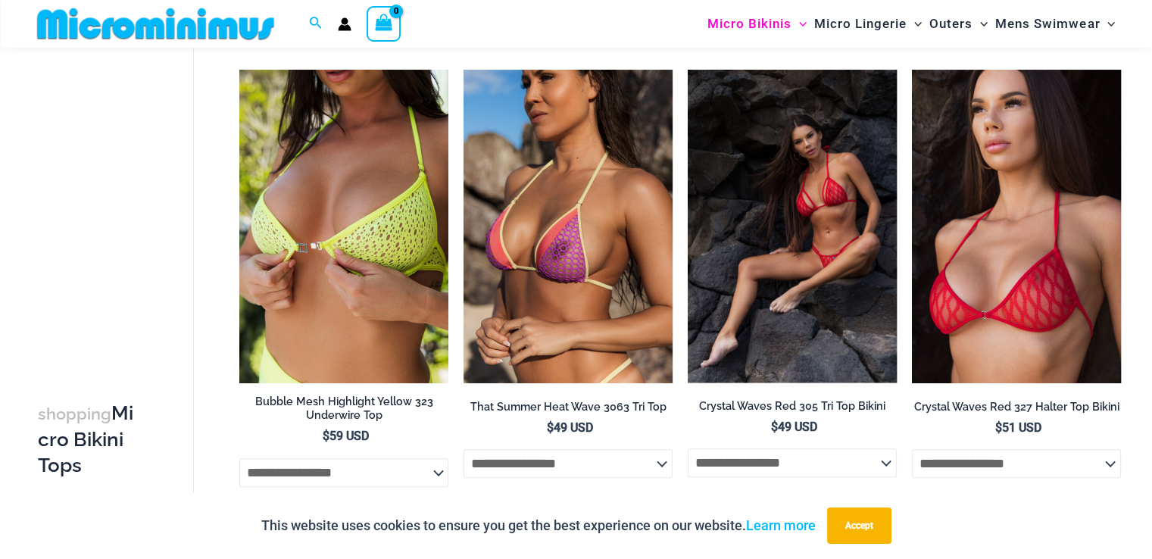
click at [775, 249] on img at bounding box center [792, 226] width 209 height 313
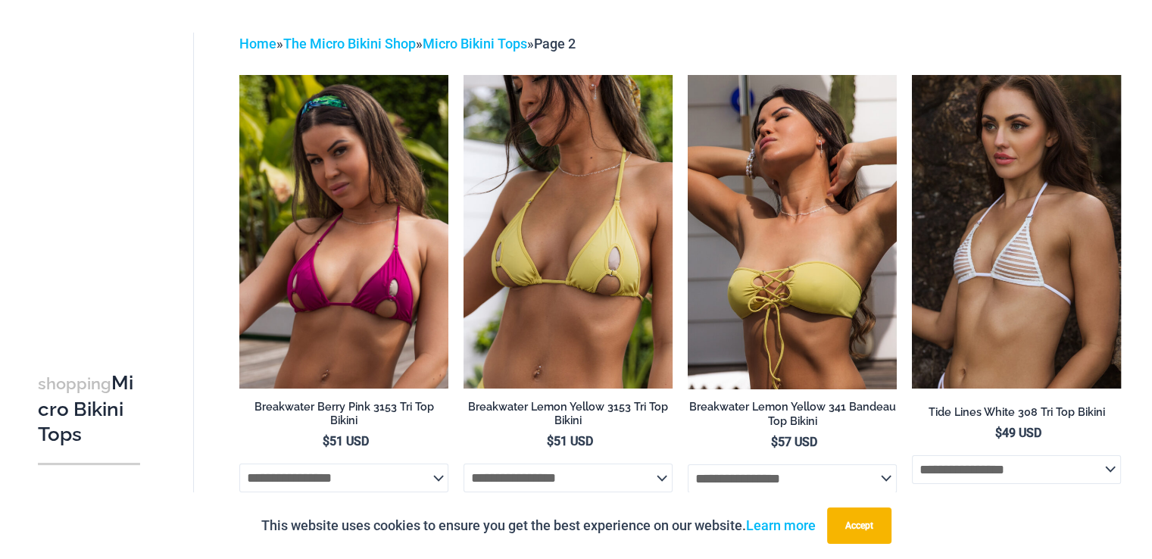
scroll to position [0, 0]
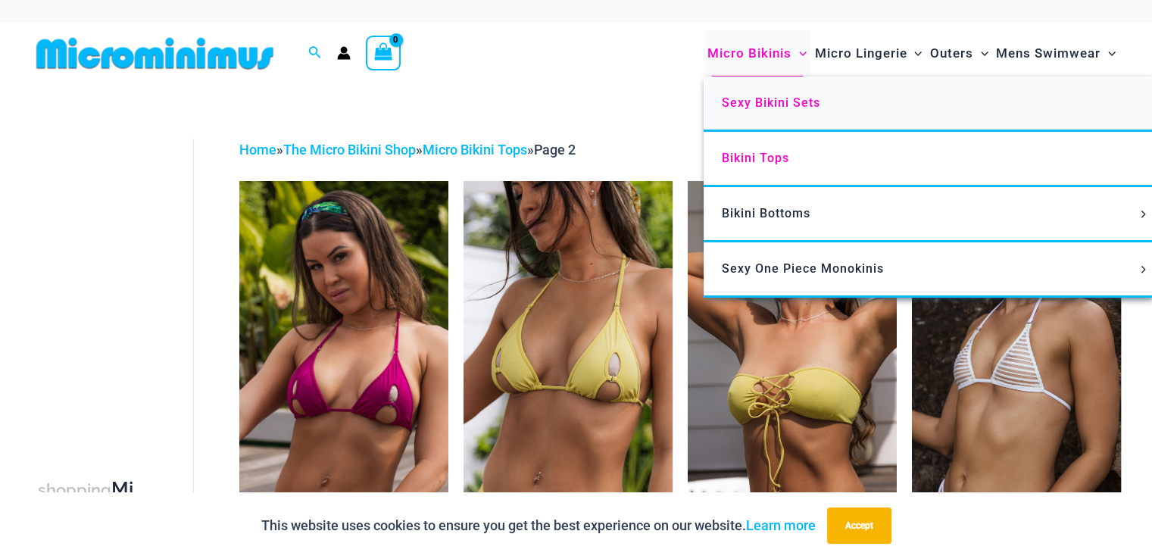
click at [758, 101] on span "Sexy Bikini Sets" at bounding box center [771, 102] width 98 height 14
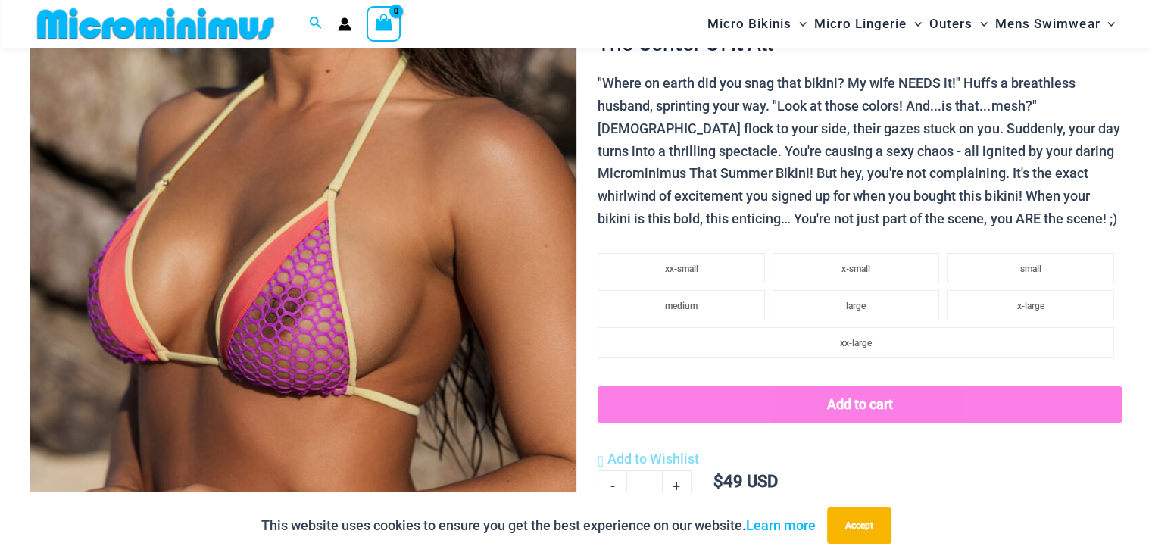
scroll to position [297, 0]
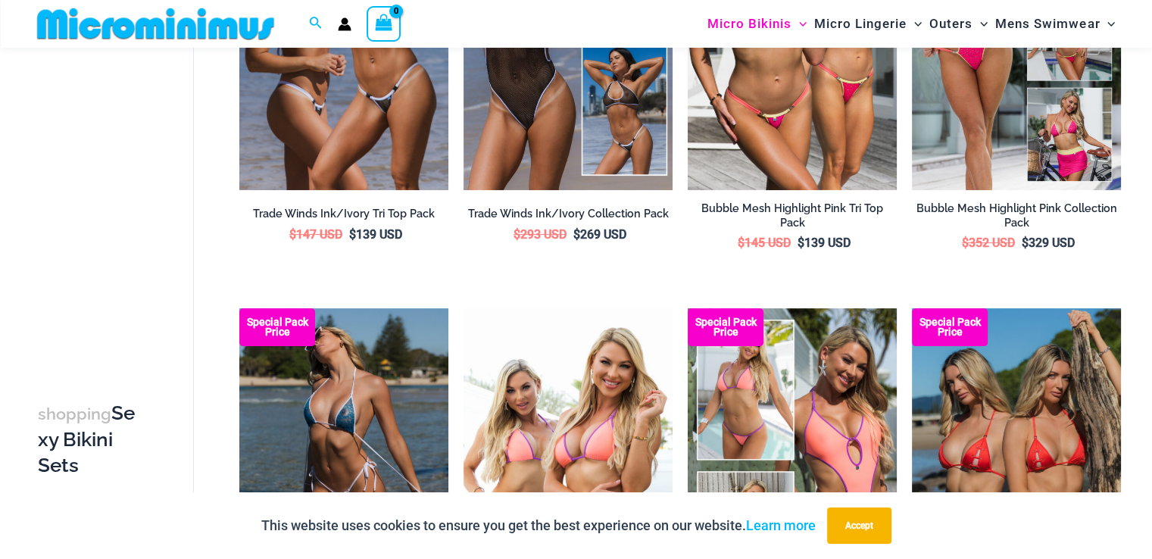
scroll to position [442, 0]
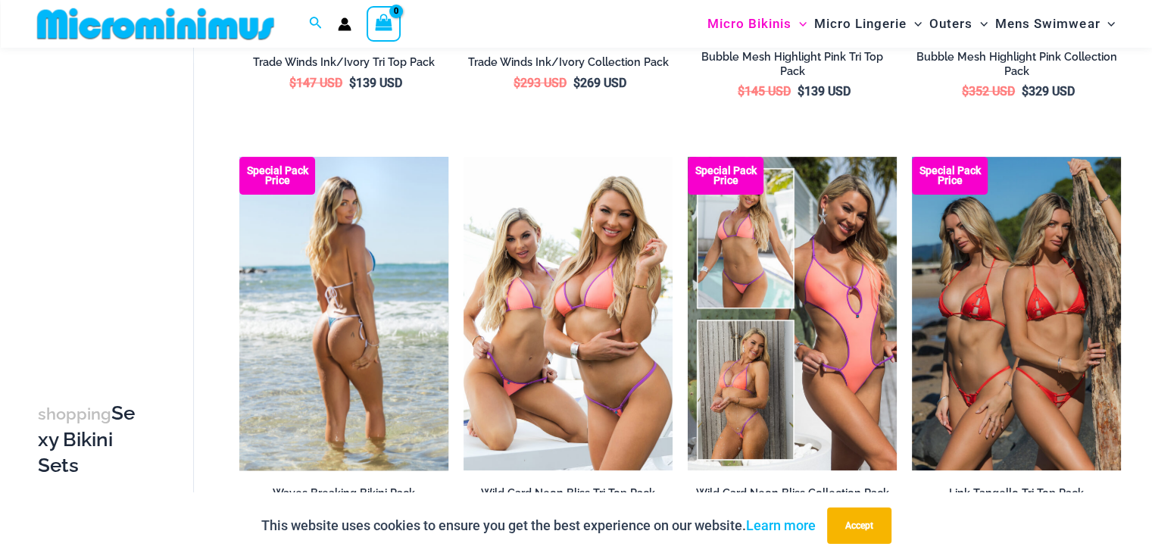
click at [336, 252] on img at bounding box center [343, 314] width 209 height 314
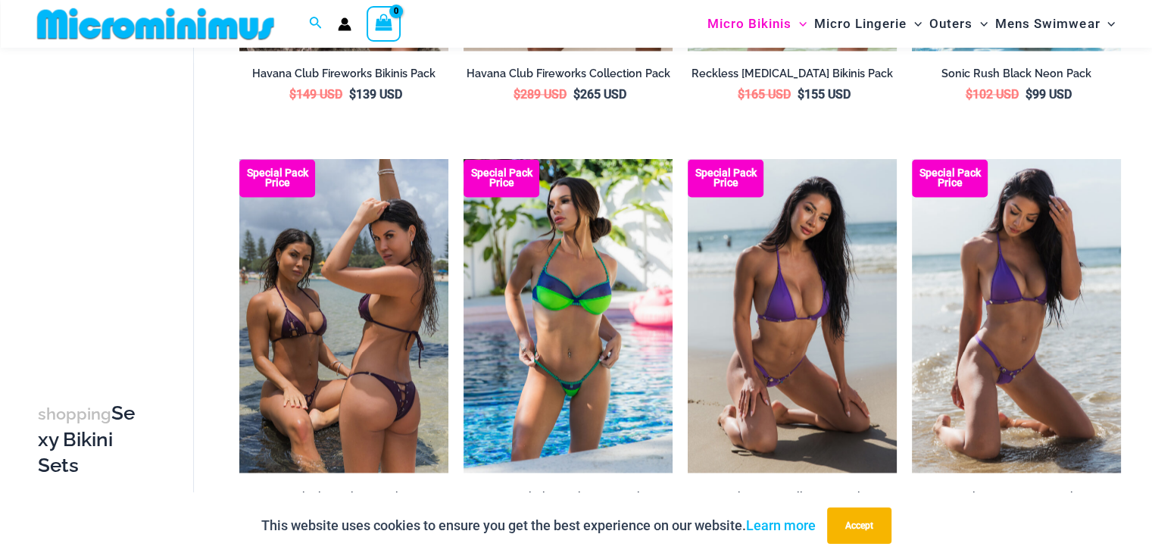
scroll to position [2564, 0]
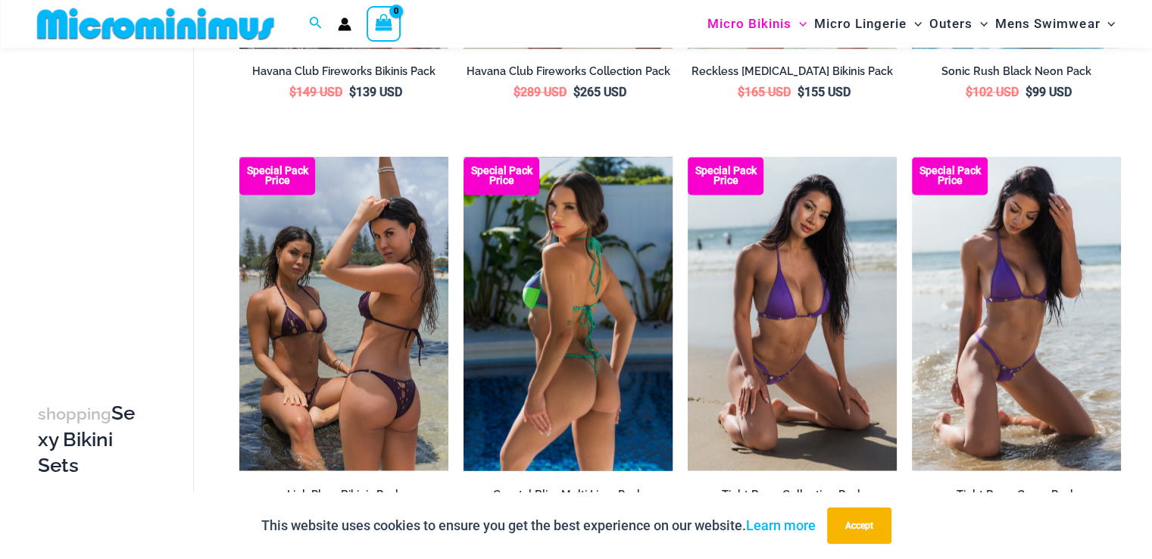
click at [571, 307] on img at bounding box center [568, 314] width 209 height 314
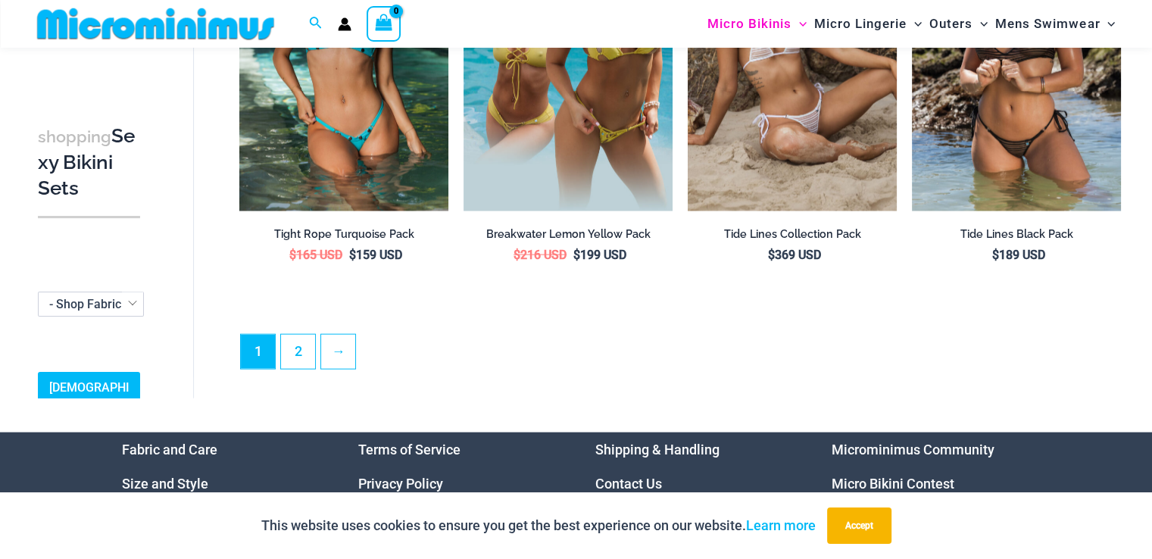
scroll to position [3321, 0]
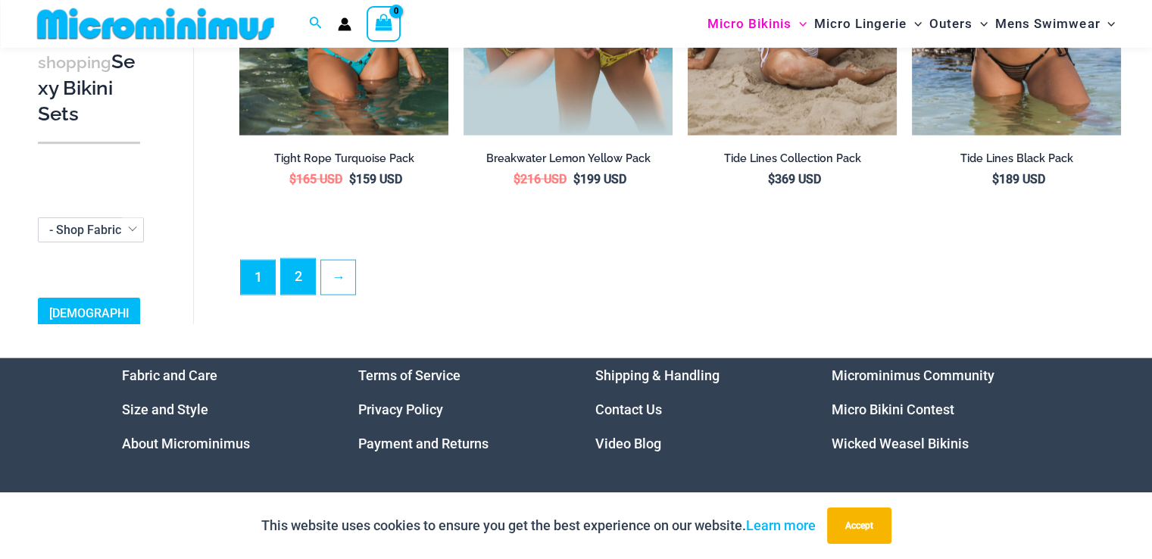
click at [309, 272] on link "2" at bounding box center [298, 277] width 34 height 36
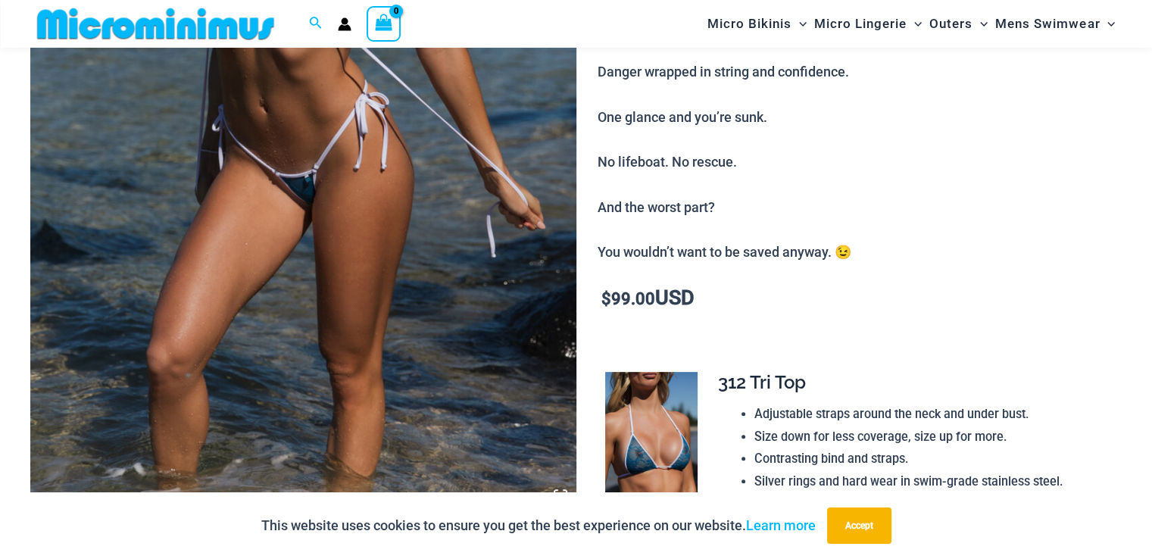
scroll to position [743, 0]
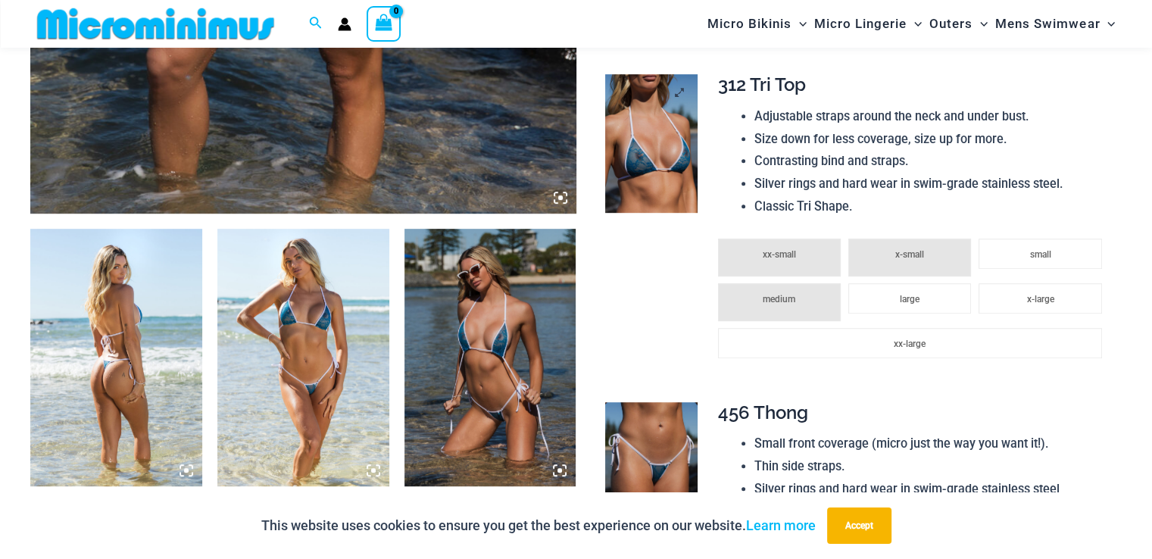
click at [633, 187] on img at bounding box center [651, 143] width 92 height 139
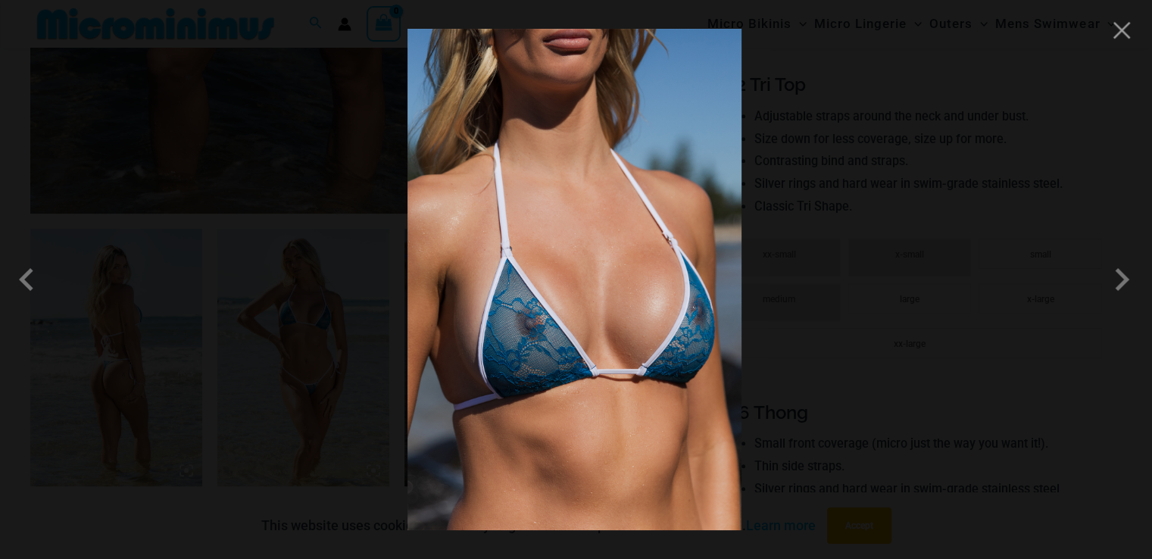
drag, startPoint x: 573, startPoint y: 295, endPoint x: 588, endPoint y: 304, distance: 17.3
click at [588, 304] on img at bounding box center [575, 280] width 334 height 502
click at [145, 147] on div at bounding box center [576, 279] width 1152 height 559
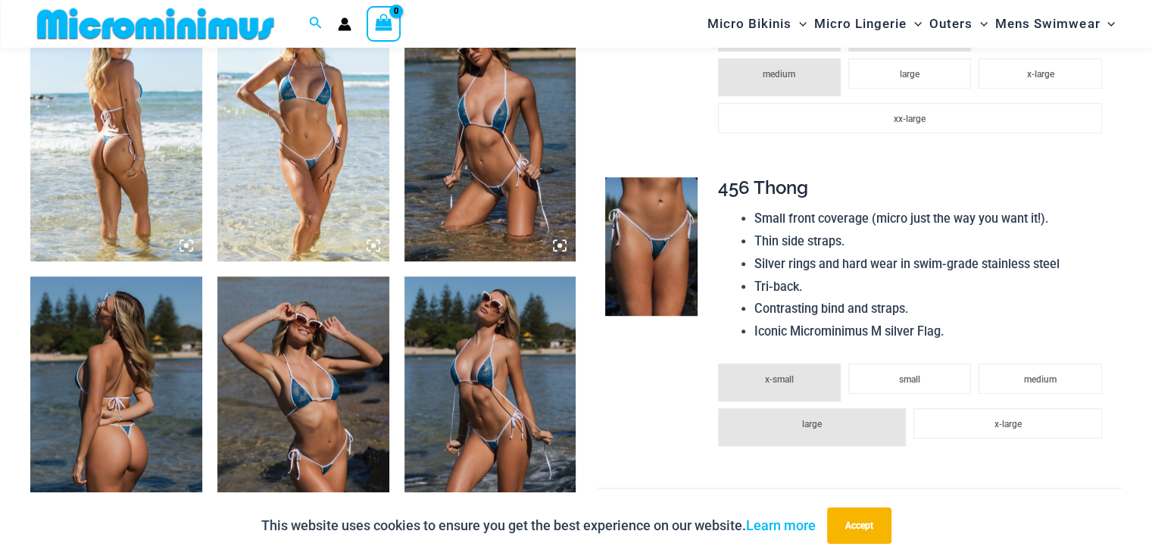
scroll to position [971, 0]
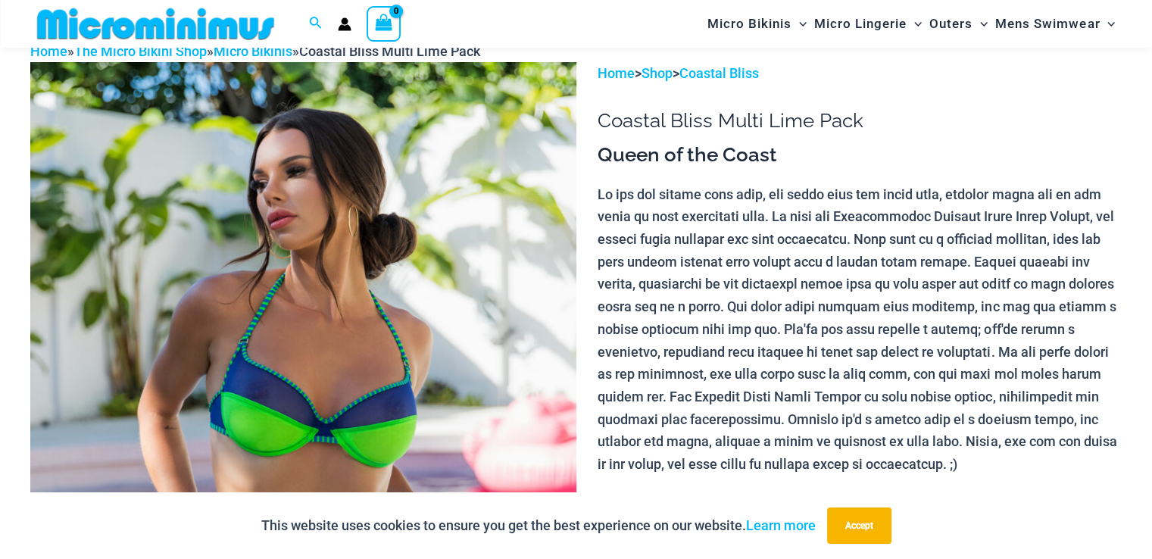
scroll to position [368, 0]
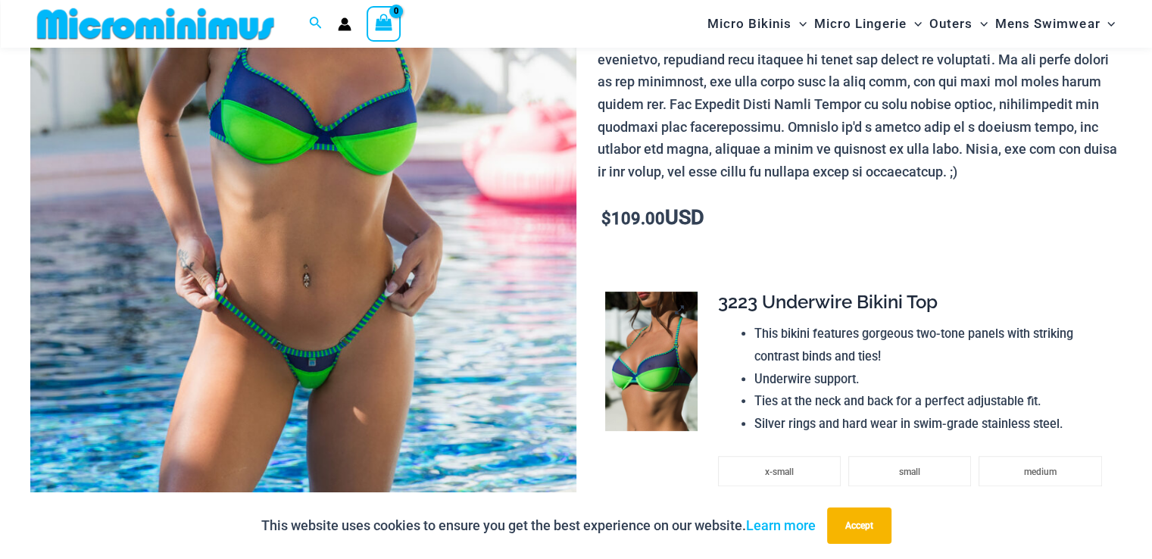
click at [633, 367] on img at bounding box center [651, 361] width 92 height 139
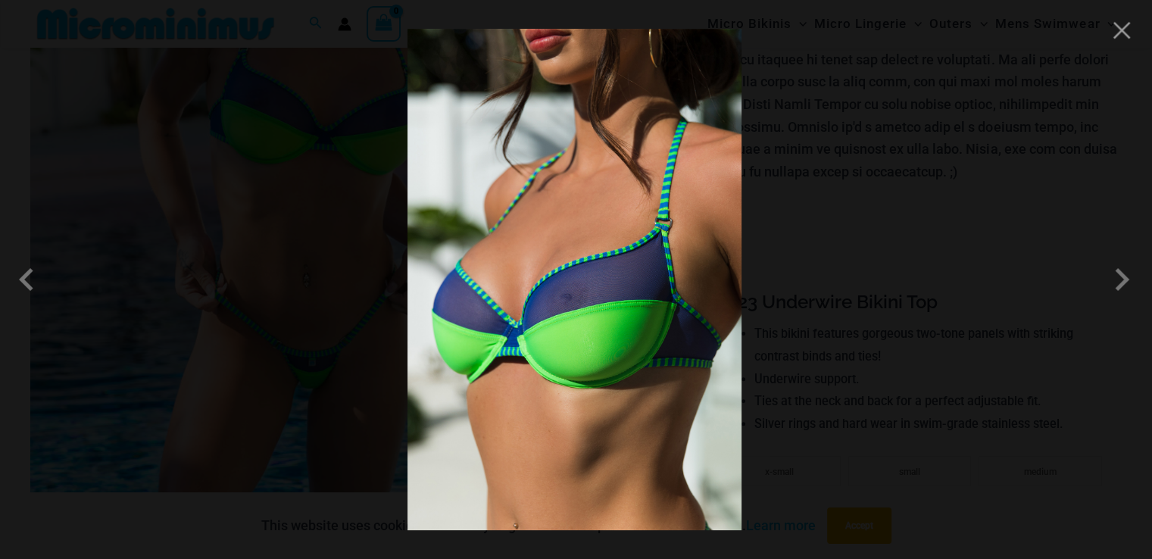
click at [152, 186] on div at bounding box center [576, 279] width 1152 height 559
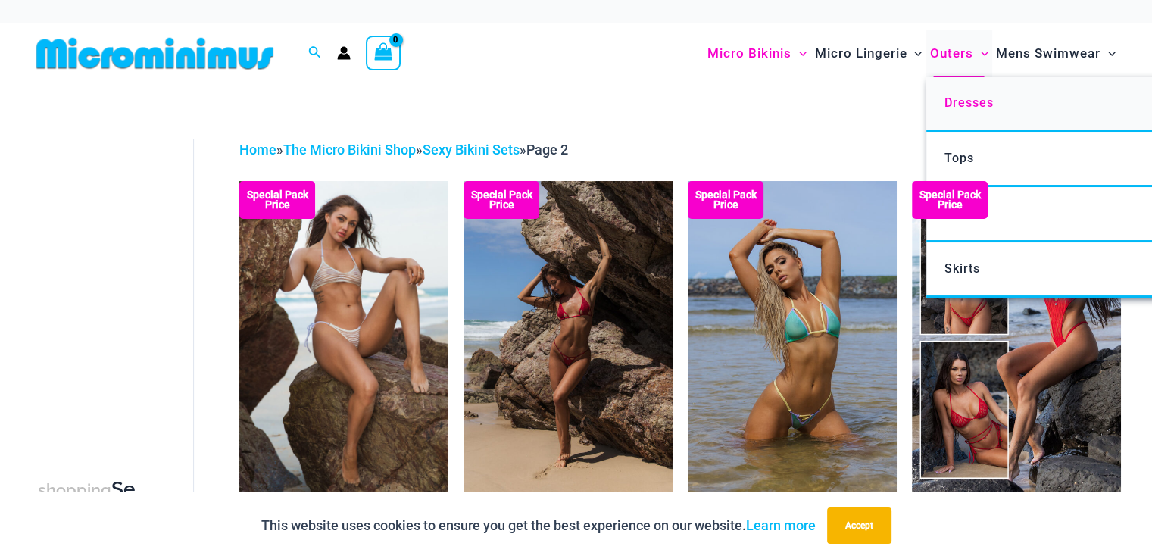
click at [961, 100] on span "Dresses" at bounding box center [968, 102] width 49 height 14
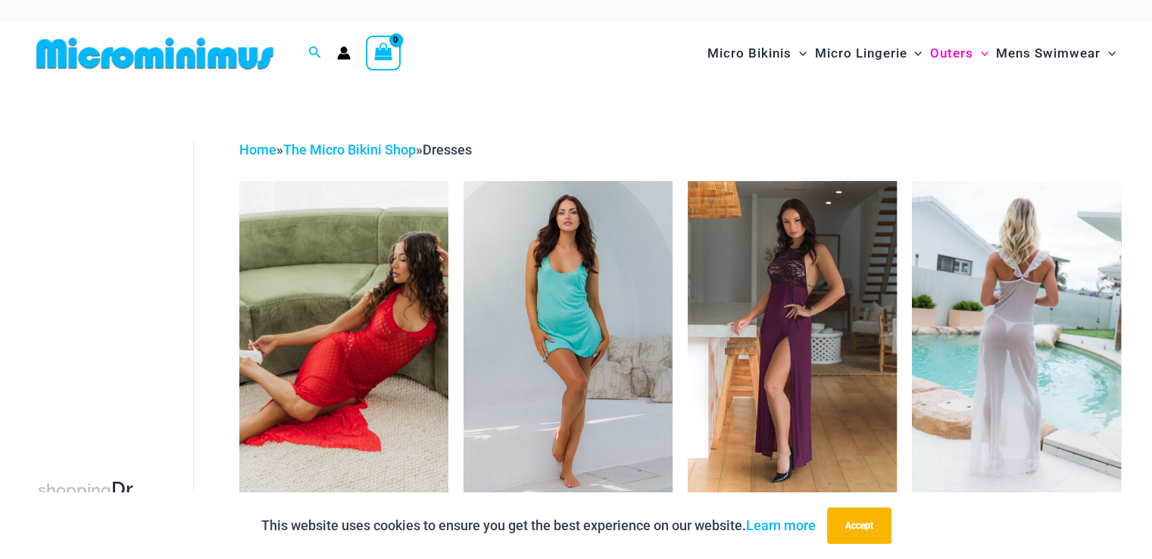
click at [1018, 302] on img at bounding box center [1016, 338] width 209 height 314
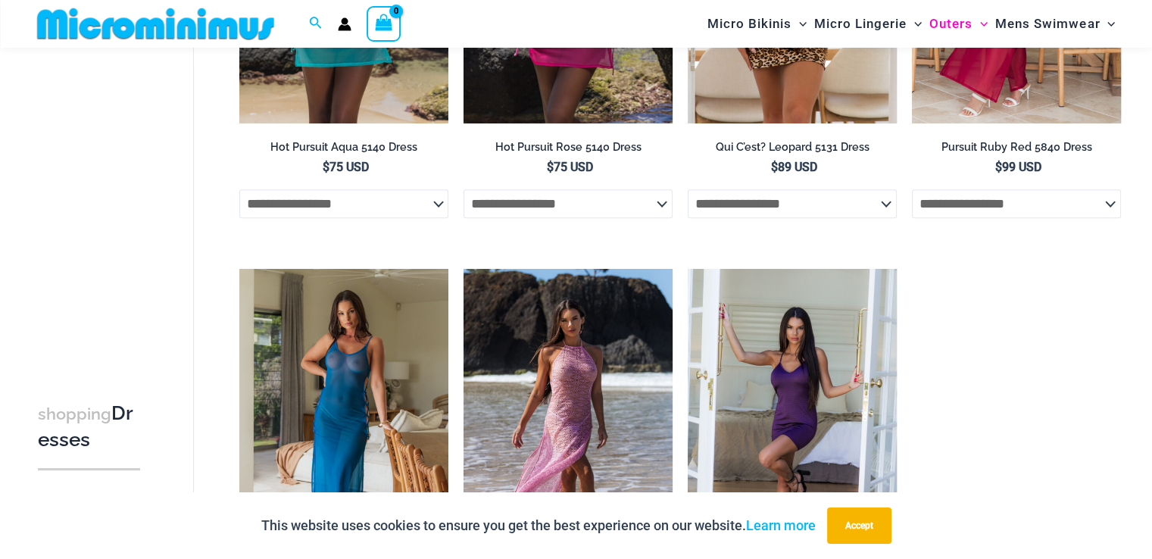
scroll to position [896, 0]
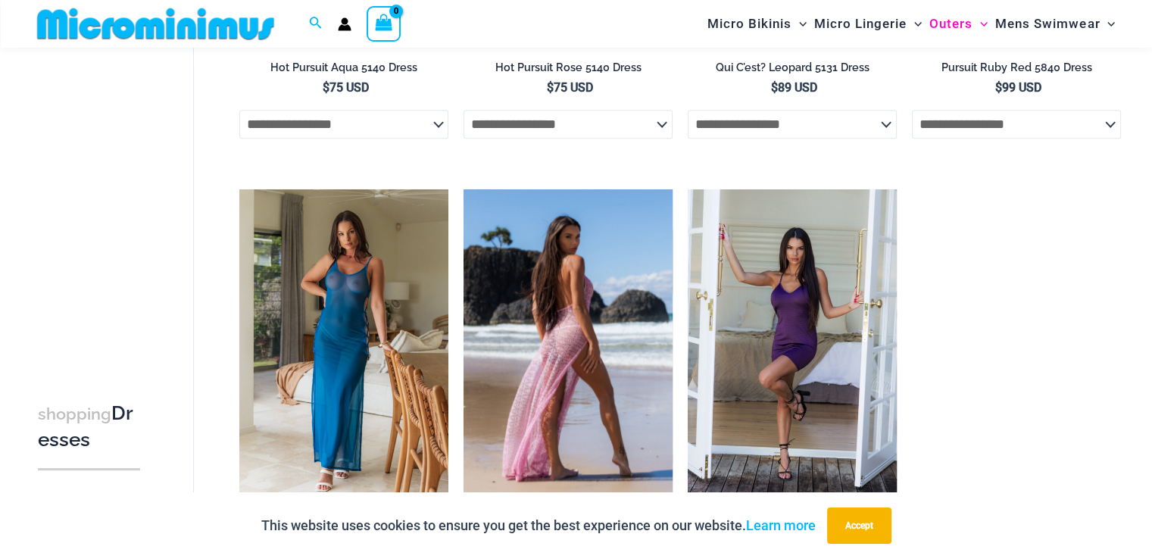
click at [570, 304] on img at bounding box center [568, 346] width 209 height 314
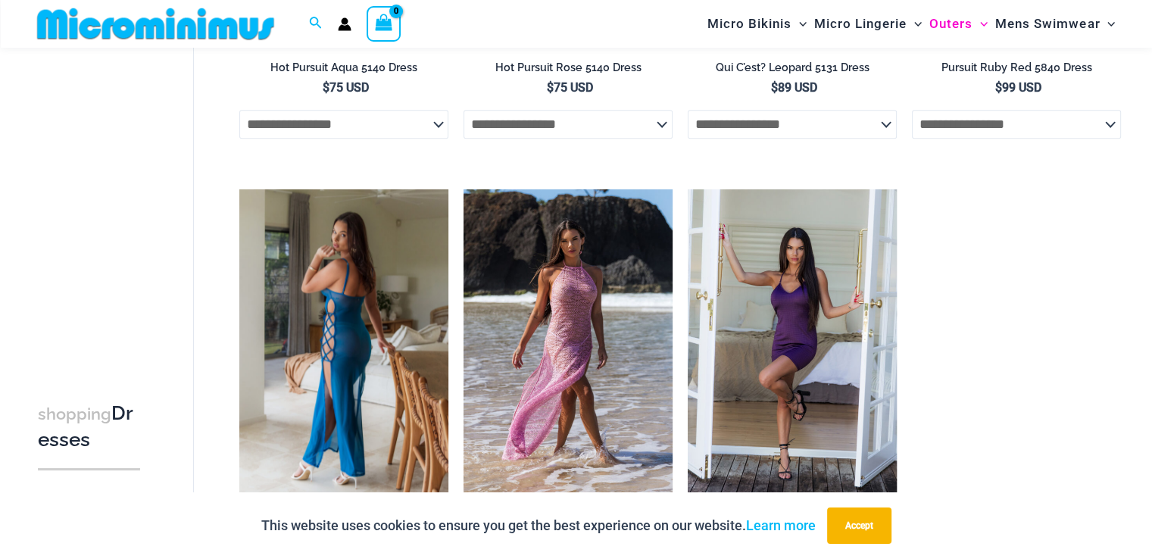
click at [314, 257] on img at bounding box center [343, 346] width 209 height 314
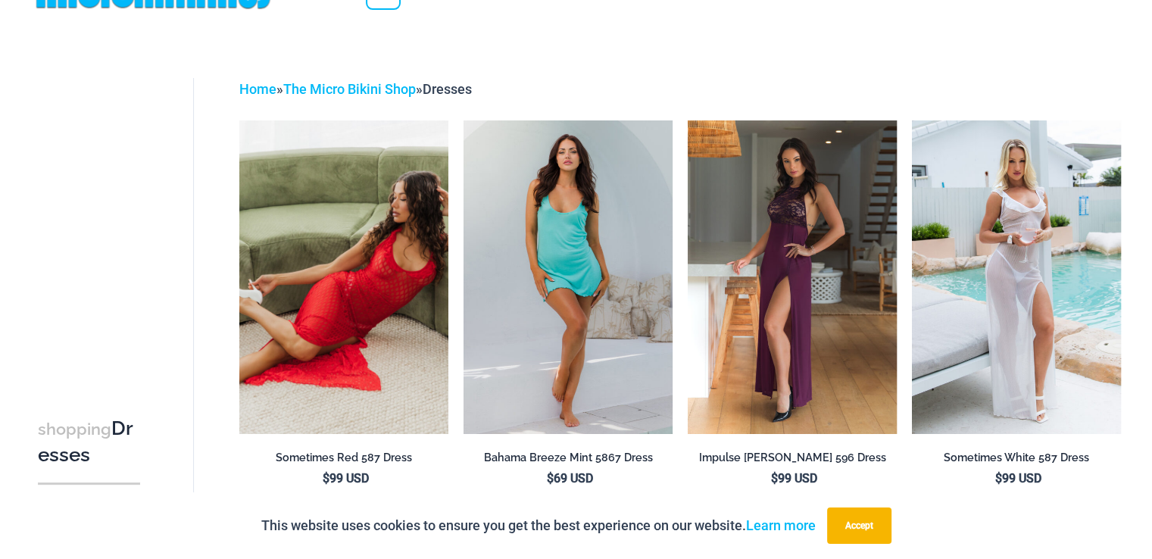
scroll to position [0, 0]
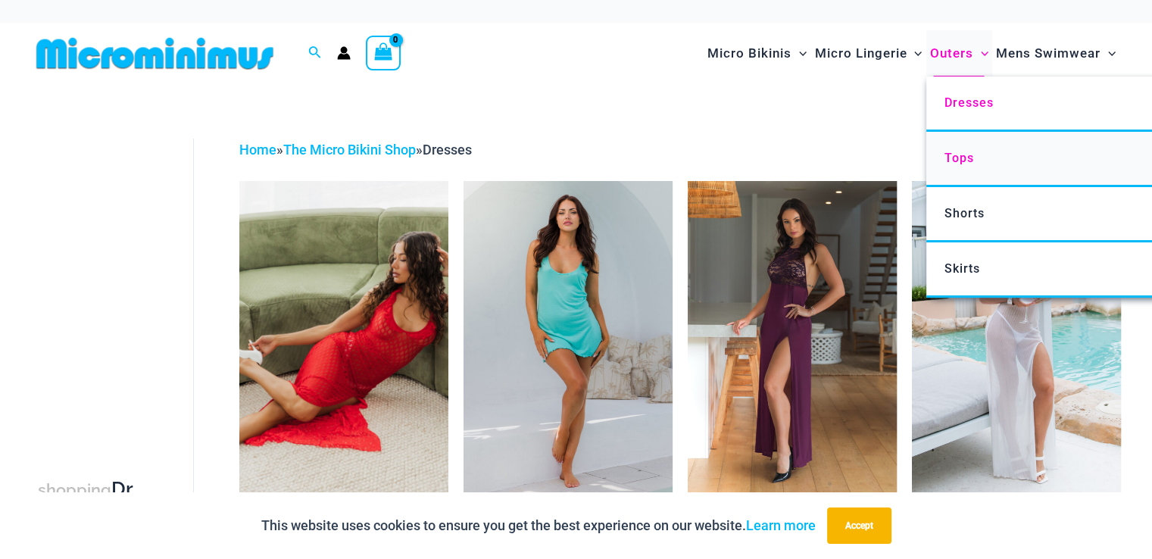
click at [955, 156] on span "Tops" at bounding box center [959, 158] width 30 height 14
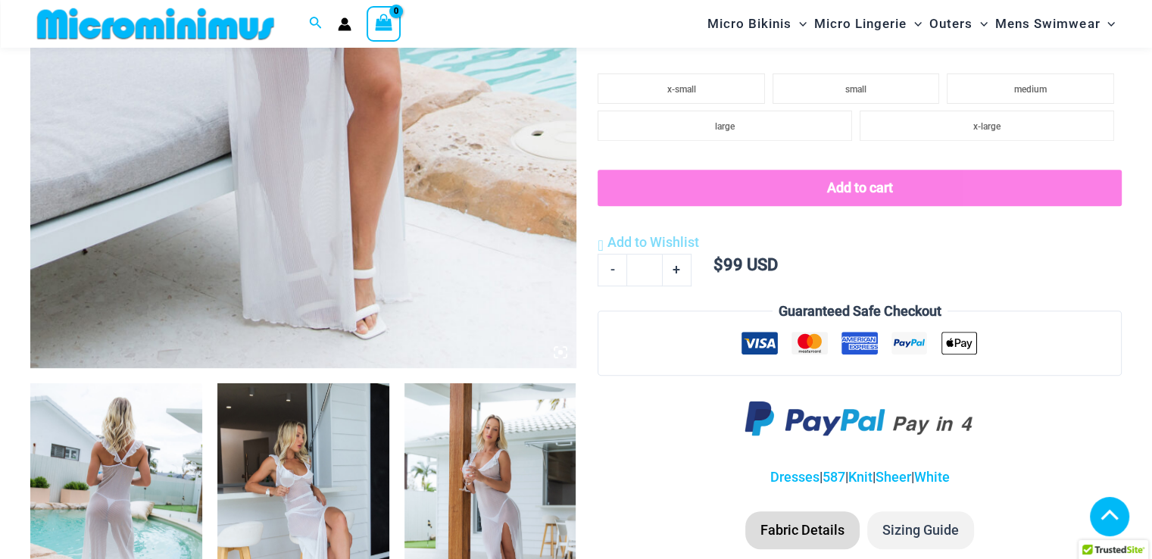
scroll to position [682, 0]
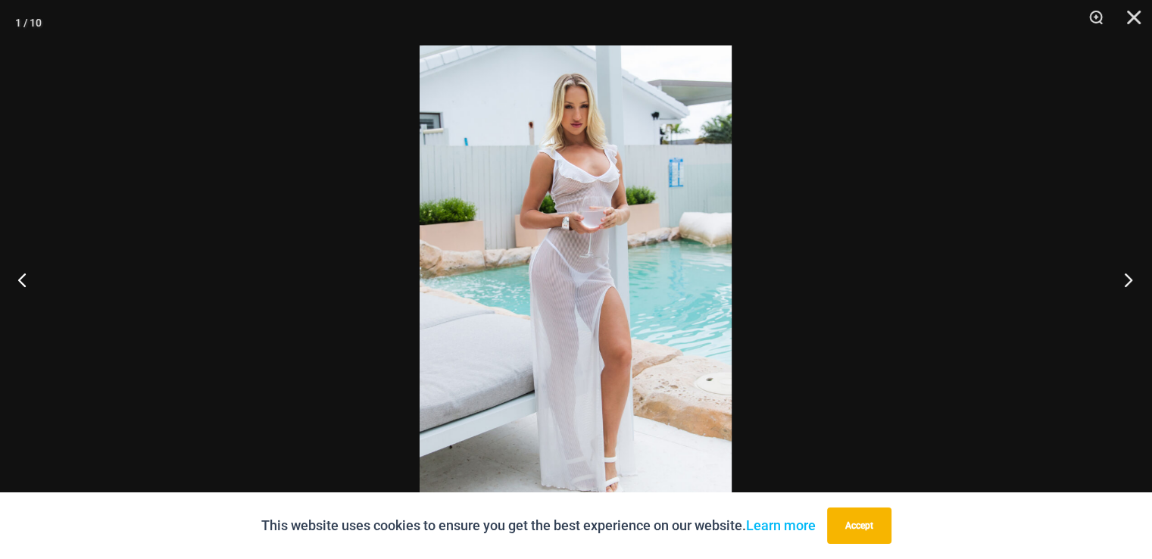
click at [1127, 283] on button "Next" at bounding box center [1124, 280] width 57 height 76
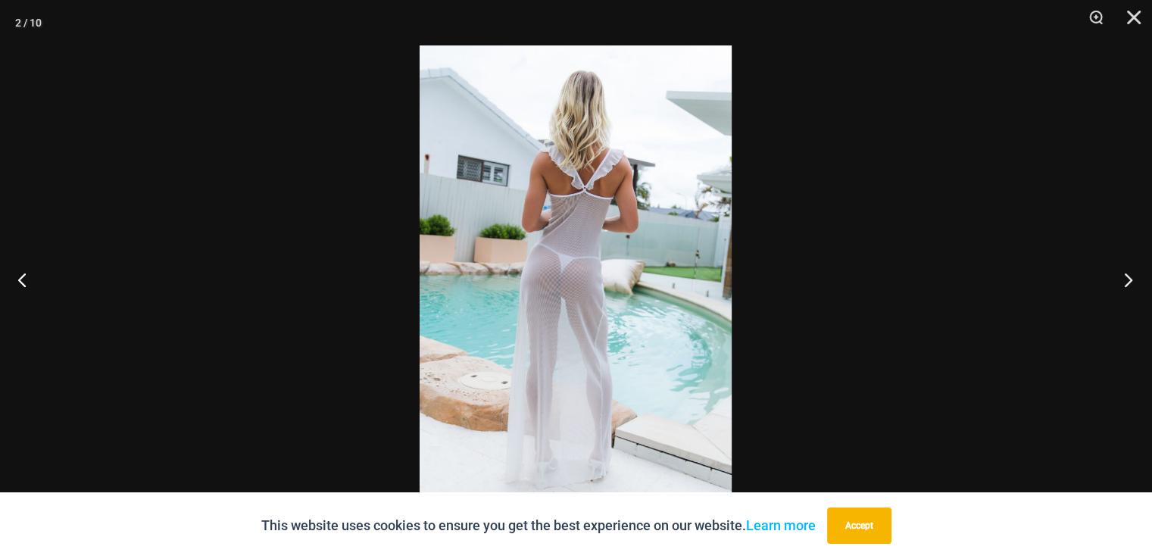
click at [1127, 283] on button "Next" at bounding box center [1124, 280] width 57 height 76
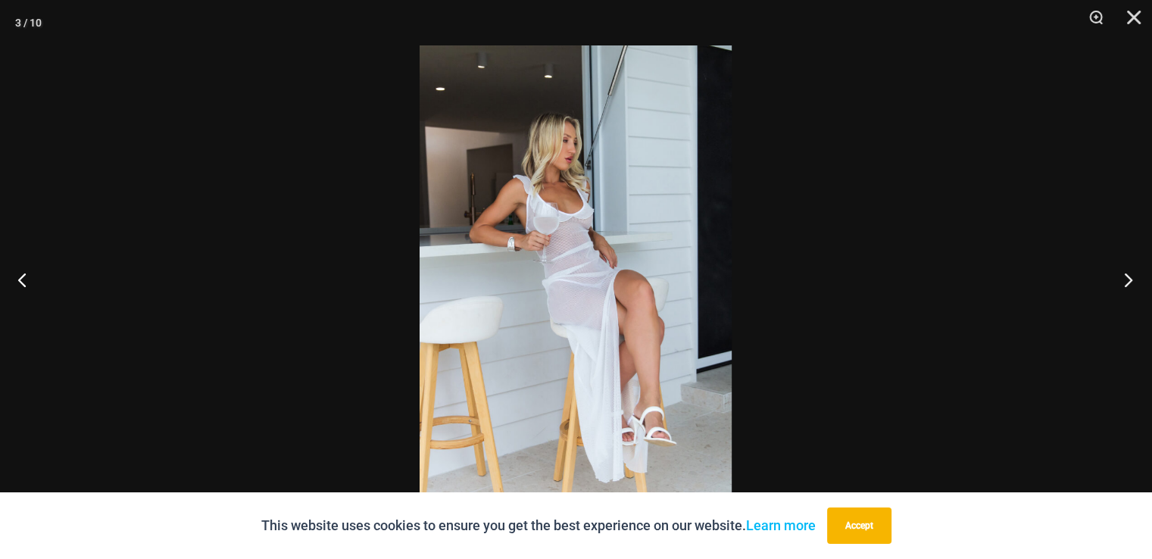
click at [1127, 283] on button "Next" at bounding box center [1124, 280] width 57 height 76
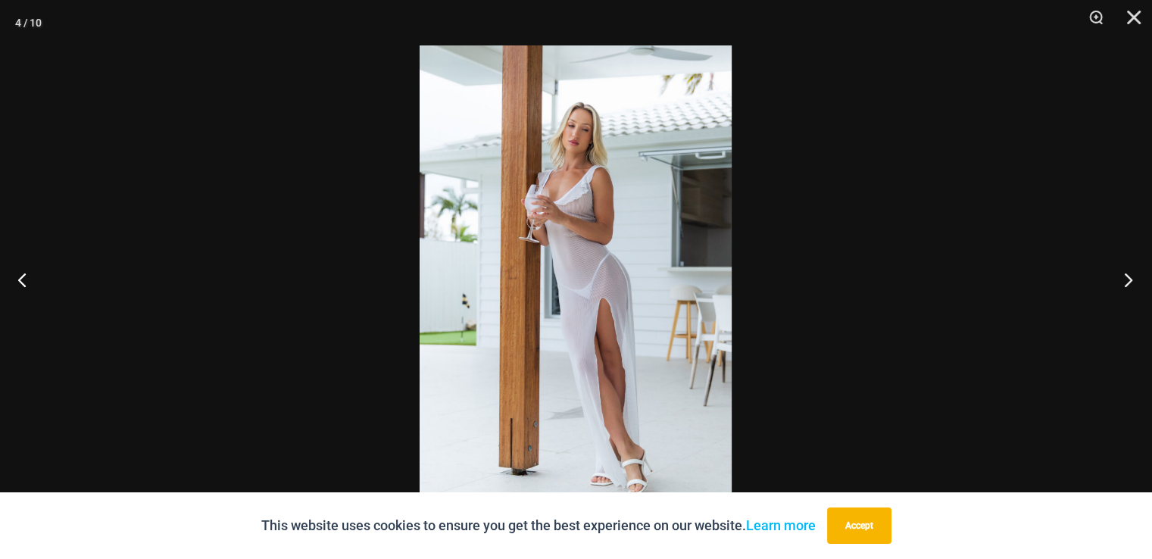
click at [1127, 283] on button "Next" at bounding box center [1124, 280] width 57 height 76
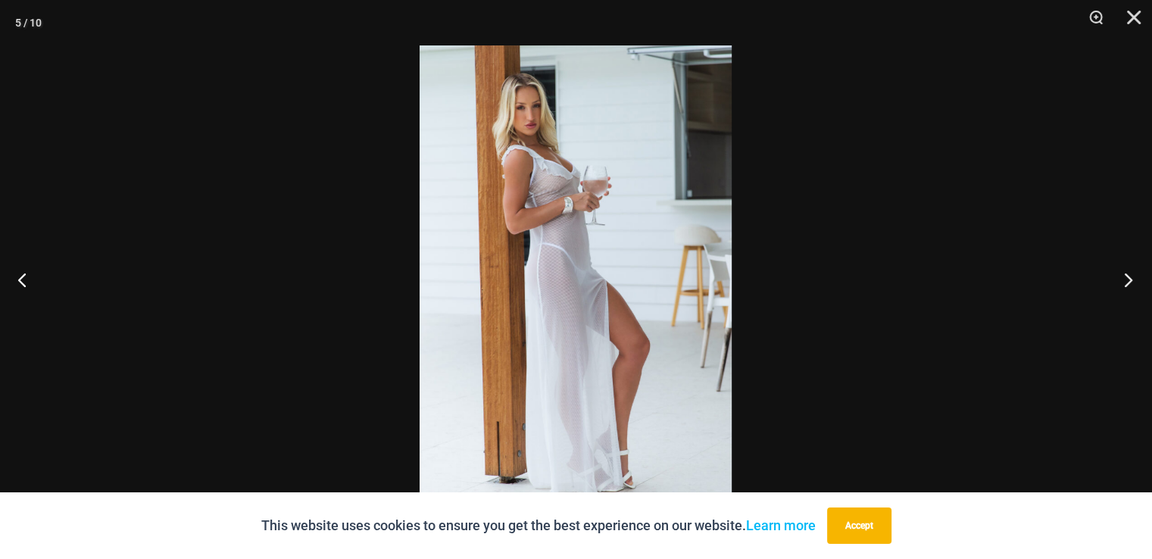
click at [1127, 283] on button "Next" at bounding box center [1124, 280] width 57 height 76
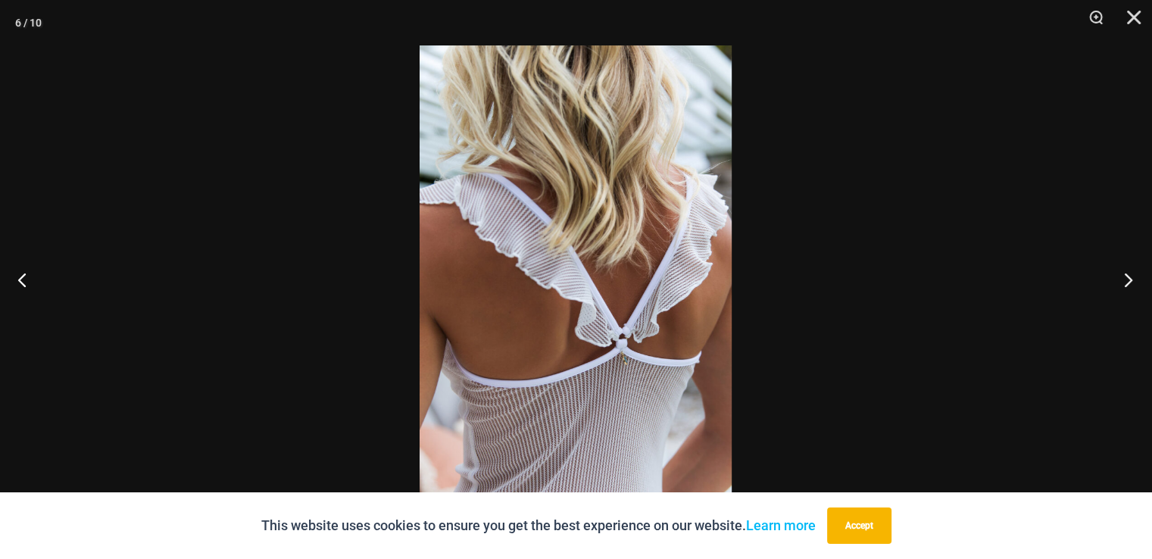
click at [1127, 283] on button "Next" at bounding box center [1124, 280] width 57 height 76
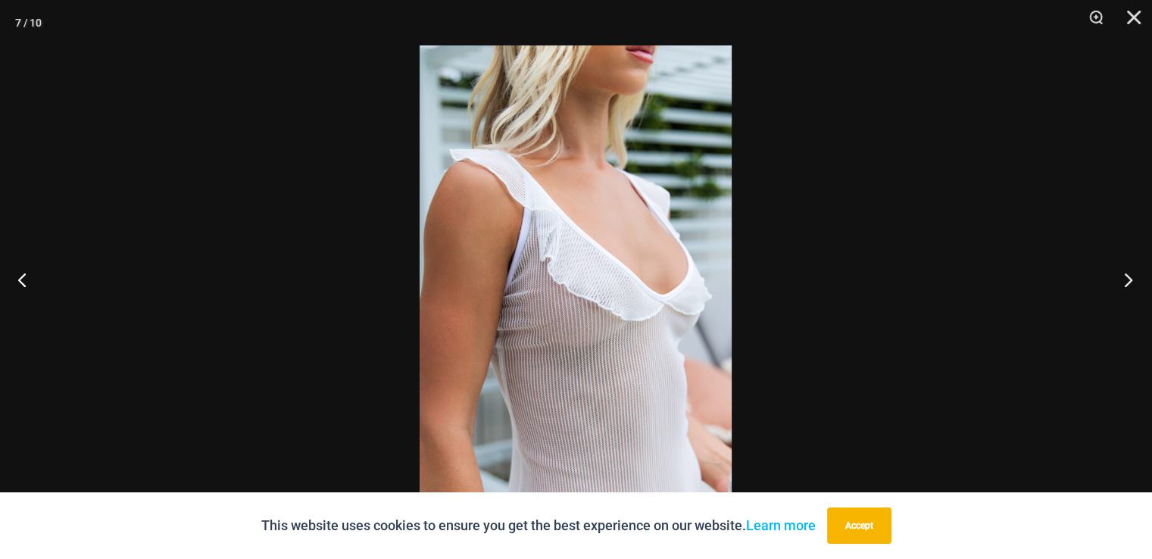
click at [1127, 283] on button "Next" at bounding box center [1124, 280] width 57 height 76
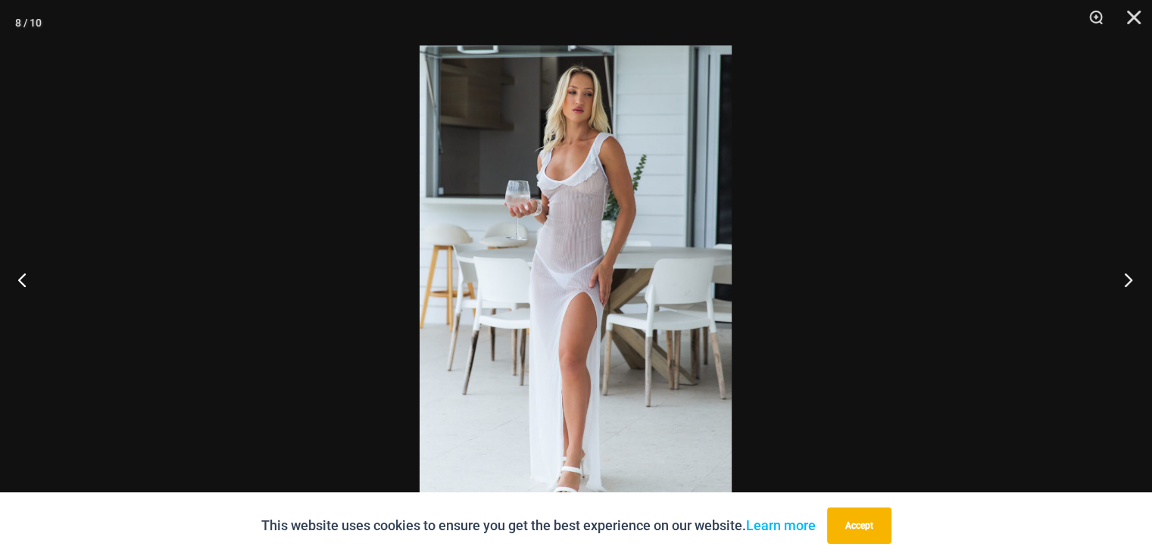
click at [1127, 283] on button "Next" at bounding box center [1124, 280] width 57 height 76
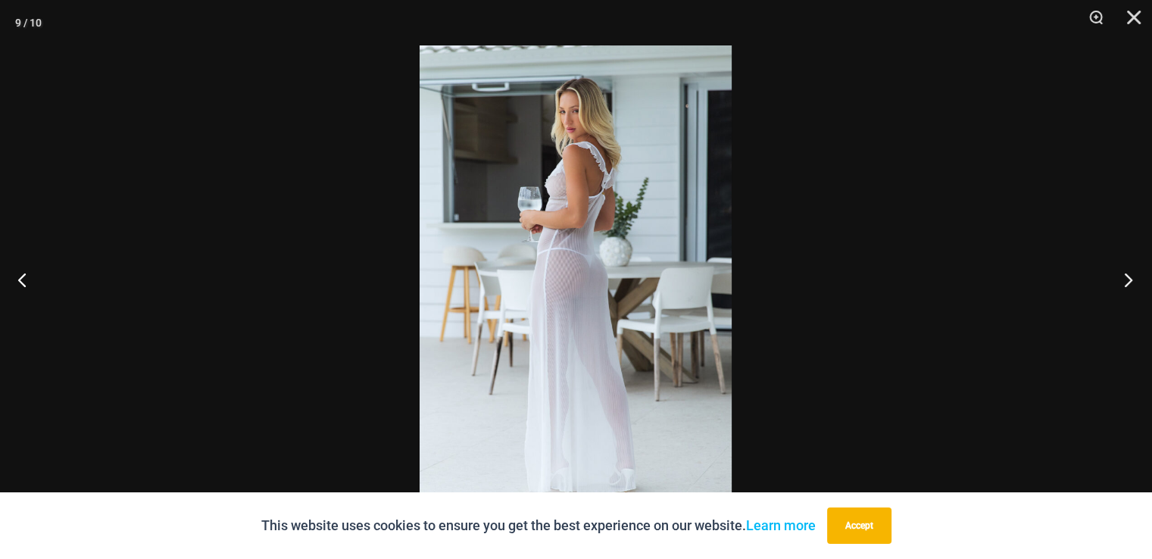
click at [1127, 283] on button "Next" at bounding box center [1124, 280] width 57 height 76
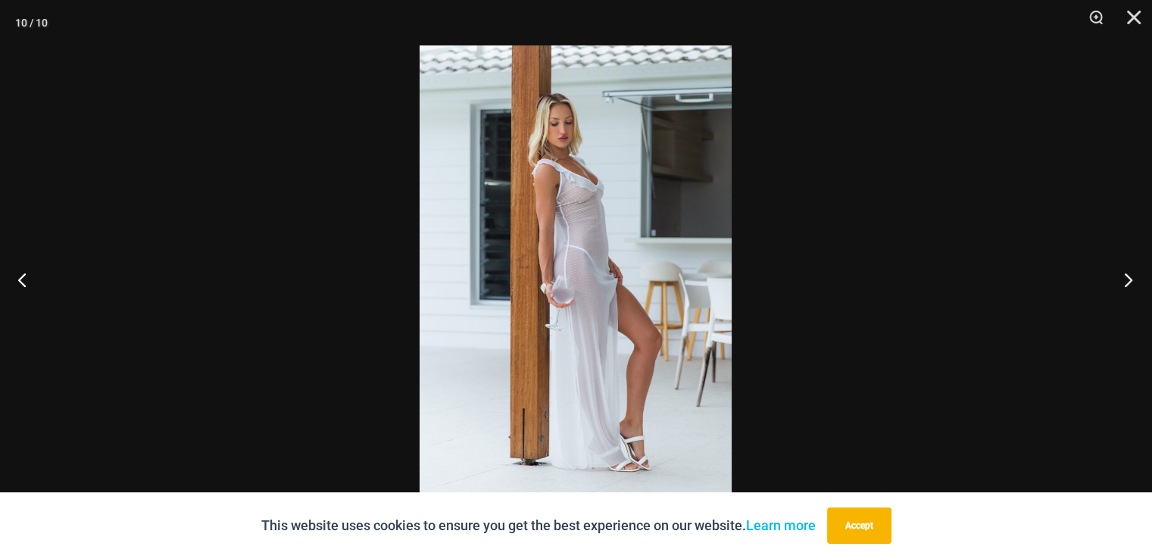
click at [1127, 283] on button "Next" at bounding box center [1124, 280] width 57 height 76
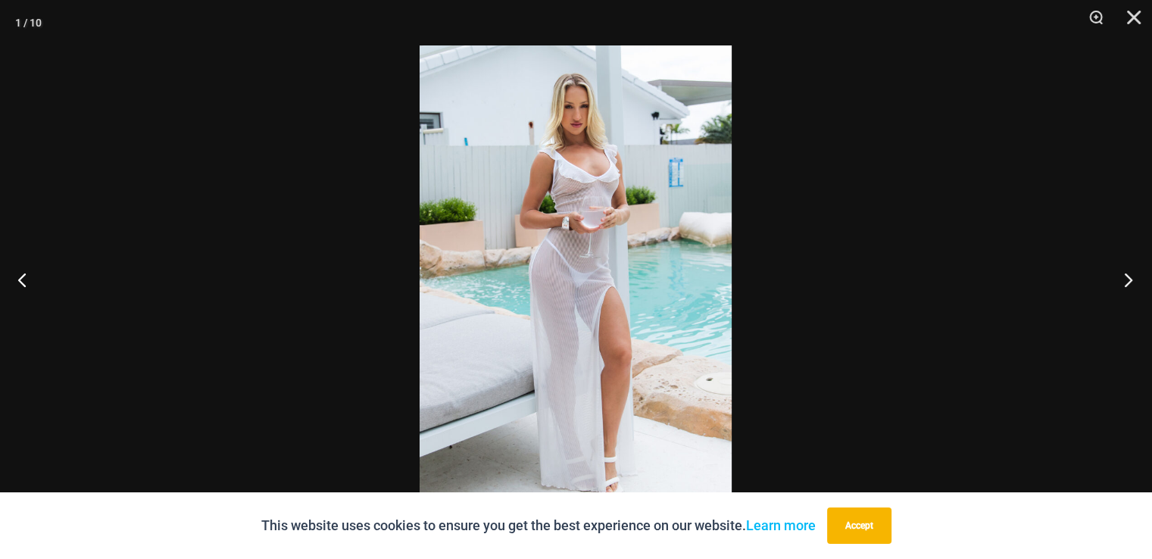
click at [1127, 283] on button "Next" at bounding box center [1124, 280] width 57 height 76
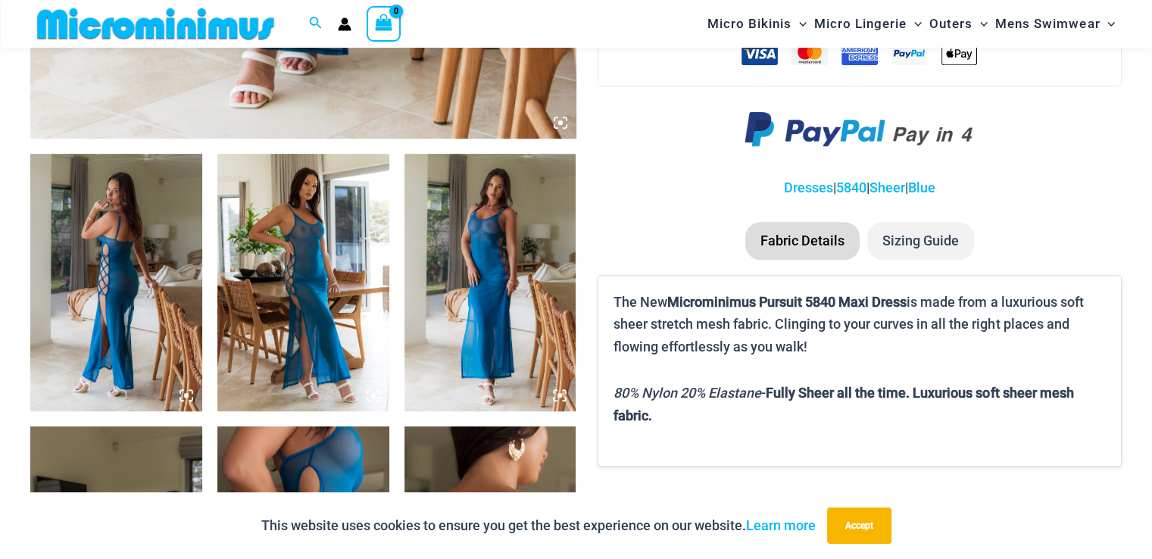
scroll to position [1046, 0]
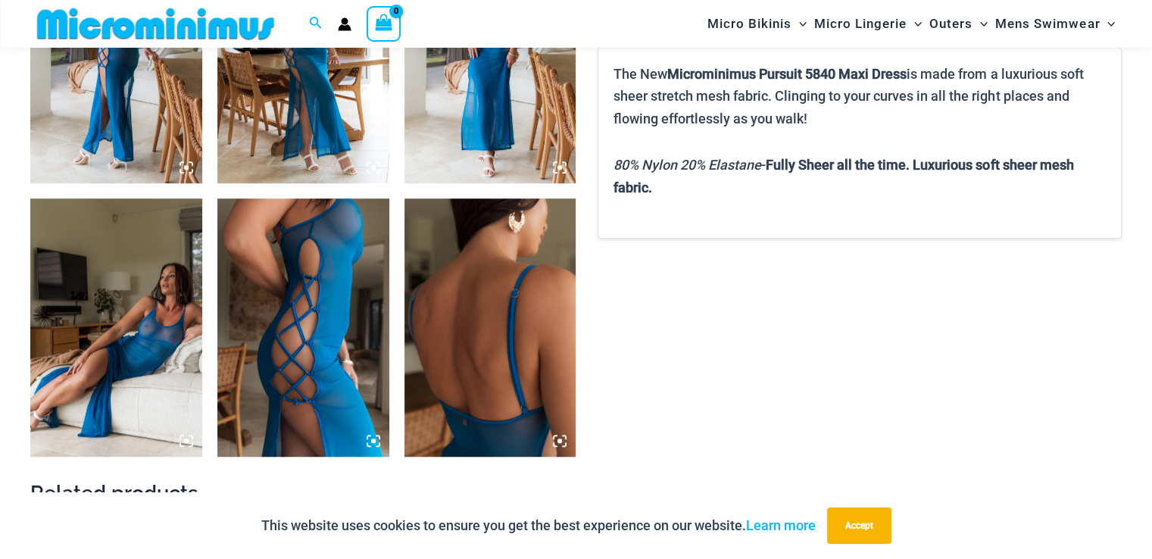
click at [314, 256] on img at bounding box center [303, 328] width 172 height 258
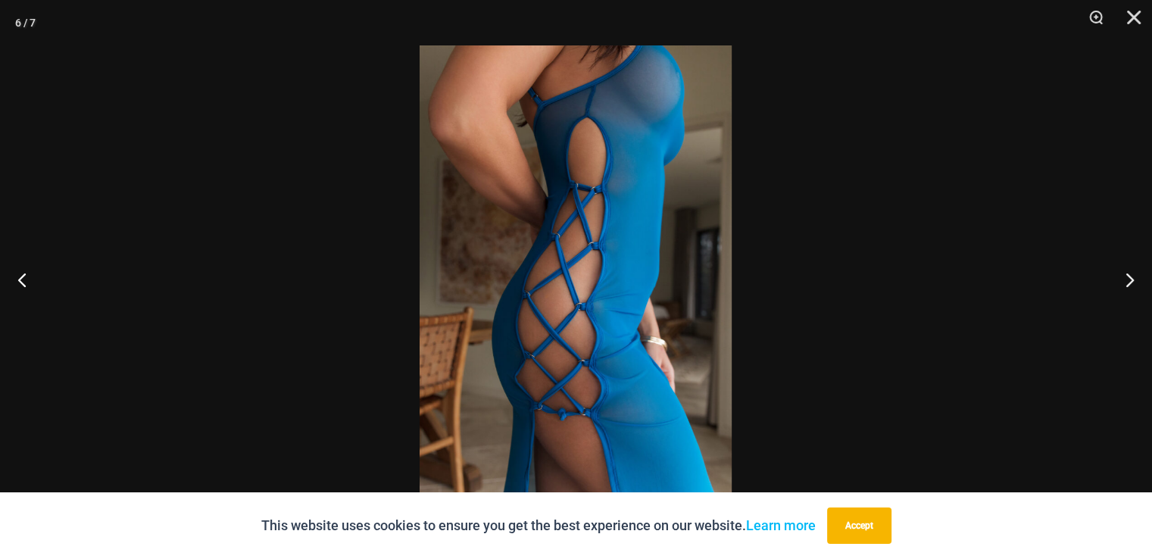
click at [694, 104] on img at bounding box center [576, 279] width 312 height 468
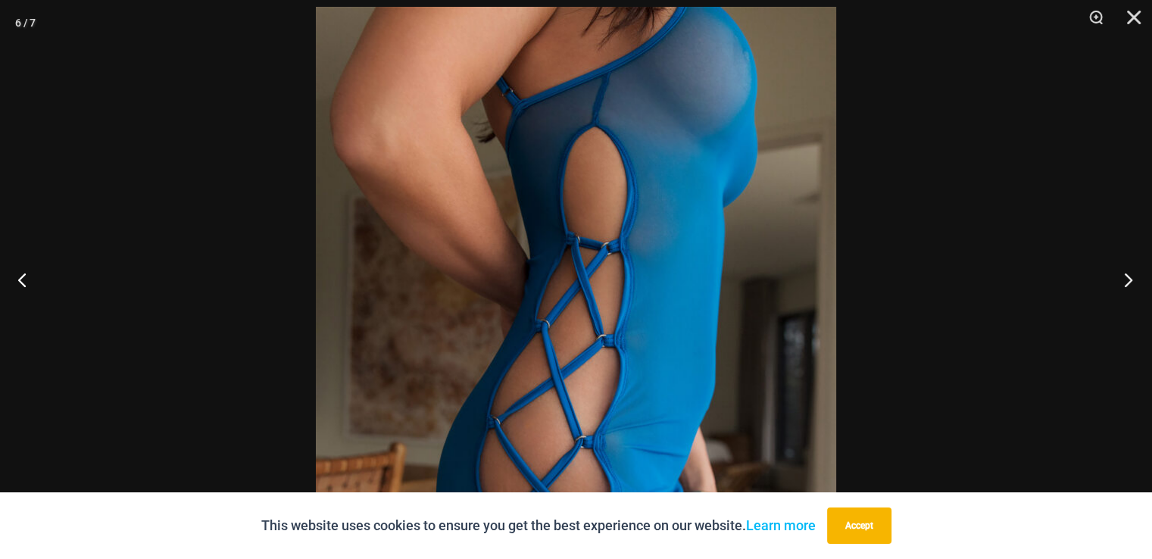
click at [1121, 276] on button "Next" at bounding box center [1124, 280] width 57 height 76
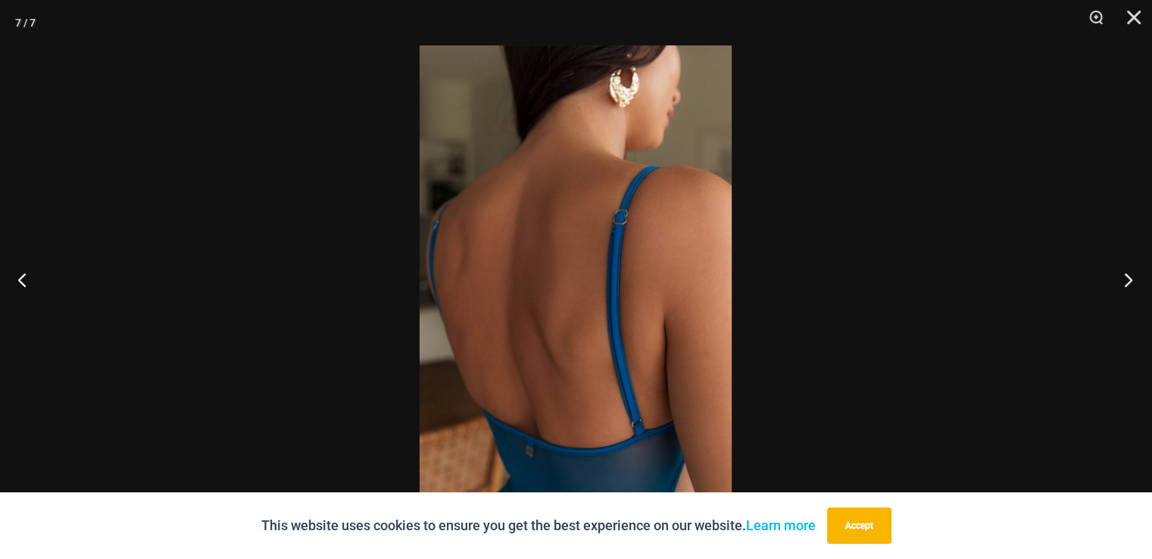
click at [1121, 276] on button "Next" at bounding box center [1124, 280] width 57 height 76
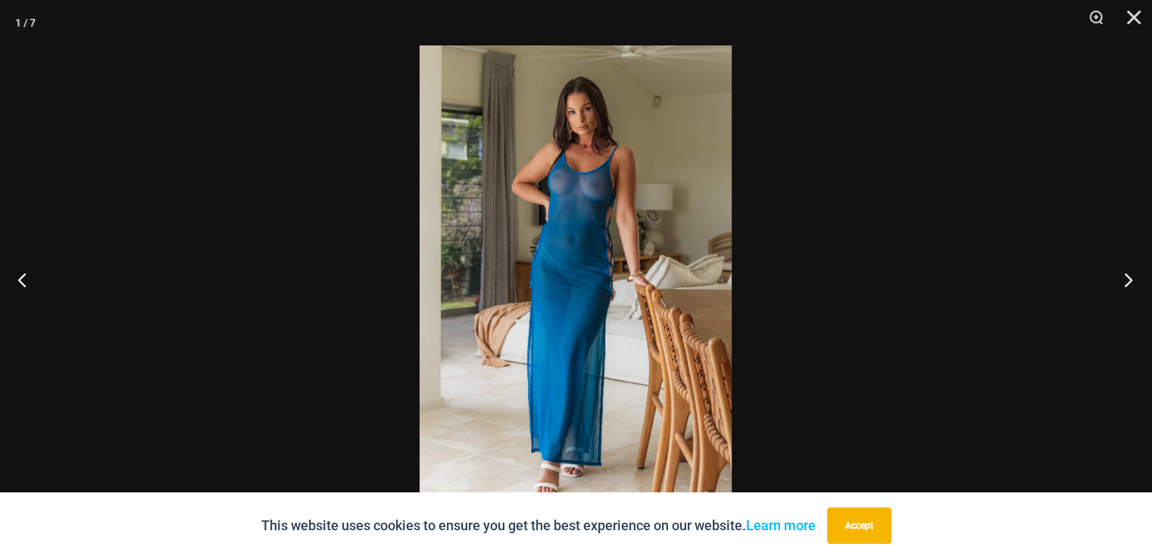
click at [1121, 276] on button "Next" at bounding box center [1124, 280] width 57 height 76
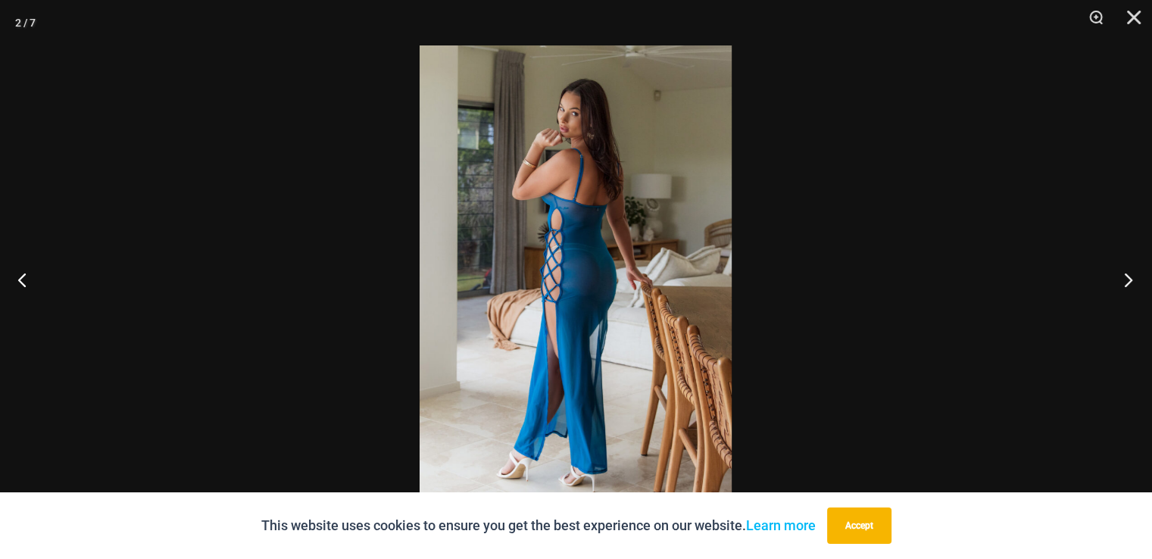
click at [1121, 276] on button "Next" at bounding box center [1124, 280] width 57 height 76
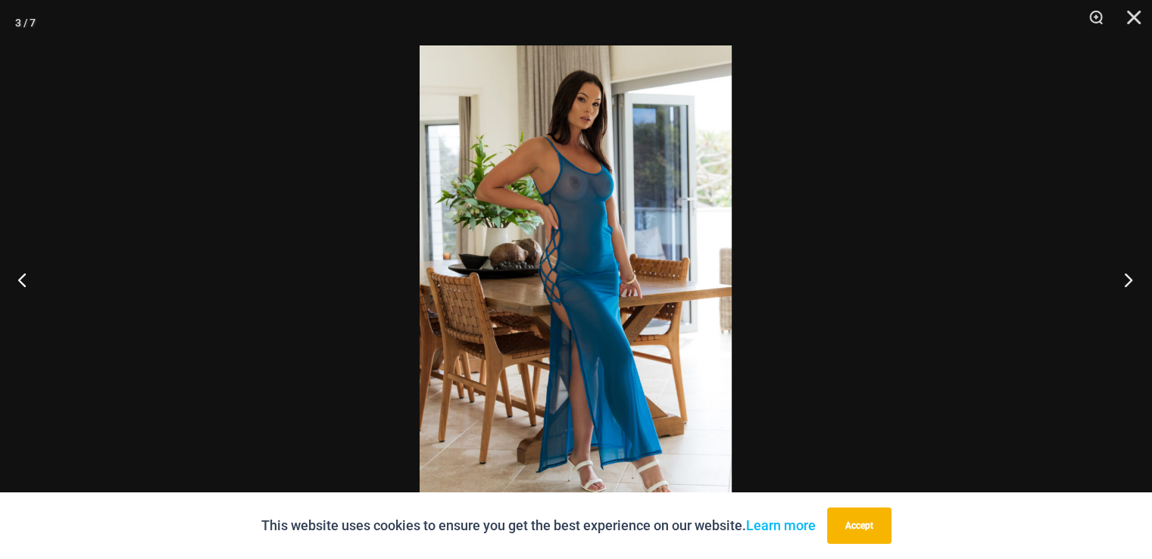
click at [1121, 276] on button "Next" at bounding box center [1124, 280] width 57 height 76
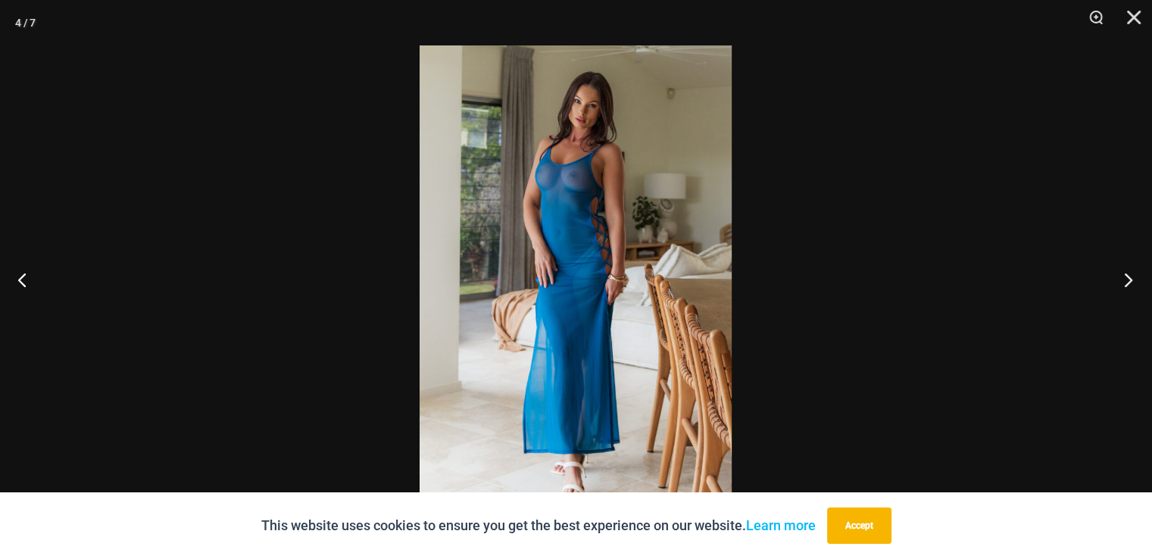
click at [1121, 276] on button "Next" at bounding box center [1124, 280] width 57 height 76
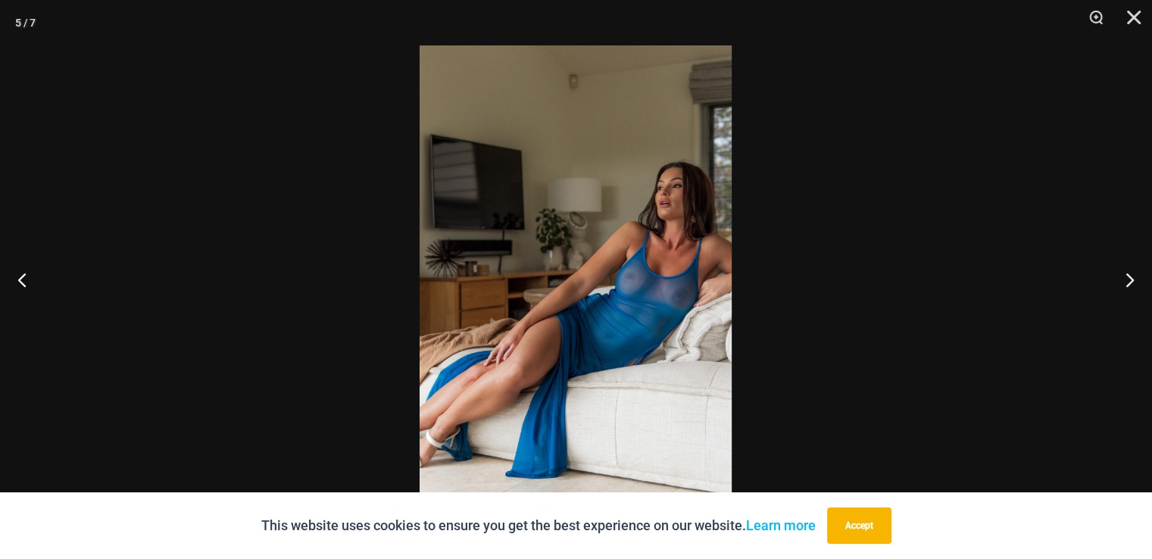
click at [680, 221] on img at bounding box center [576, 279] width 312 height 468
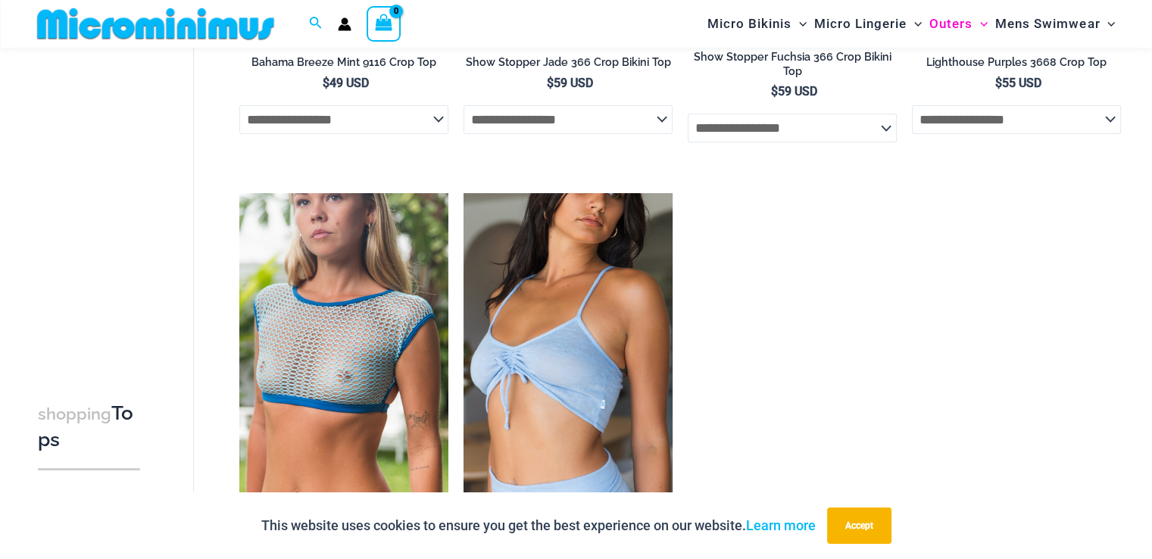
scroll to position [366, 0]
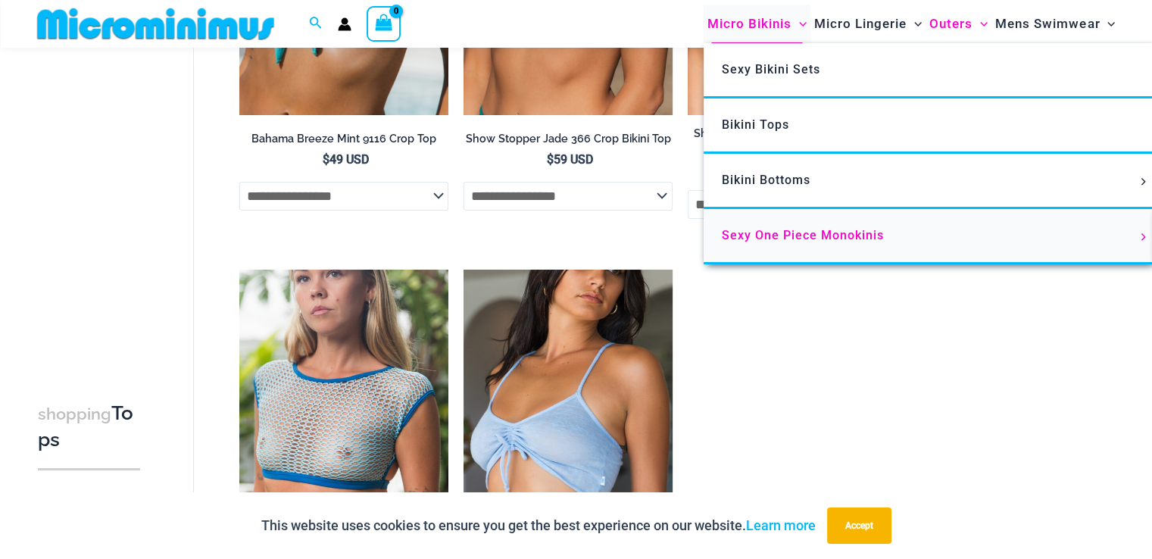
click at [739, 234] on span "Sexy One Piece Monokinis" at bounding box center [803, 235] width 162 height 14
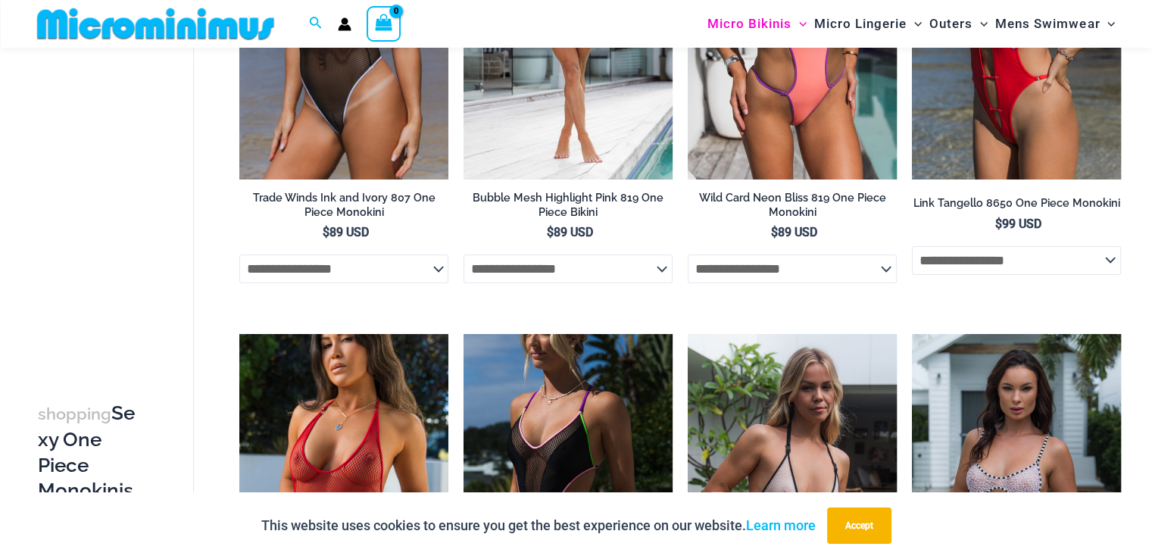
scroll to position [442, 0]
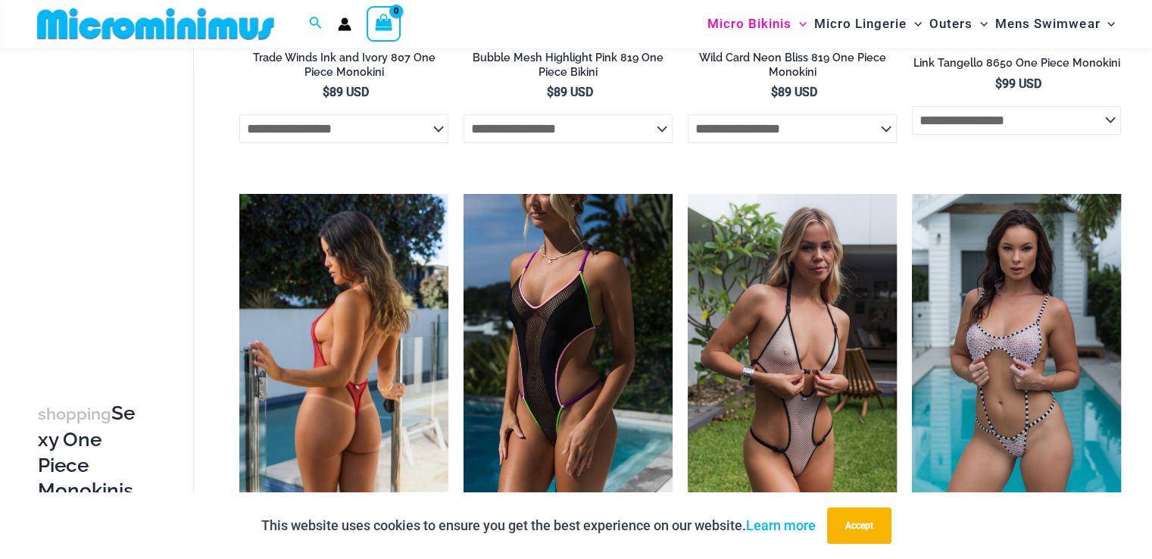
click at [327, 358] on img at bounding box center [343, 351] width 209 height 314
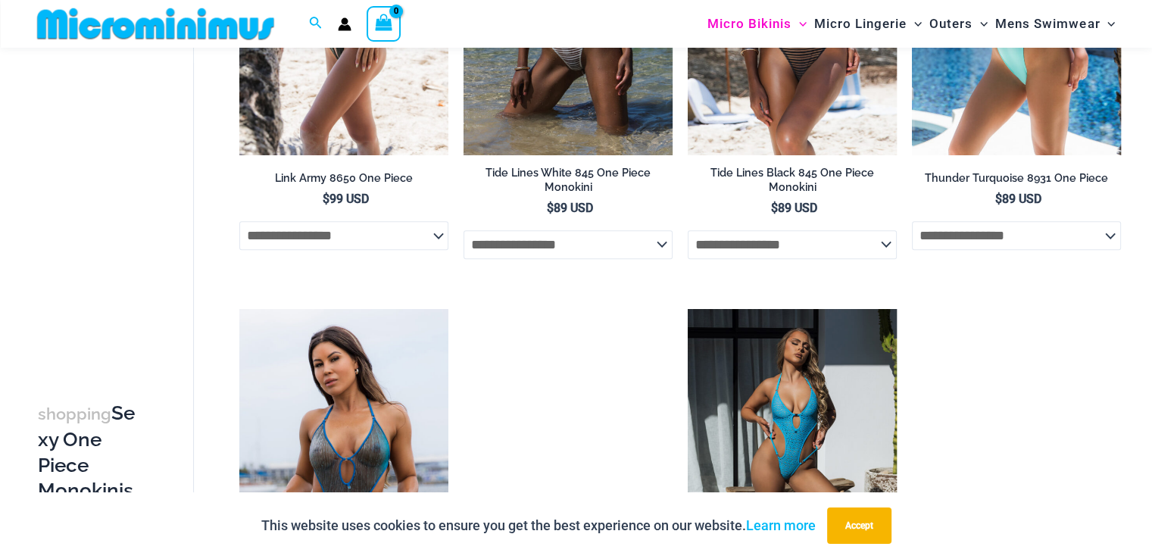
scroll to position [1502, 0]
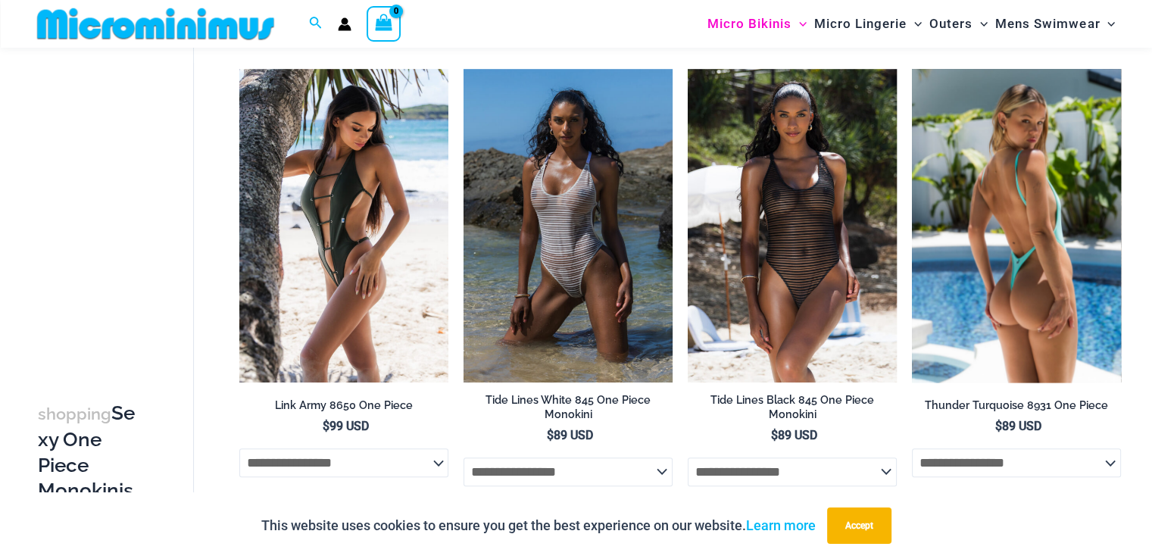
click at [1045, 204] on img at bounding box center [1016, 226] width 209 height 314
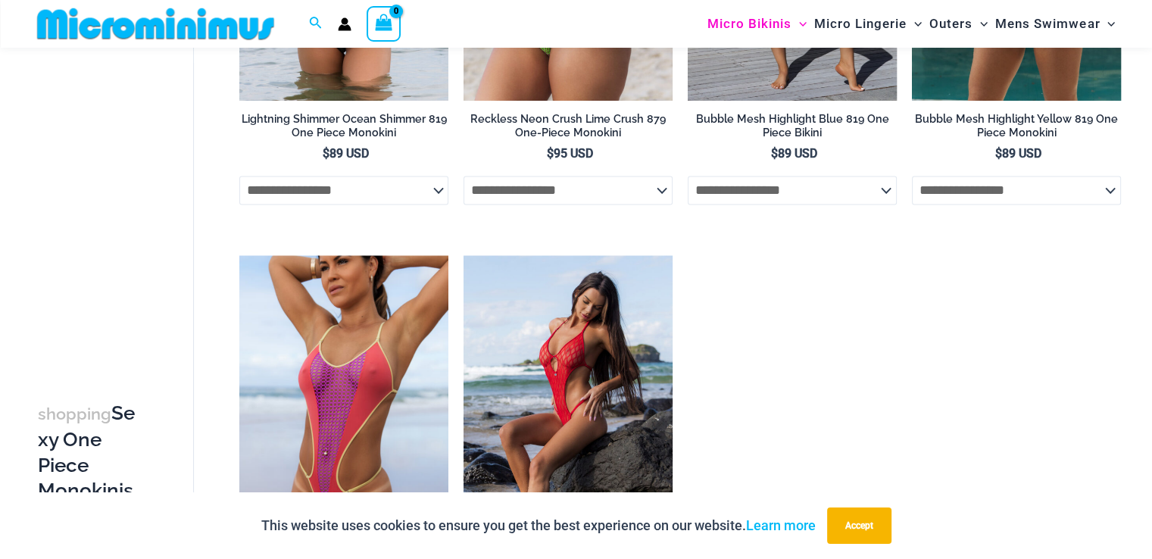
scroll to position [2260, 0]
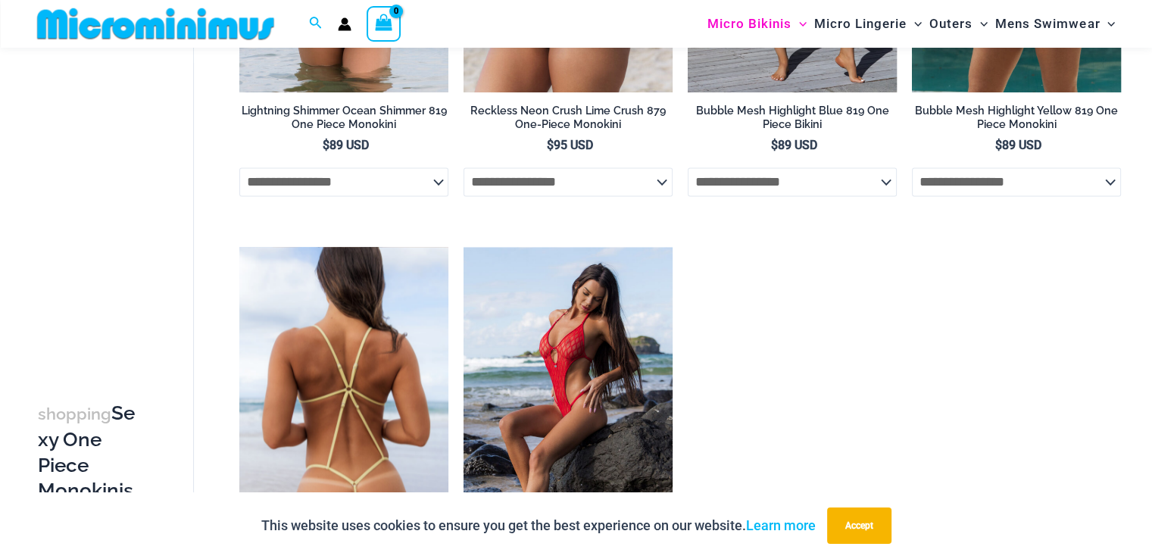
click at [338, 383] on img at bounding box center [343, 404] width 209 height 314
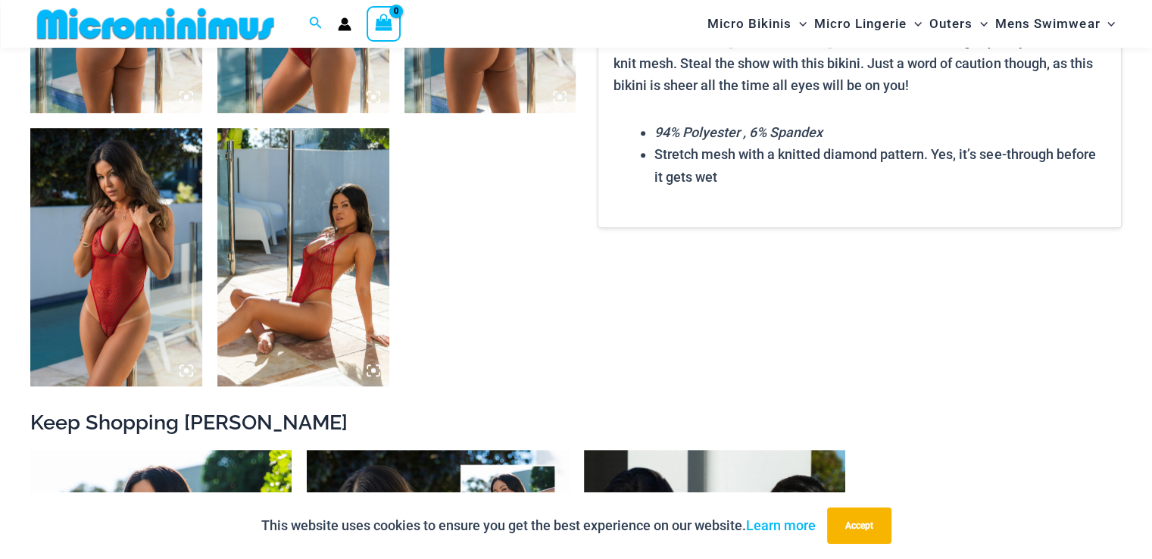
scroll to position [1122, 0]
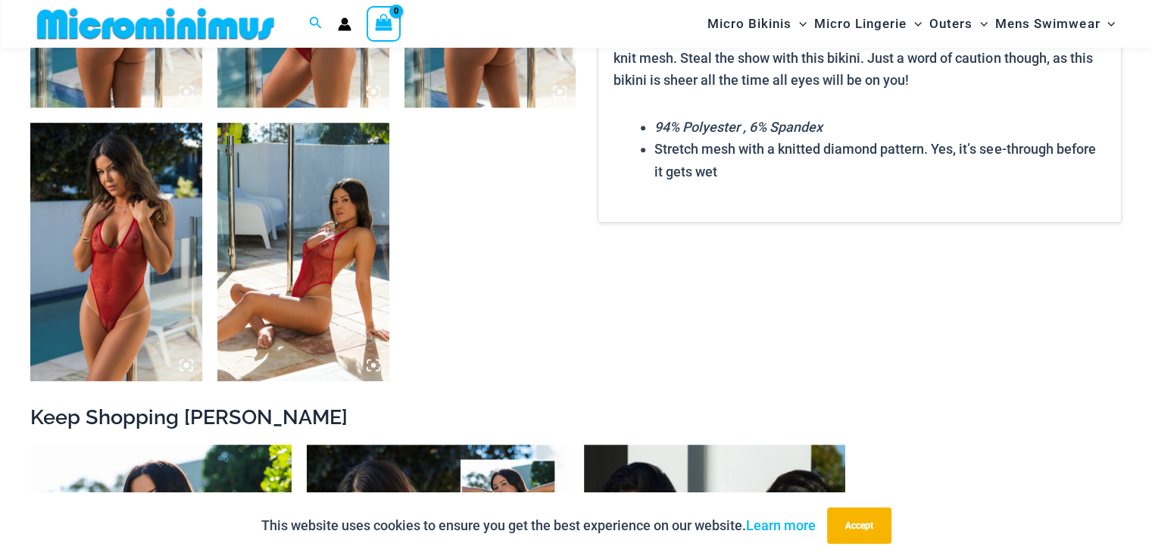
click at [129, 248] on img at bounding box center [116, 252] width 172 height 258
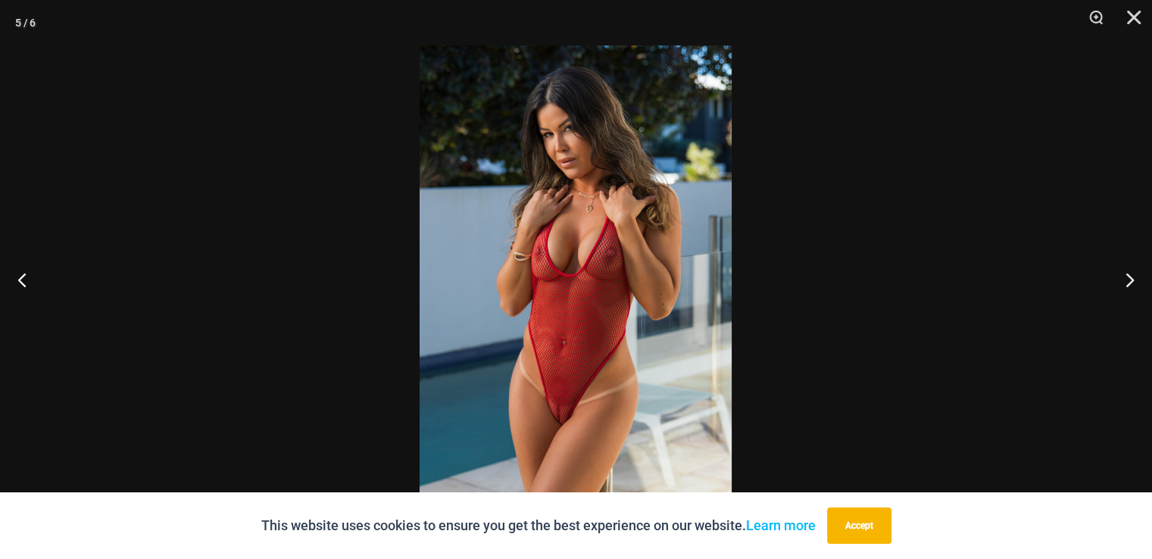
click at [605, 226] on img at bounding box center [576, 279] width 312 height 468
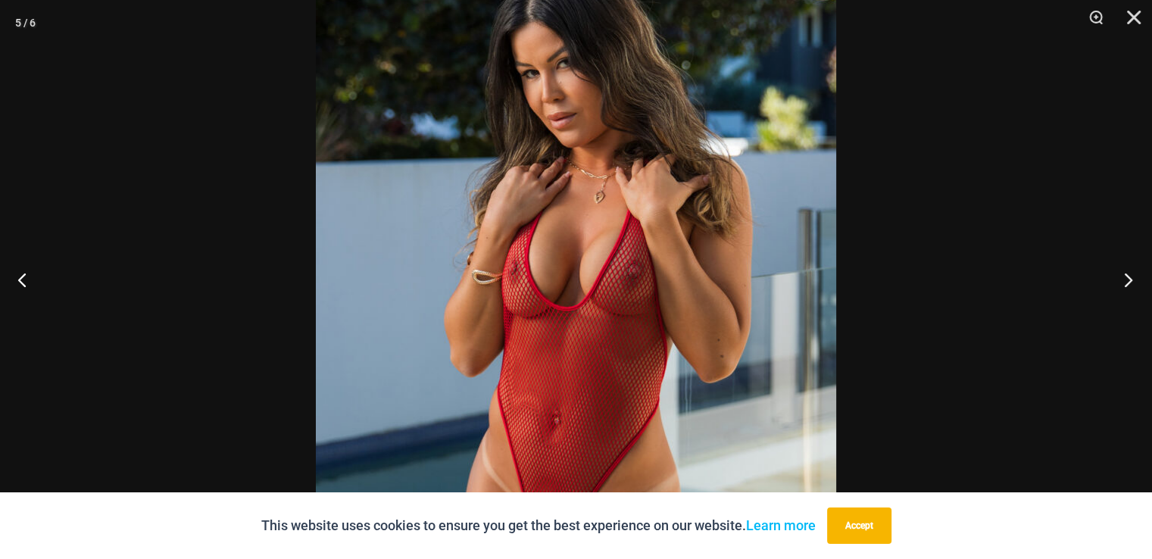
click at [1112, 264] on button "Next" at bounding box center [1124, 280] width 57 height 76
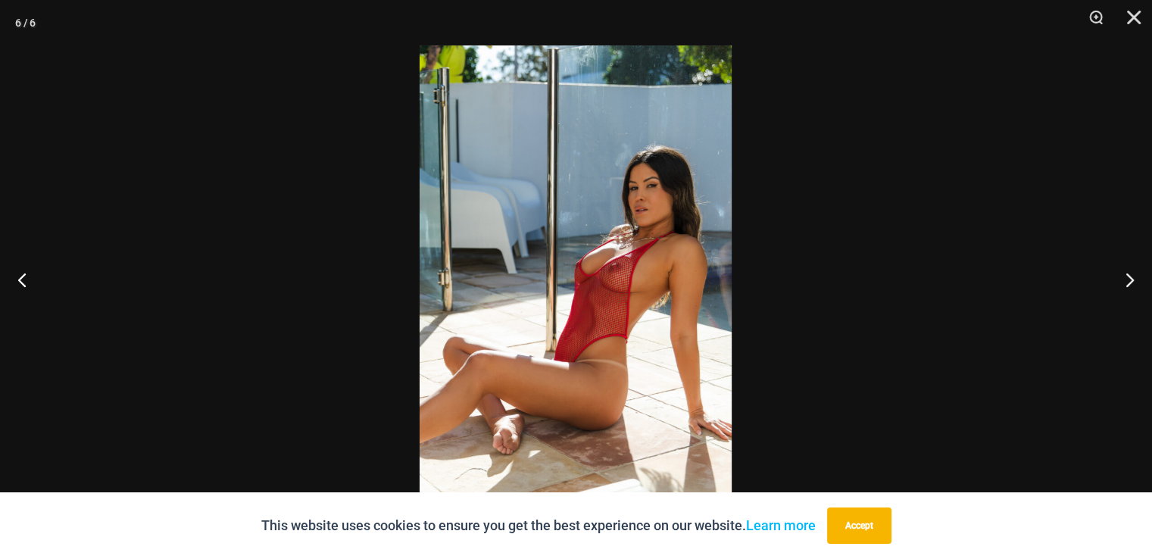
click at [637, 272] on img at bounding box center [576, 279] width 312 height 468
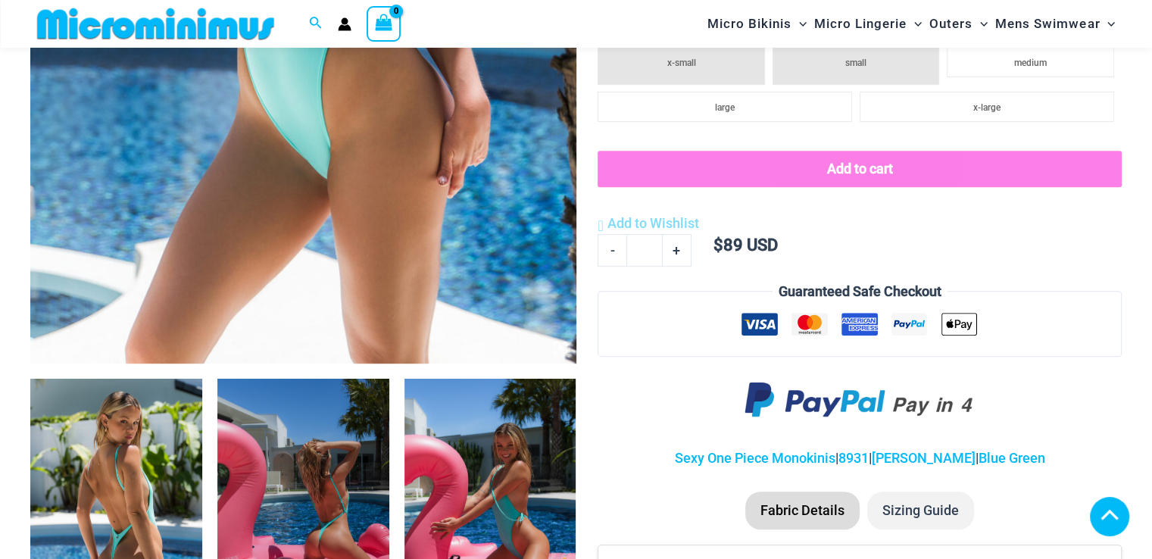
scroll to position [1275, 0]
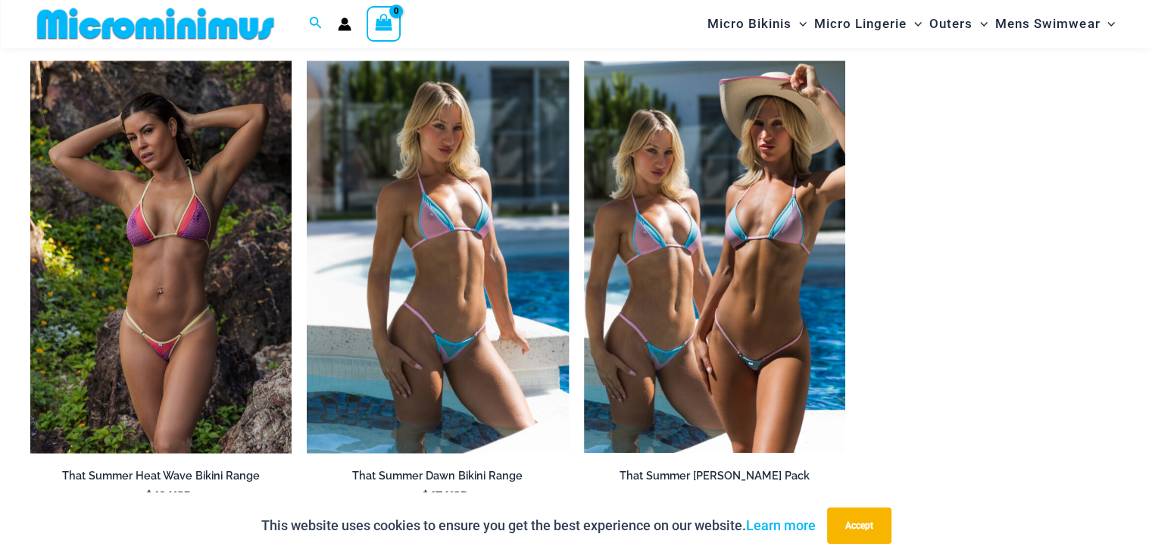
scroll to position [1349, 0]
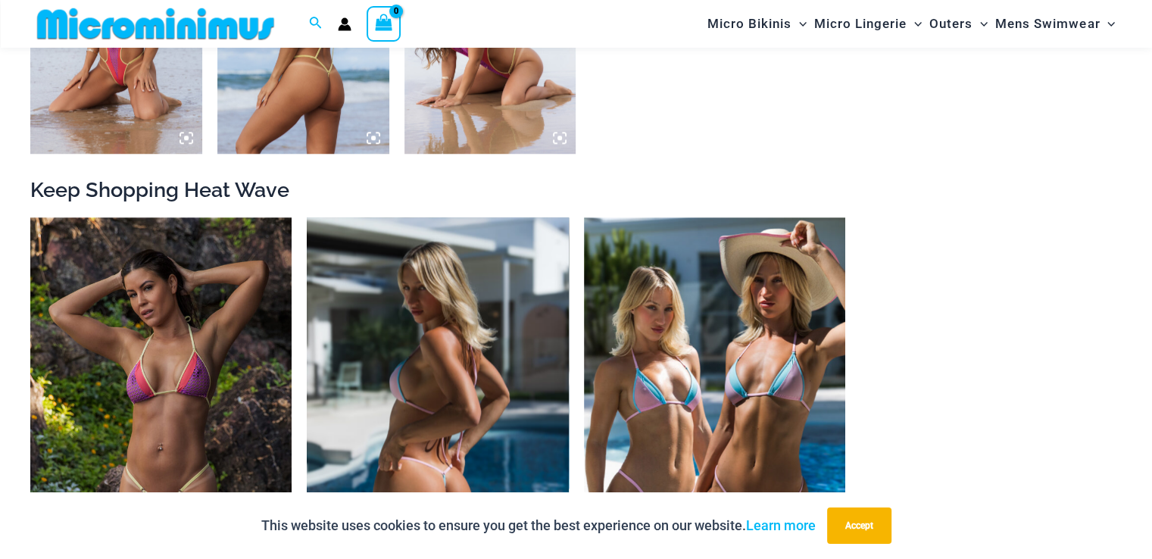
click at [476, 355] on img at bounding box center [437, 413] width 261 height 392
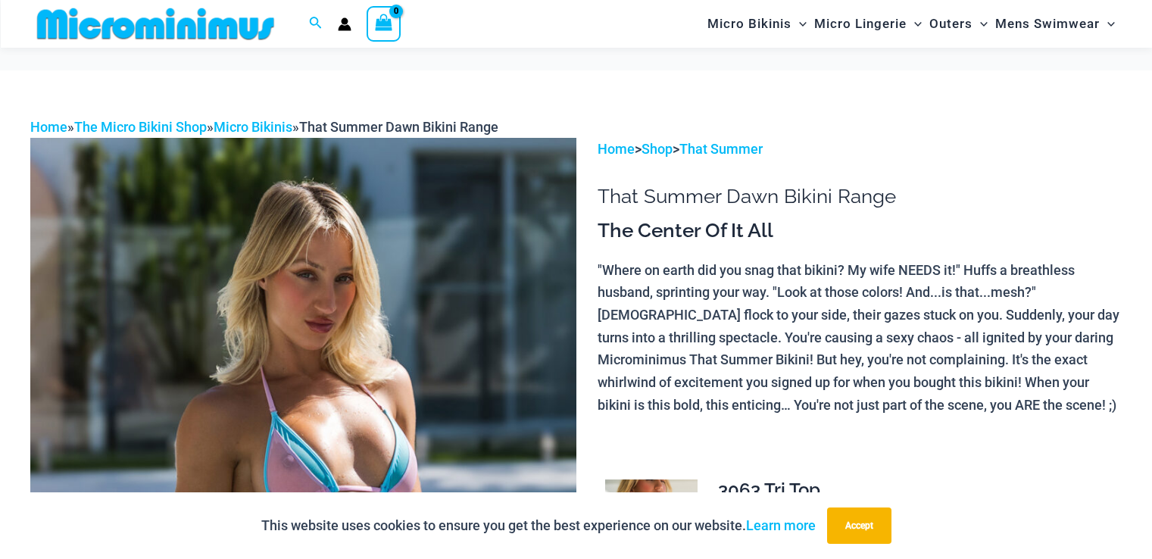
scroll to position [152, 0]
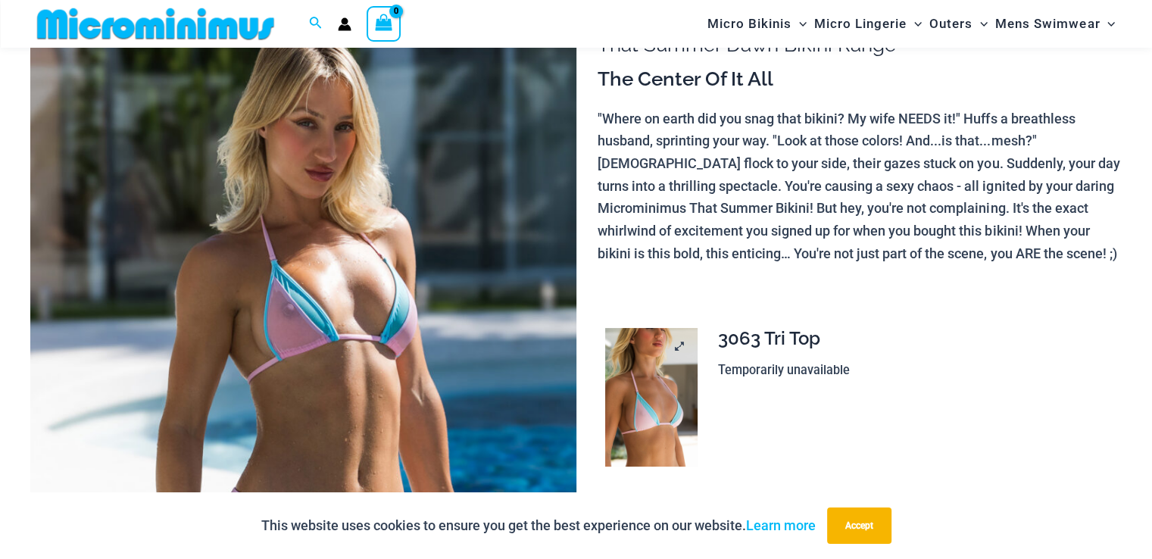
click at [633, 400] on img at bounding box center [651, 397] width 92 height 139
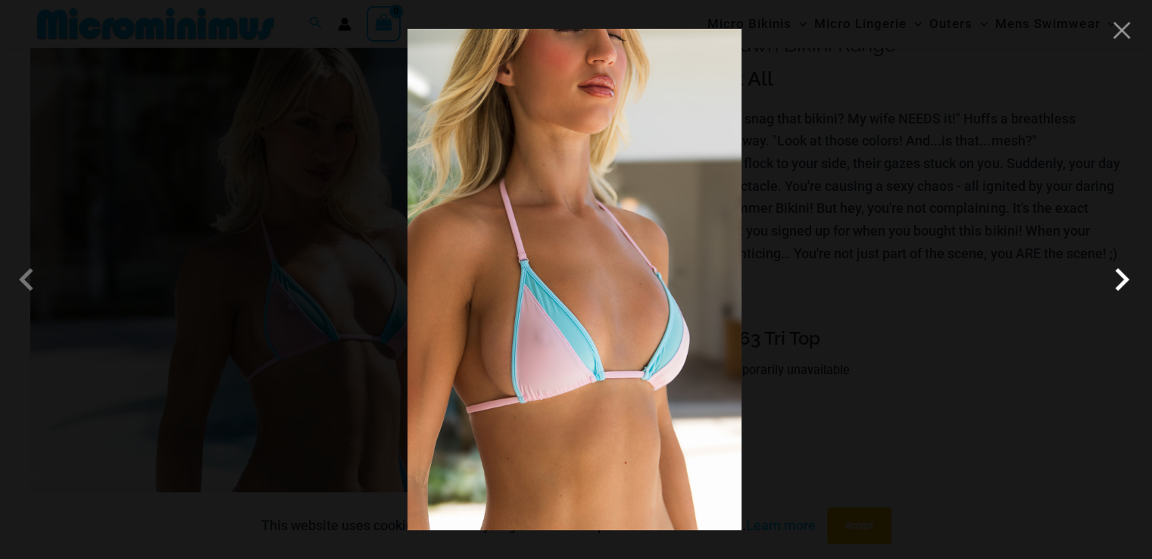
click at [1127, 283] on span at bounding box center [1121, 279] width 45 height 45
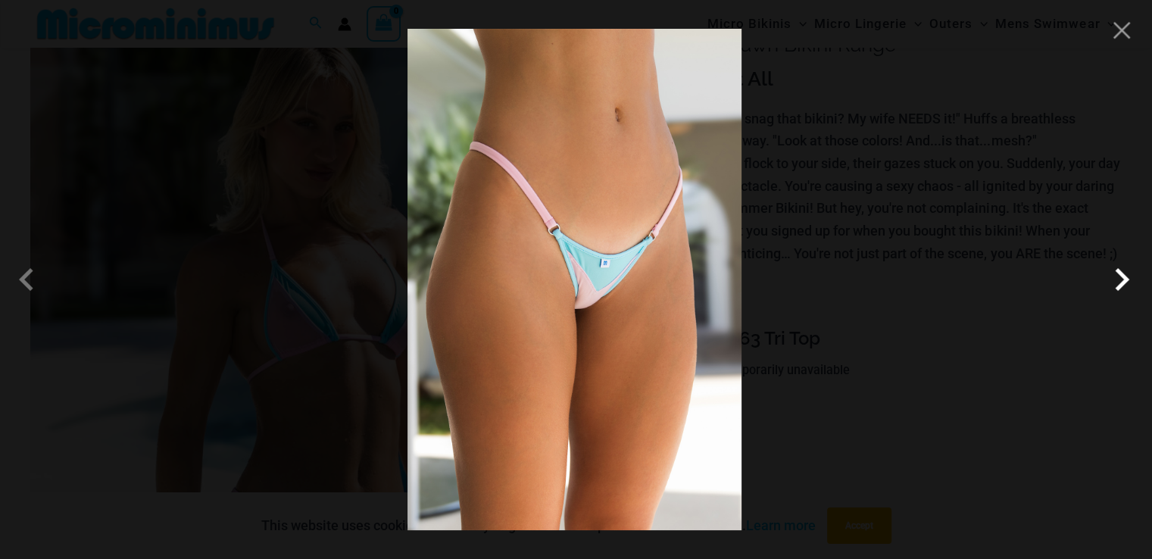
click at [1127, 282] on span at bounding box center [1121, 279] width 45 height 45
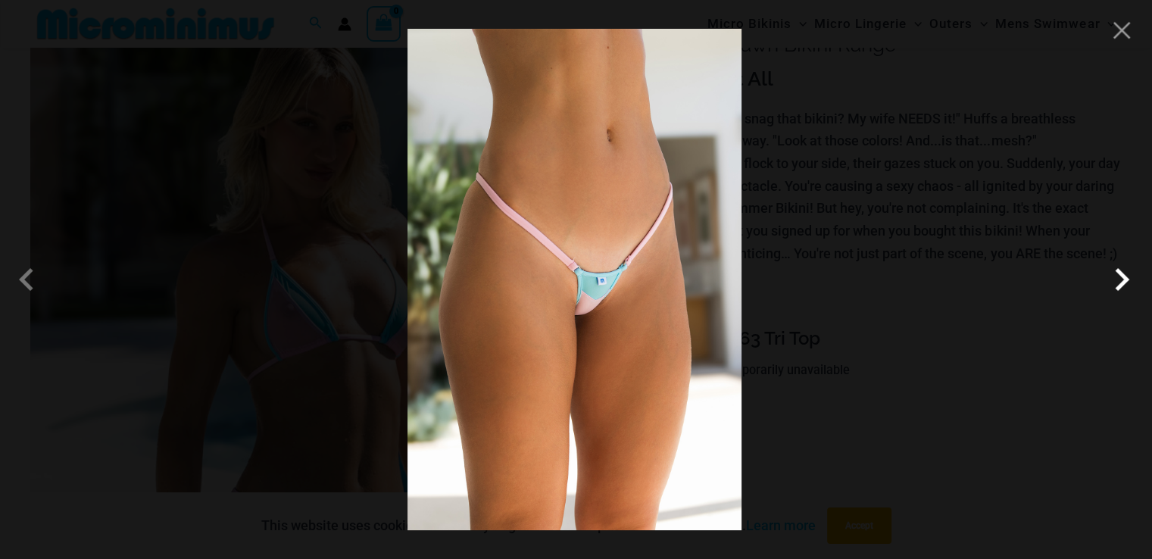
click at [1127, 282] on span at bounding box center [1121, 279] width 45 height 45
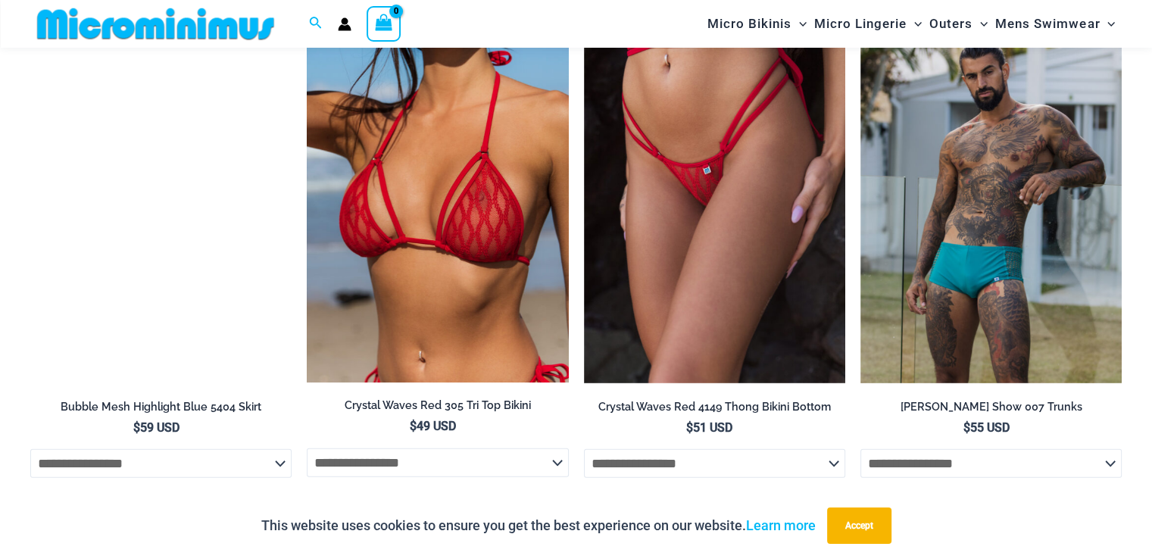
scroll to position [4603, 0]
